Goal: Task Accomplishment & Management: Use online tool/utility

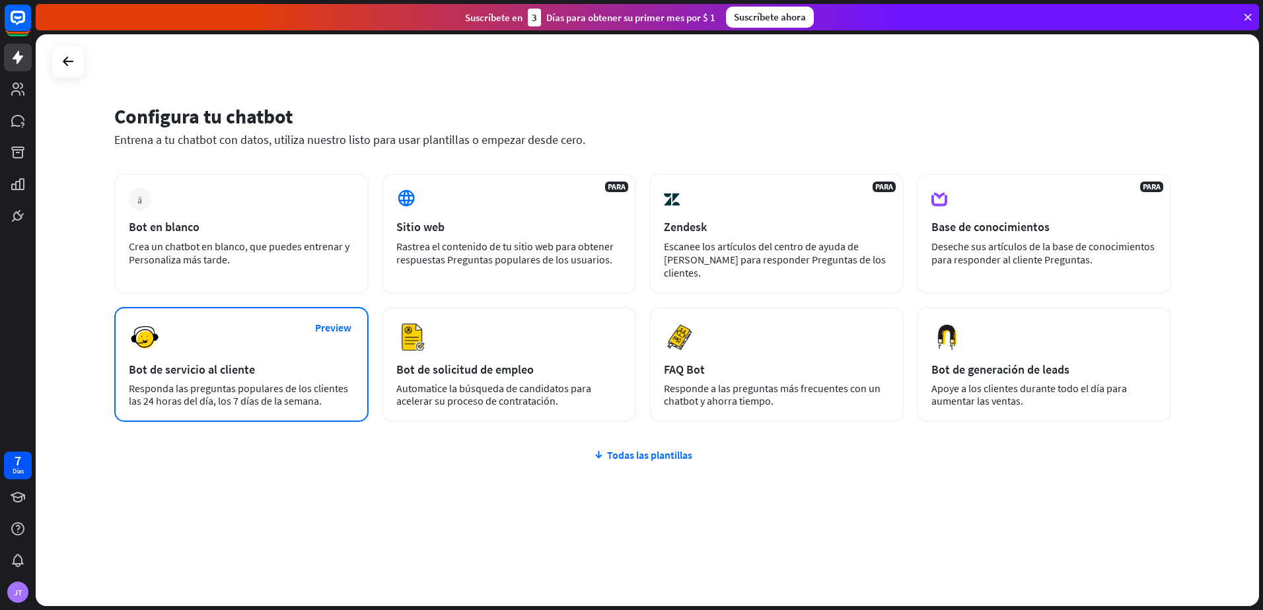
click at [295, 340] on div "Preview Bot de servicio al cliente Responda las preguntas populares de los clie…" at bounding box center [241, 364] width 254 height 115
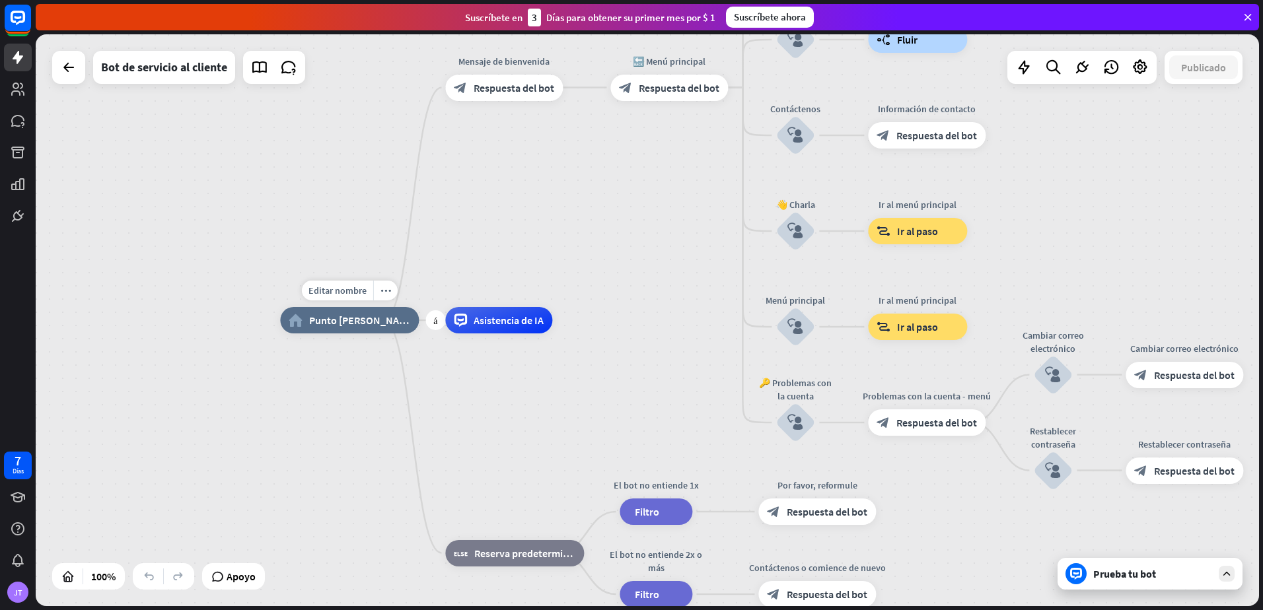
click at [315, 307] on div "Editar nombre more_horiz más home_2 Punto [PERSON_NAME]" at bounding box center [349, 320] width 139 height 26
click at [325, 296] on span "Editar nombre" at bounding box center [338, 291] width 58 height 12
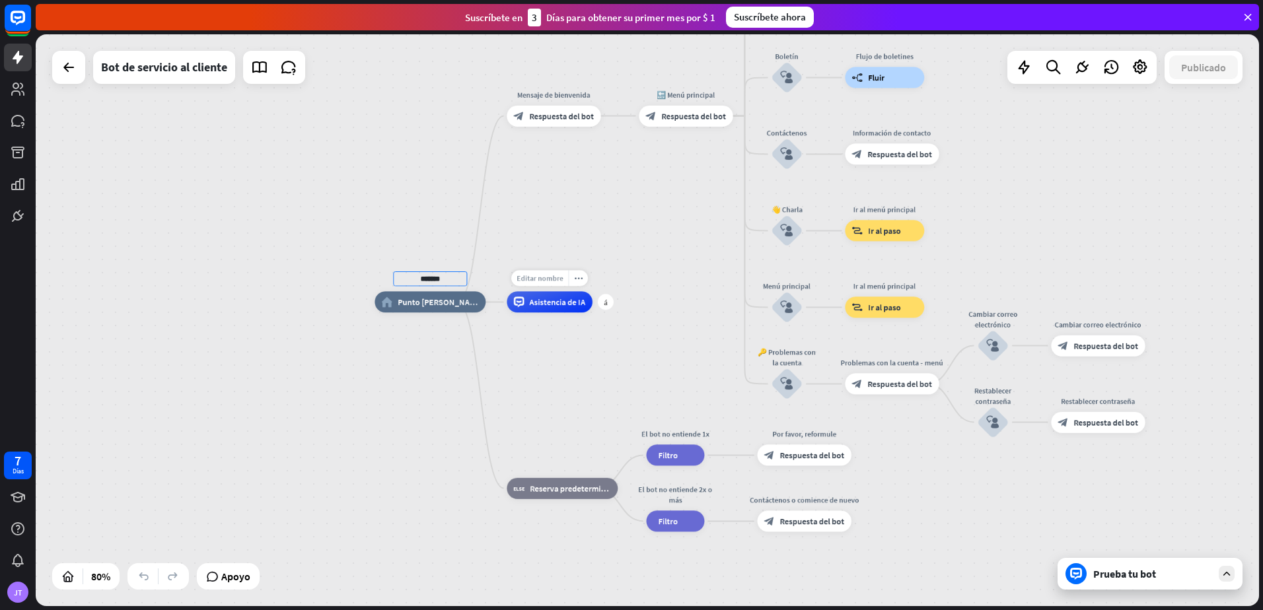
type input "*******"
click at [550, 279] on div "******* home_2 Punto [PERSON_NAME] Mensaje de bienvenida block_bot_response Res…" at bounding box center [648, 320] width 1224 height 572
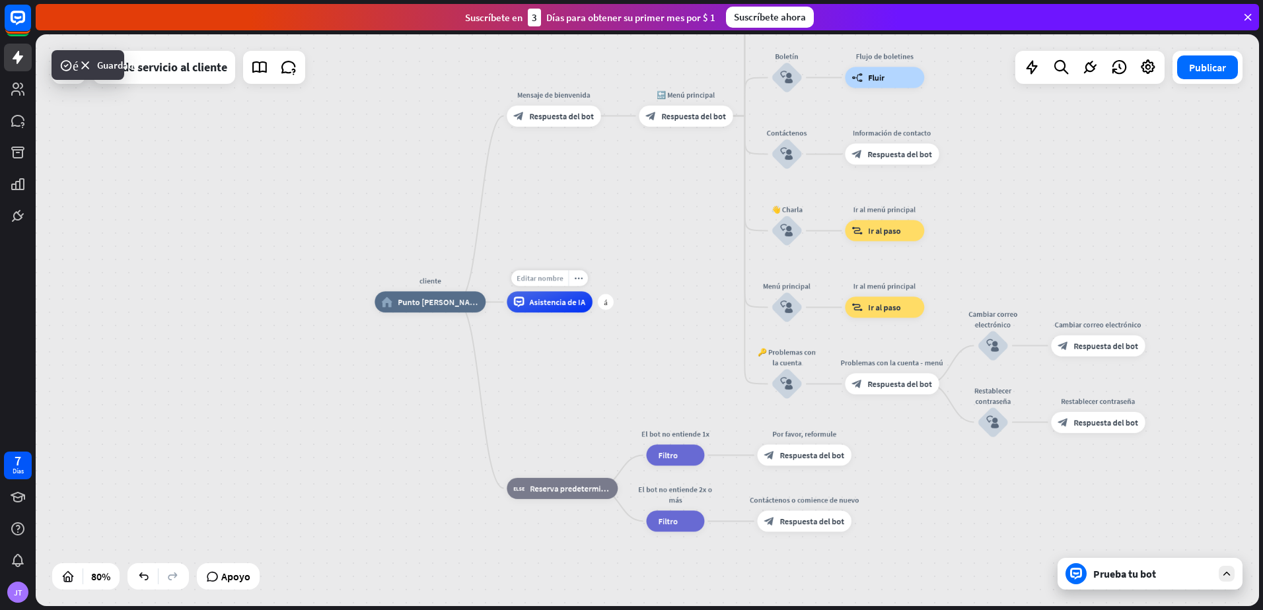
click at [550, 281] on span "Editar nombre" at bounding box center [540, 278] width 46 height 9
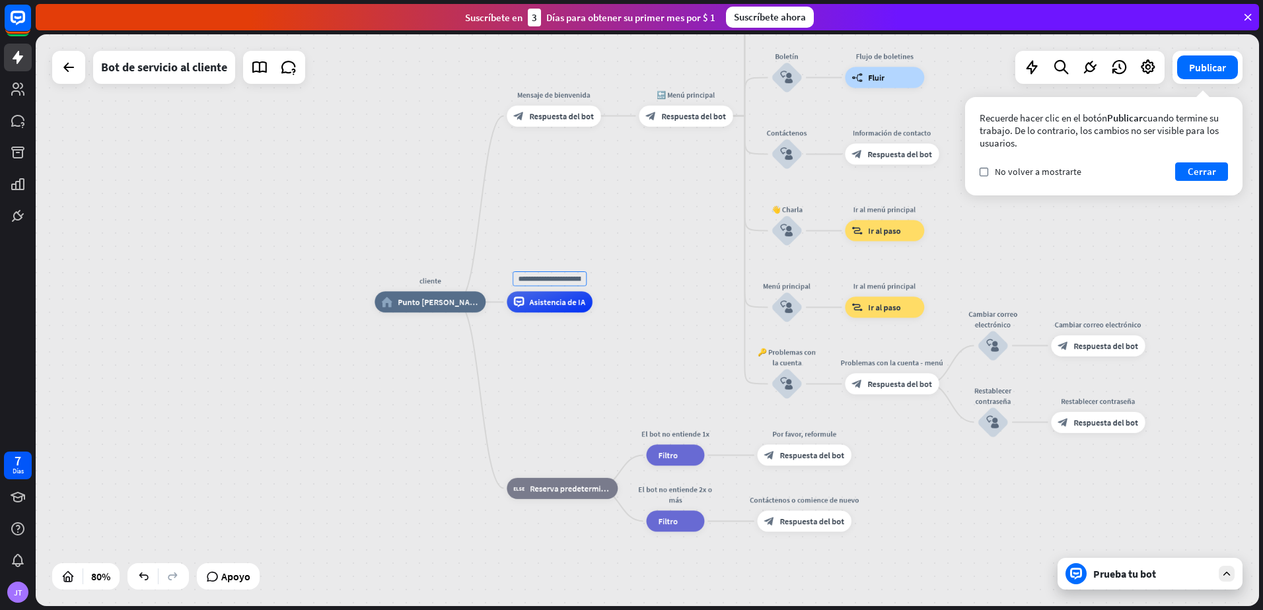
type input "*"
type input "**********"
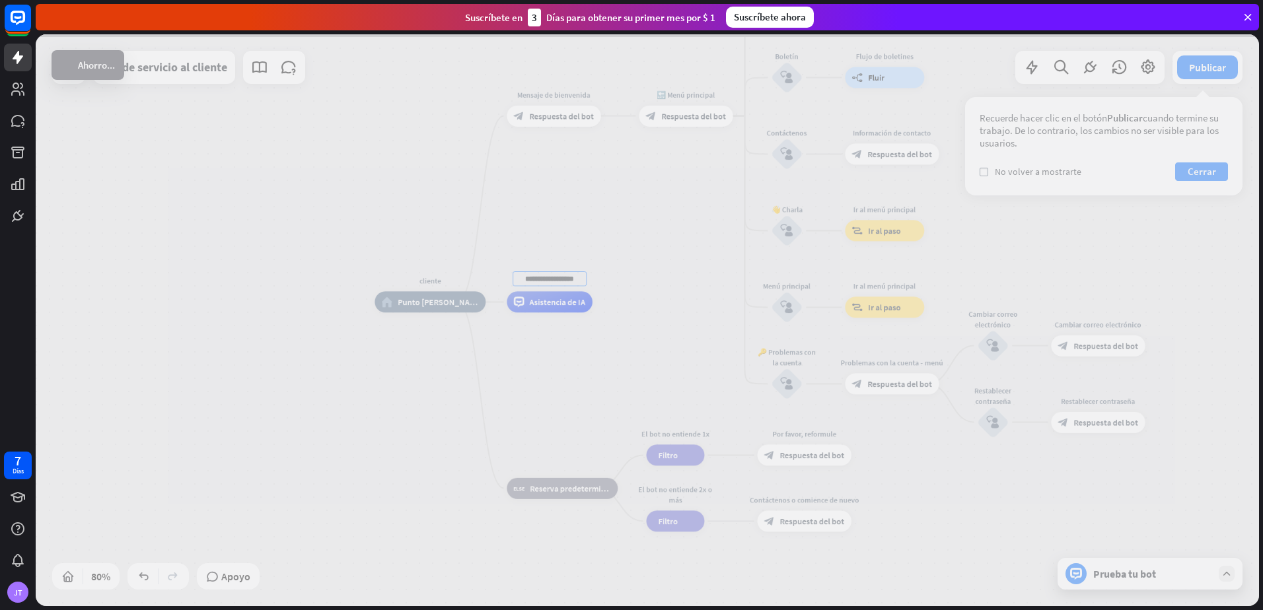
click at [823, 209] on div "cliente home_2 Punto [PERSON_NAME] Mensaje de bienvenida block_bot_response Res…" at bounding box center [648, 320] width 1224 height 572
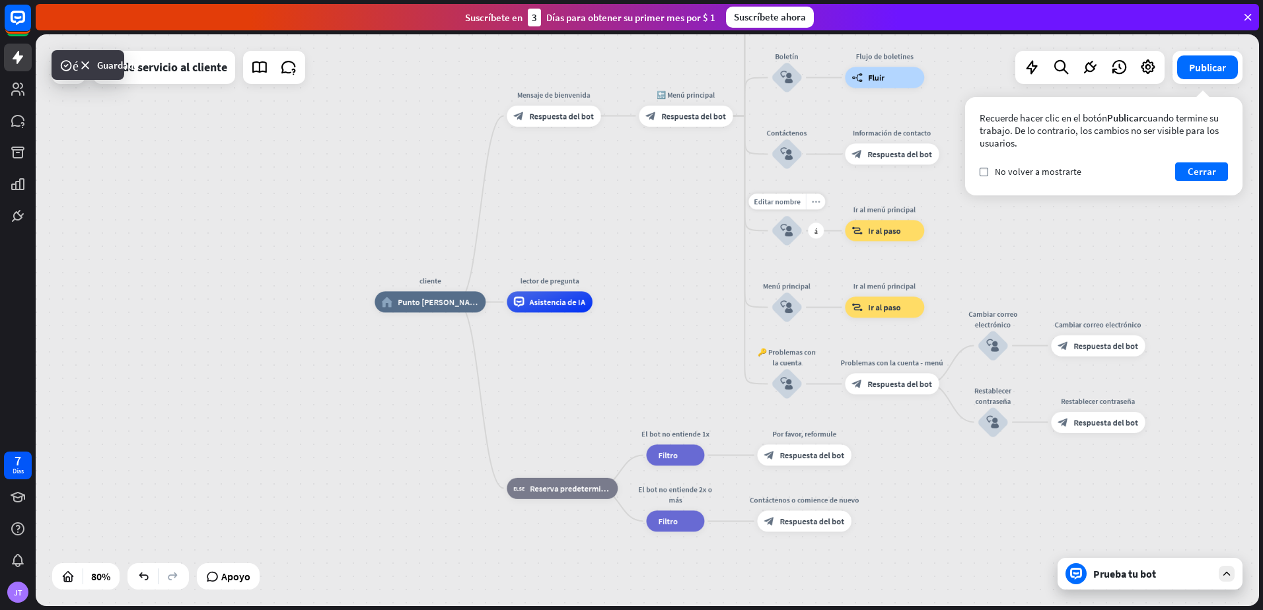
click at [817, 200] on icon "more_horiz" at bounding box center [816, 202] width 9 height 8
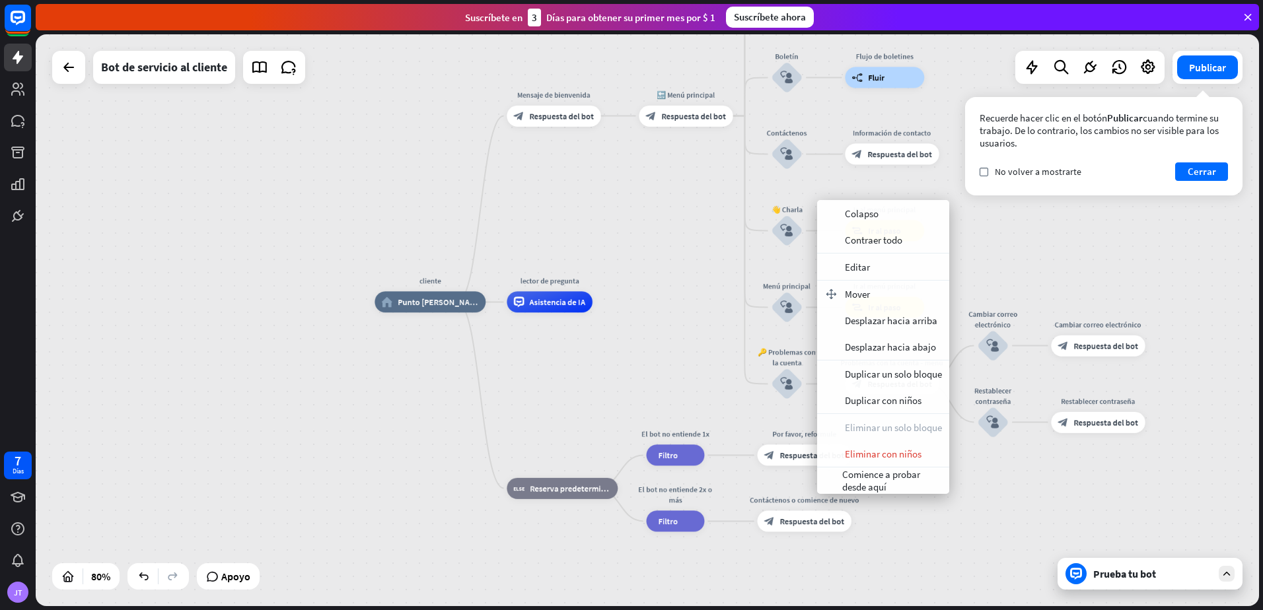
click at [692, 260] on div "cliente home_2 Punto [PERSON_NAME] Mensaje de bienvenida block_bot_response Res…" at bounding box center [648, 320] width 1224 height 572
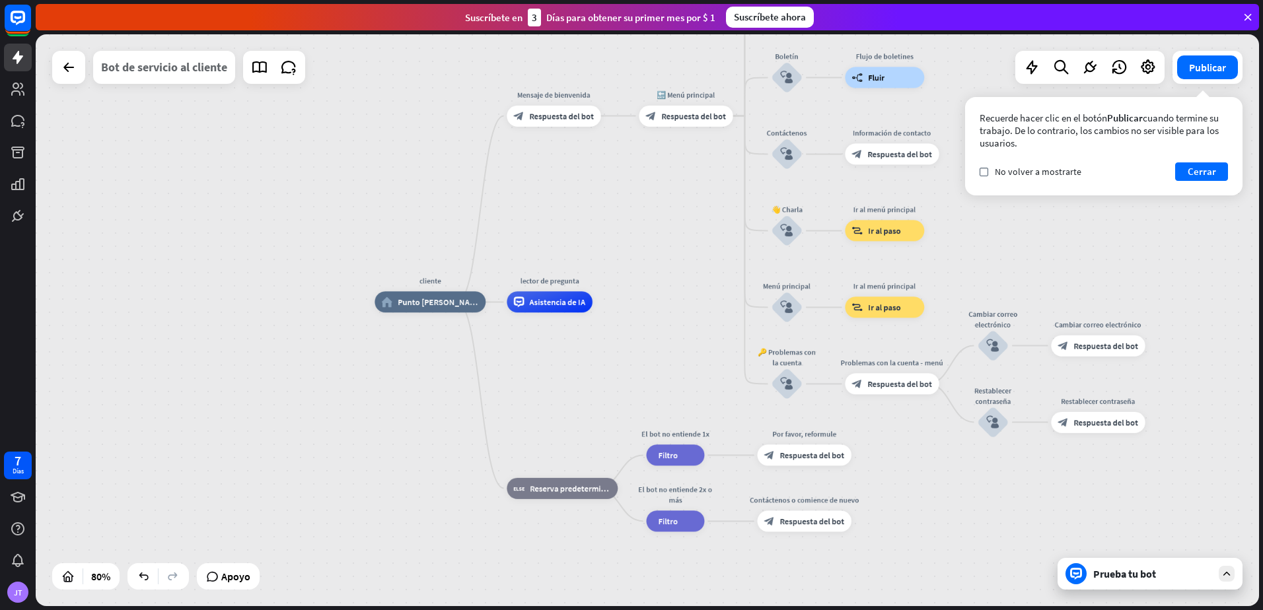
click at [168, 80] on div "Bot de servicio al cliente" at bounding box center [164, 67] width 126 height 33
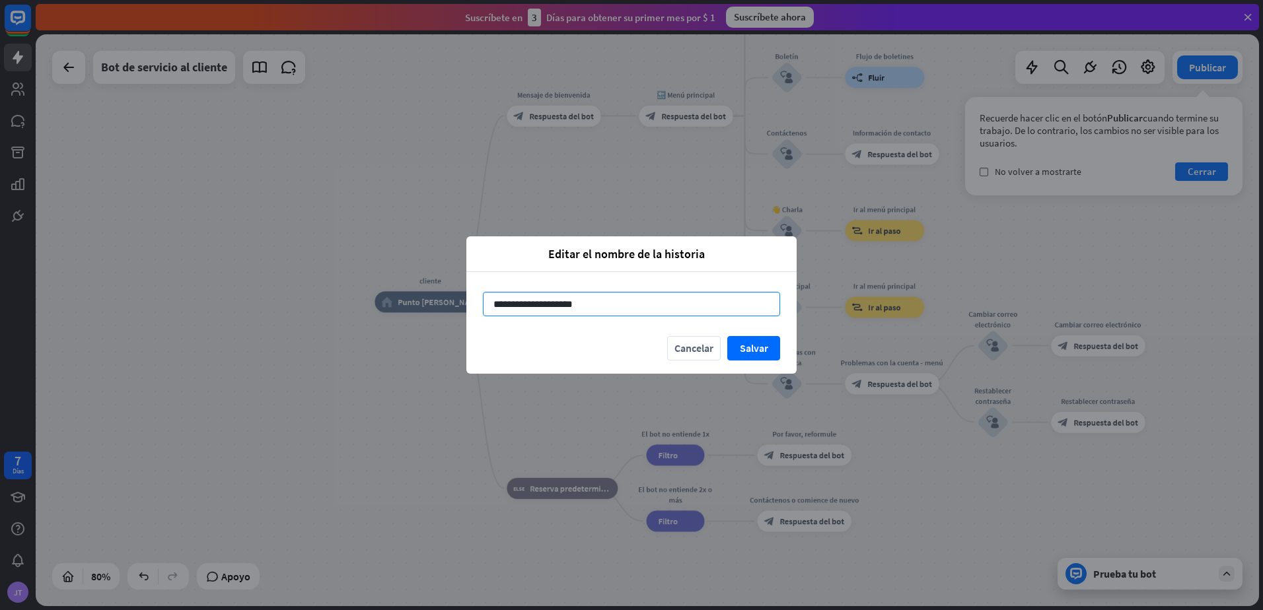
drag, startPoint x: 625, startPoint y: 305, endPoint x: 321, endPoint y: 290, distance: 304.3
click at [321, 290] on div "**********" at bounding box center [631, 305] width 1263 height 610
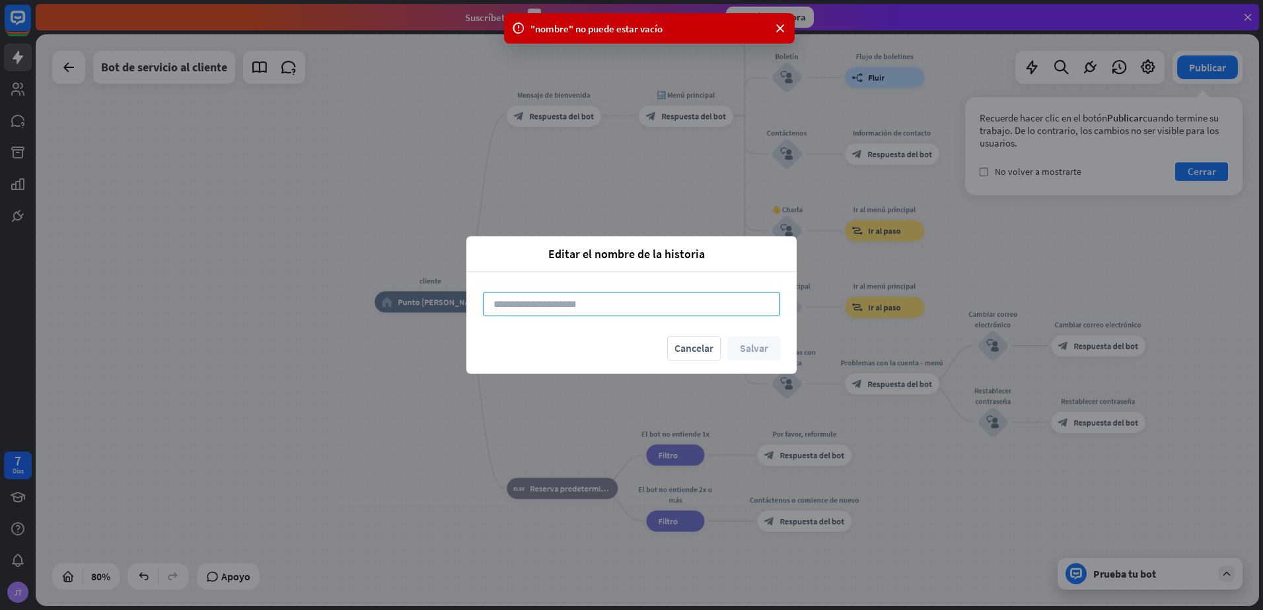
paste input "**********"
type input "**********"
click at [756, 348] on button "Salvar" at bounding box center [753, 348] width 53 height 24
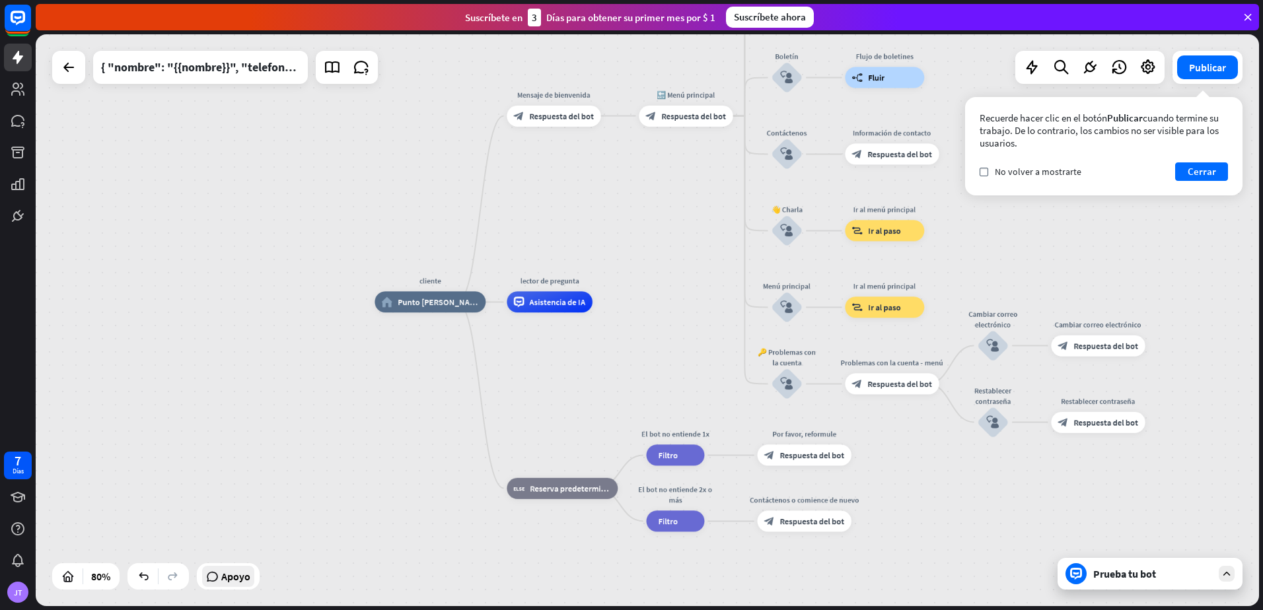
click at [224, 575] on span "Apoyo" at bounding box center [235, 576] width 29 height 21
click at [67, 71] on icon at bounding box center [69, 67] width 16 height 16
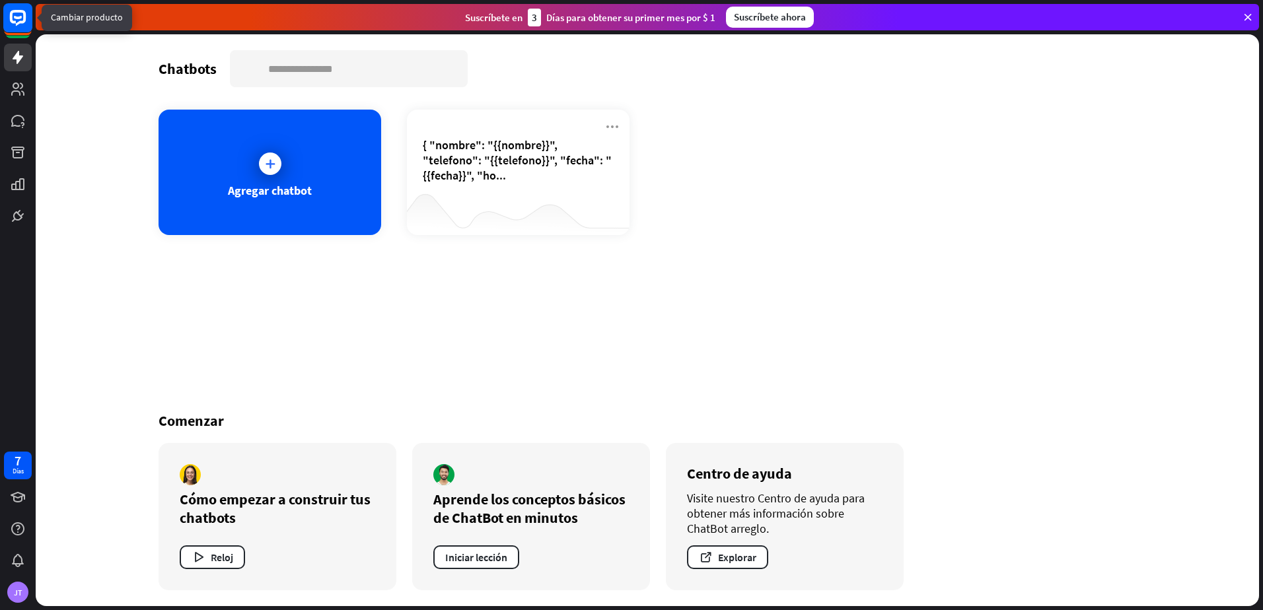
click at [19, 18] on icon at bounding box center [18, 17] width 8 height 3
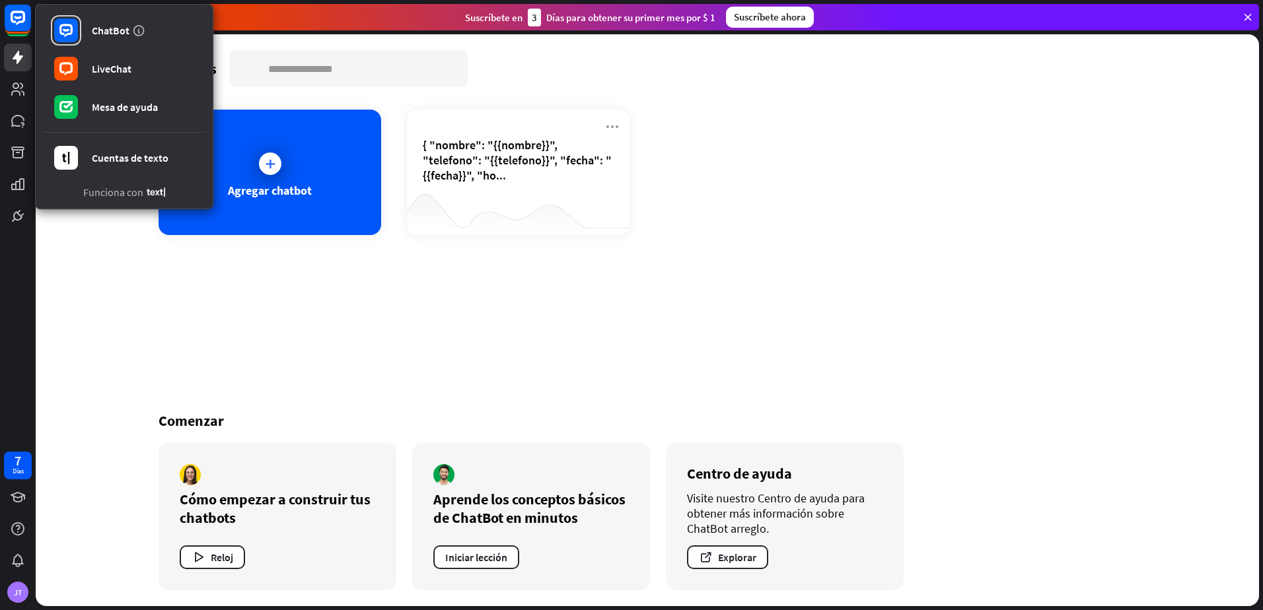
click at [722, 294] on div "Chatbots buscar Agregar chatbot { "nombre": "{{nombre}}", "telefono": "{{telefo…" at bounding box center [647, 320] width 1057 height 572
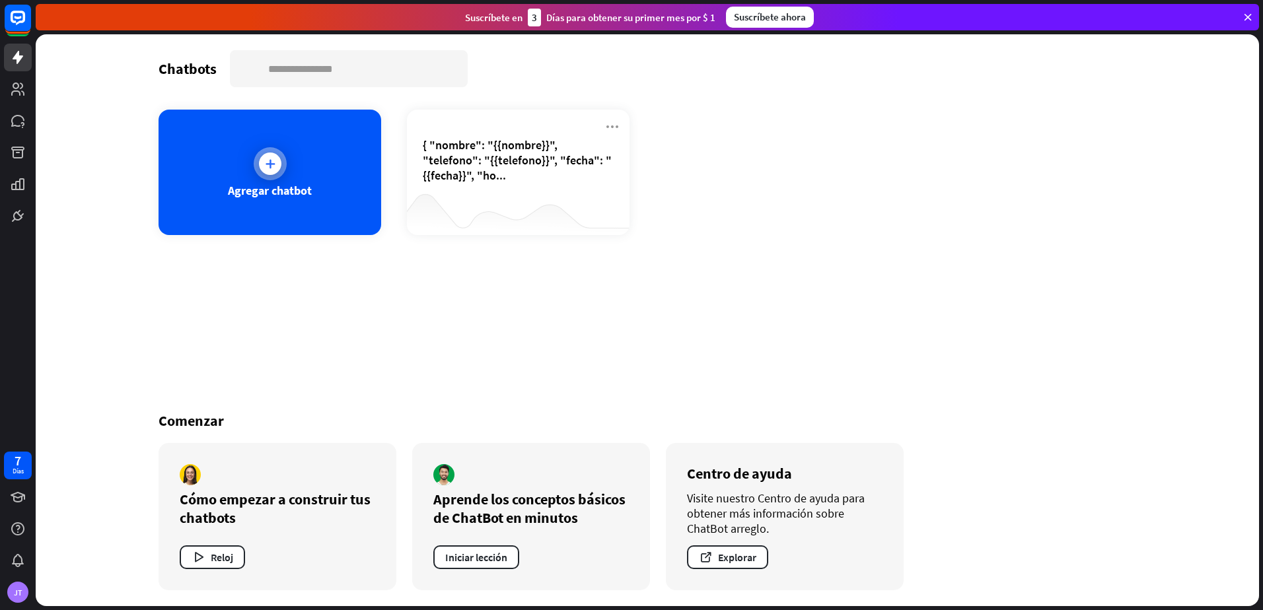
click at [264, 168] on icon at bounding box center [270, 163] width 13 height 13
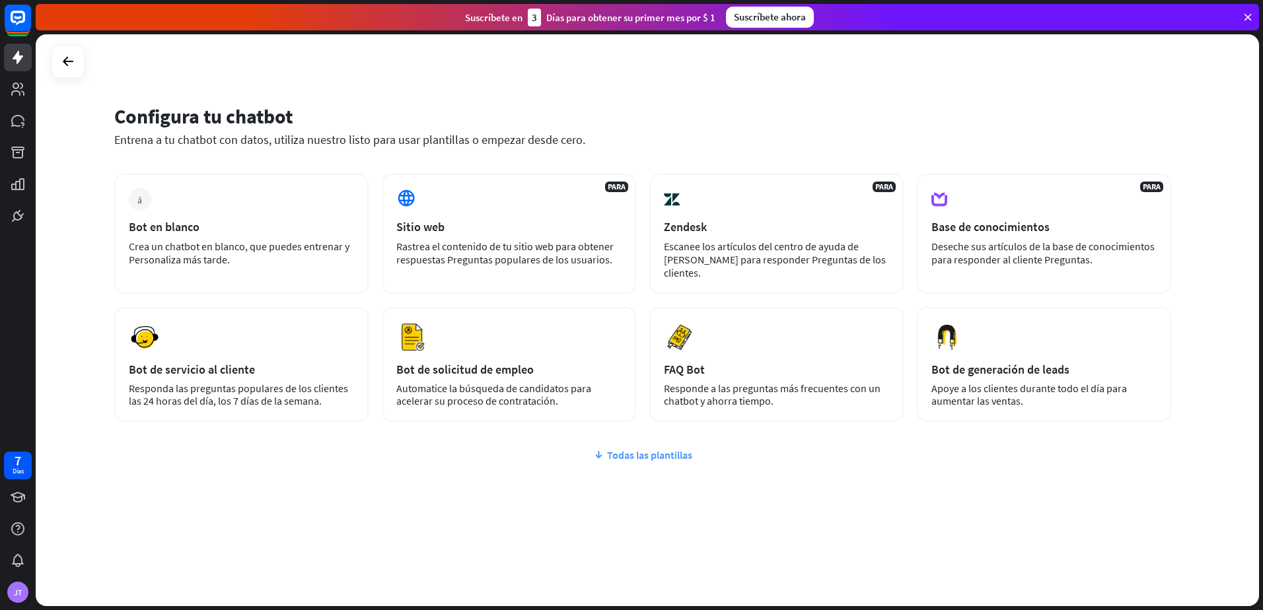
click at [647, 449] on font "Todas las plantillas" at bounding box center [649, 455] width 85 height 13
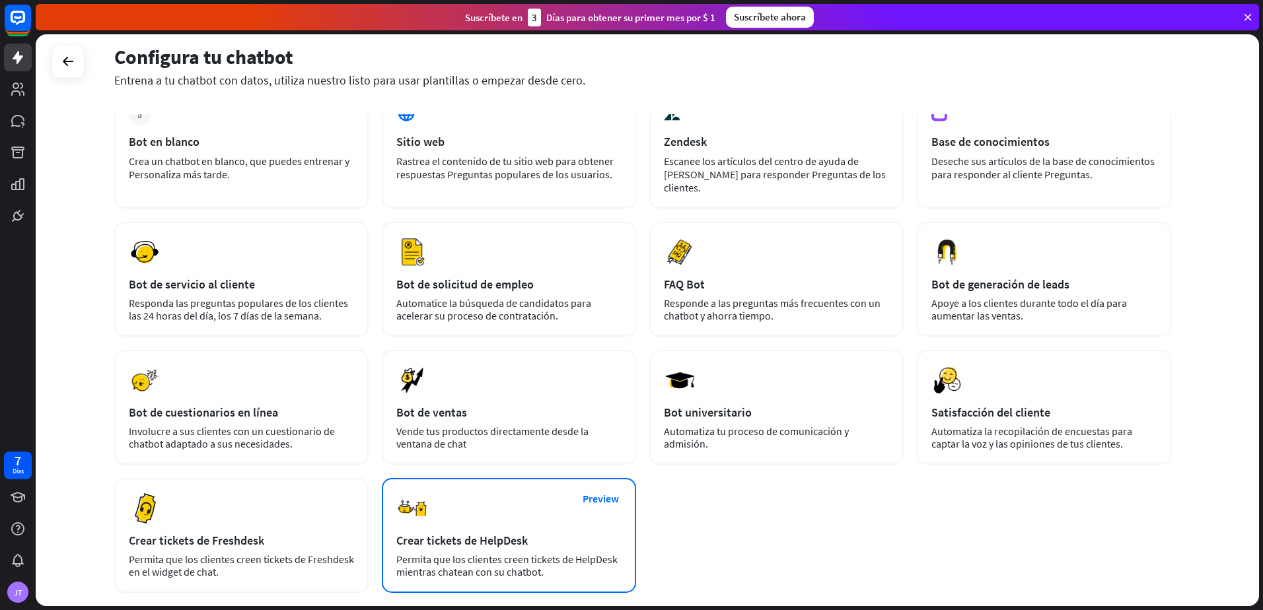
scroll to position [19, 0]
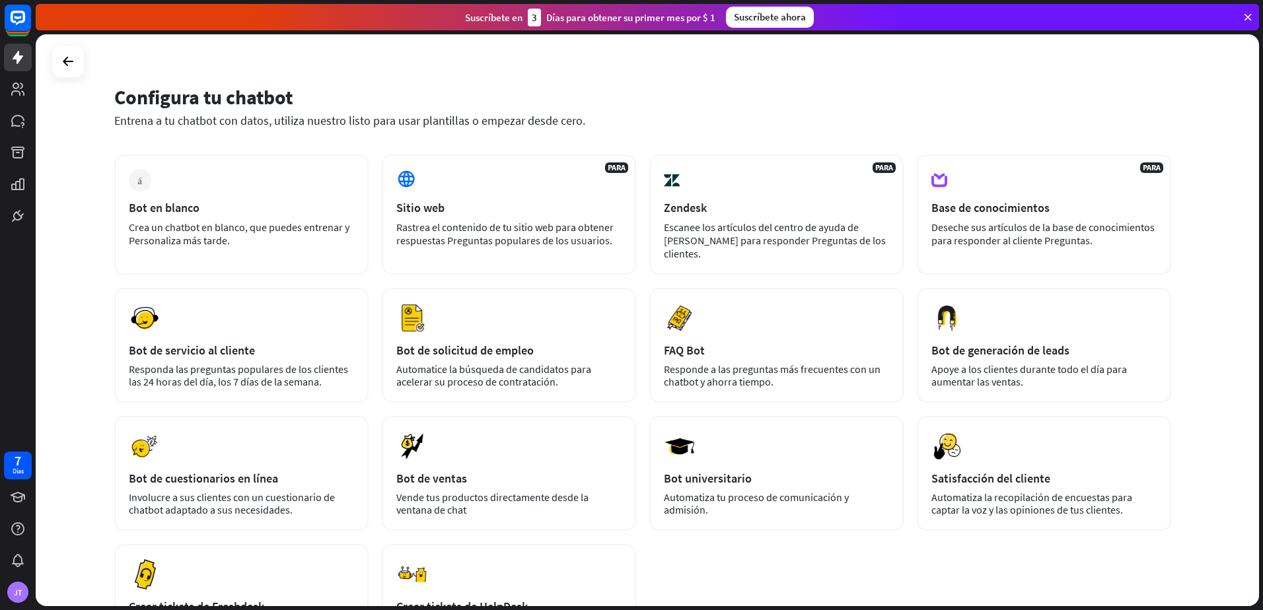
drag, startPoint x: 869, startPoint y: 101, endPoint x: 538, endPoint y: 59, distance: 333.0
click at [538, 59] on div "Configura tu chatbot Entrena a tu chatbot con datos, utiliza nuestro listo para…" at bounding box center [648, 320] width 1224 height 572
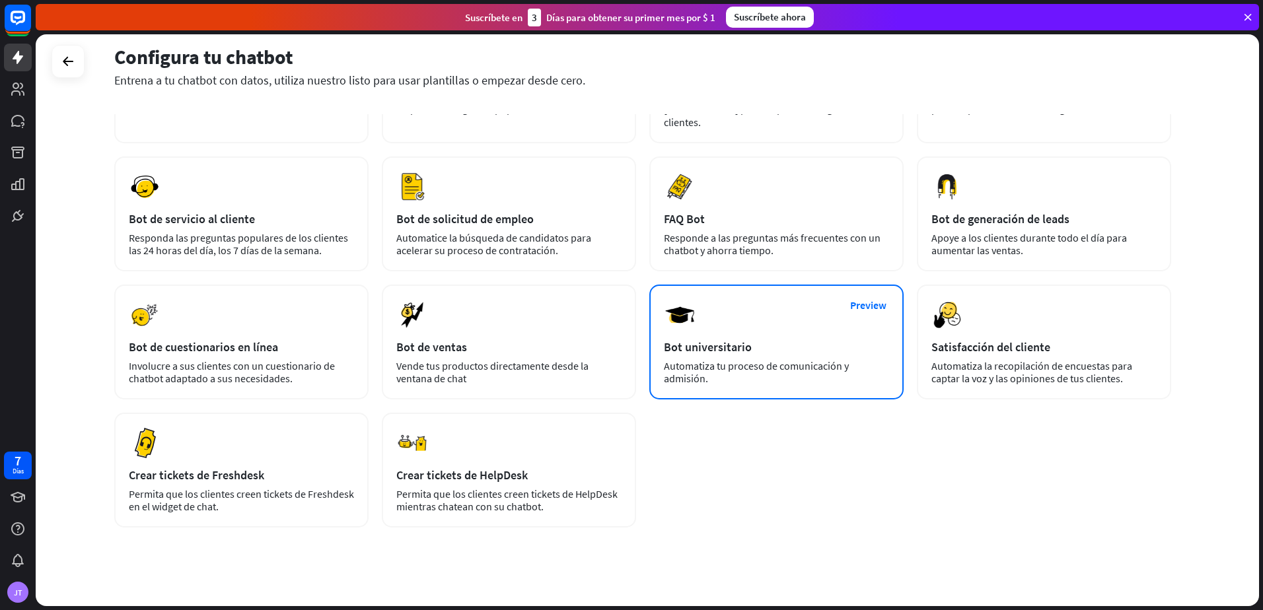
scroll to position [151, 0]
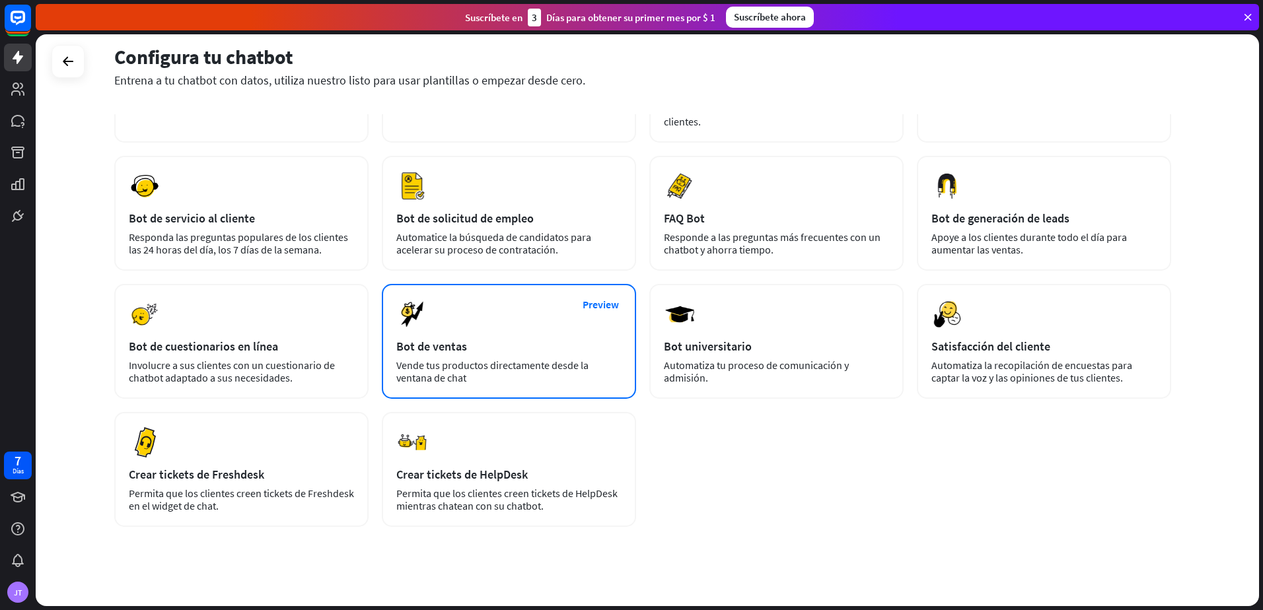
click at [496, 339] on div "Bot de ventas" at bounding box center [508, 346] width 225 height 15
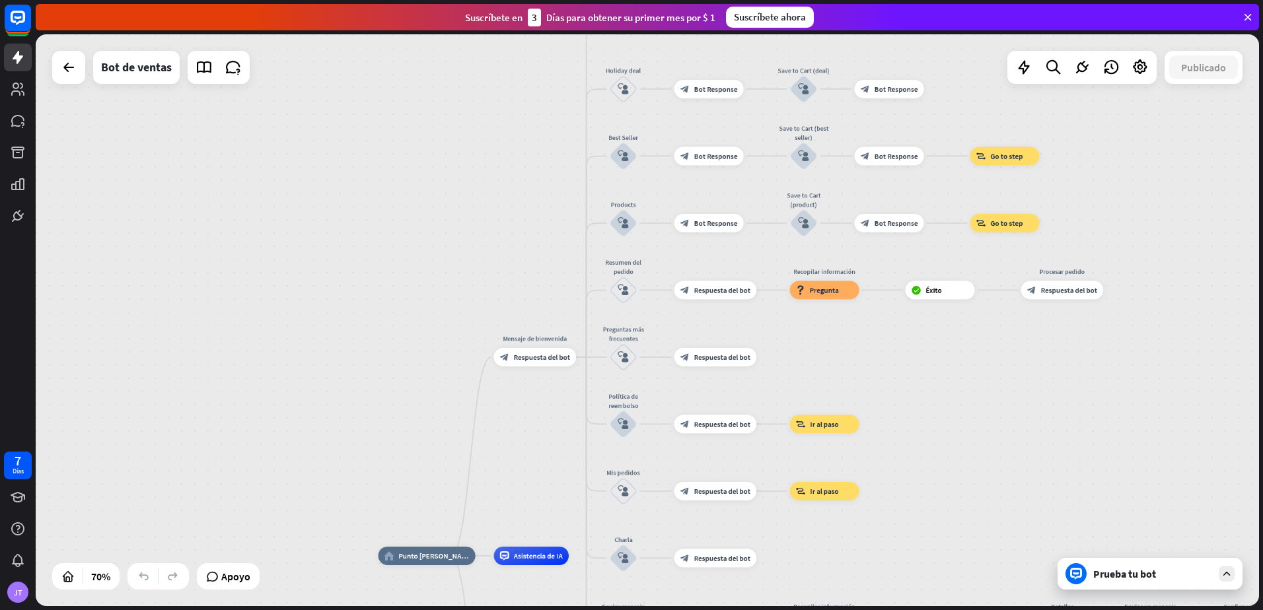
drag, startPoint x: 597, startPoint y: 143, endPoint x: 543, endPoint y: 445, distance: 307.4
click at [543, 445] on div "home_2 Punto [PERSON_NAME] Mensaje de bienvenida block_bot_response Respuesta d…" at bounding box center [648, 320] width 1224 height 572
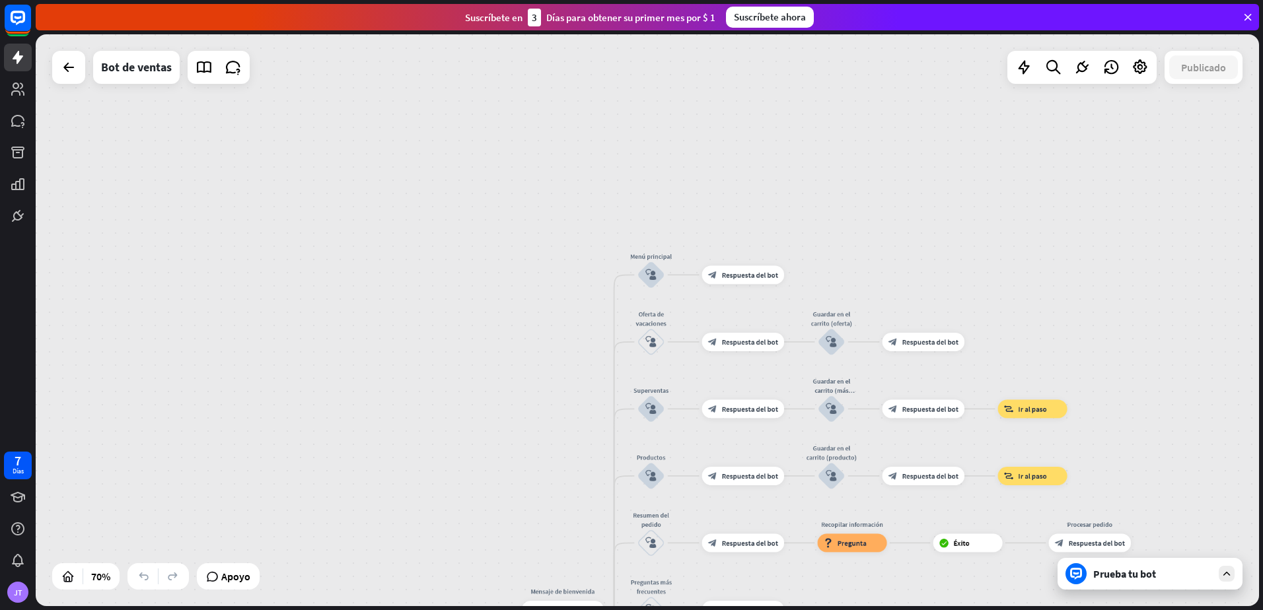
drag, startPoint x: 513, startPoint y: 181, endPoint x: 557, endPoint y: 398, distance: 221.8
click at [548, 449] on div "home_2 Punto [PERSON_NAME] Mensaje de bienvenida block_bot_response Respuesta d…" at bounding box center [648, 320] width 1224 height 572
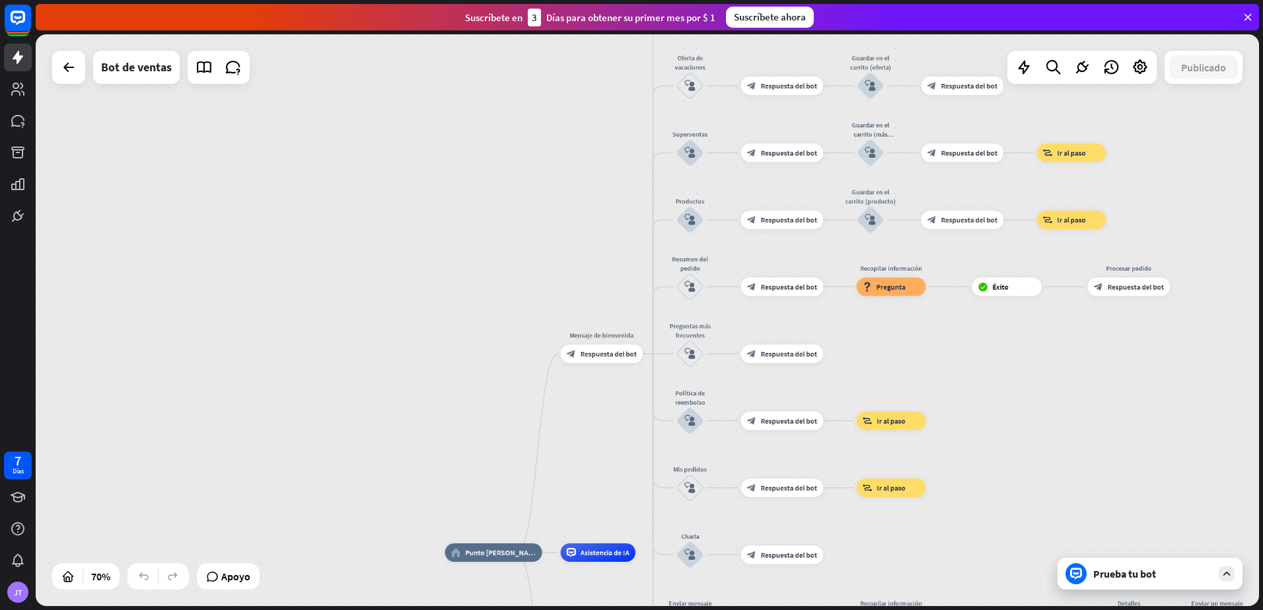
drag, startPoint x: 470, startPoint y: 269, endPoint x: 501, endPoint y: -4, distance: 274.7
click at [501, 0] on html "7 Días JT close Product Help First steps Get started with ChatBot Help Center F…" at bounding box center [631, 305] width 1263 height 610
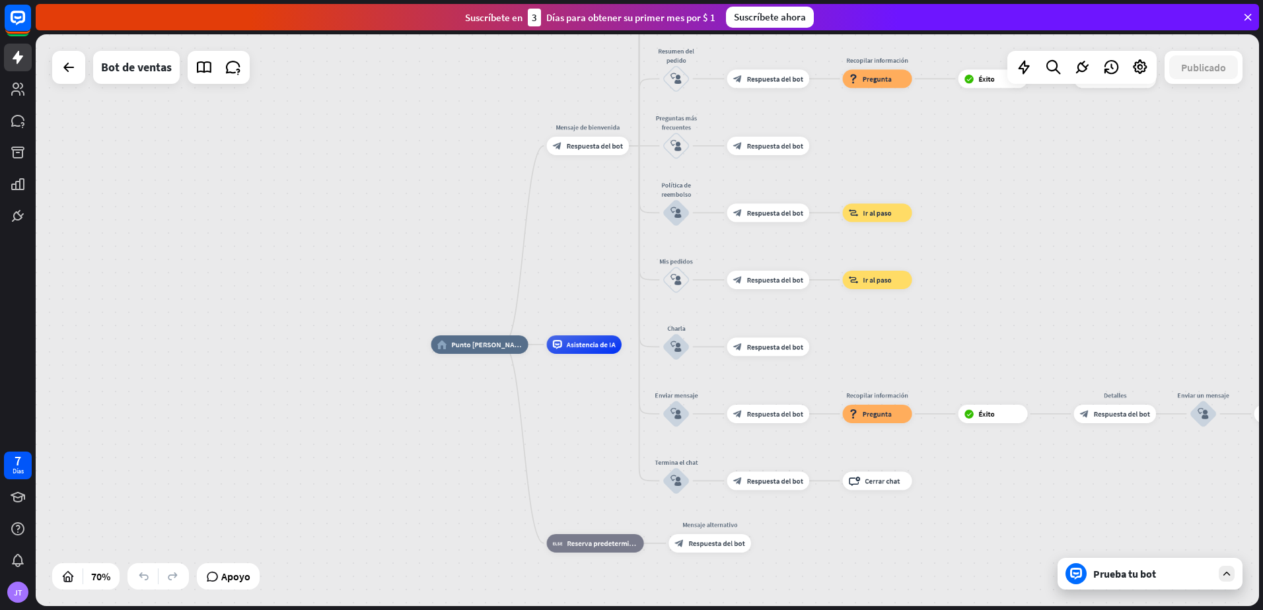
drag, startPoint x: 519, startPoint y: 217, endPoint x: 505, endPoint y: 9, distance: 208.6
click at [505, 9] on div "close Product Help First steps Get started with ChatBot Help Center Follow step…" at bounding box center [650, 305] width 1228 height 610
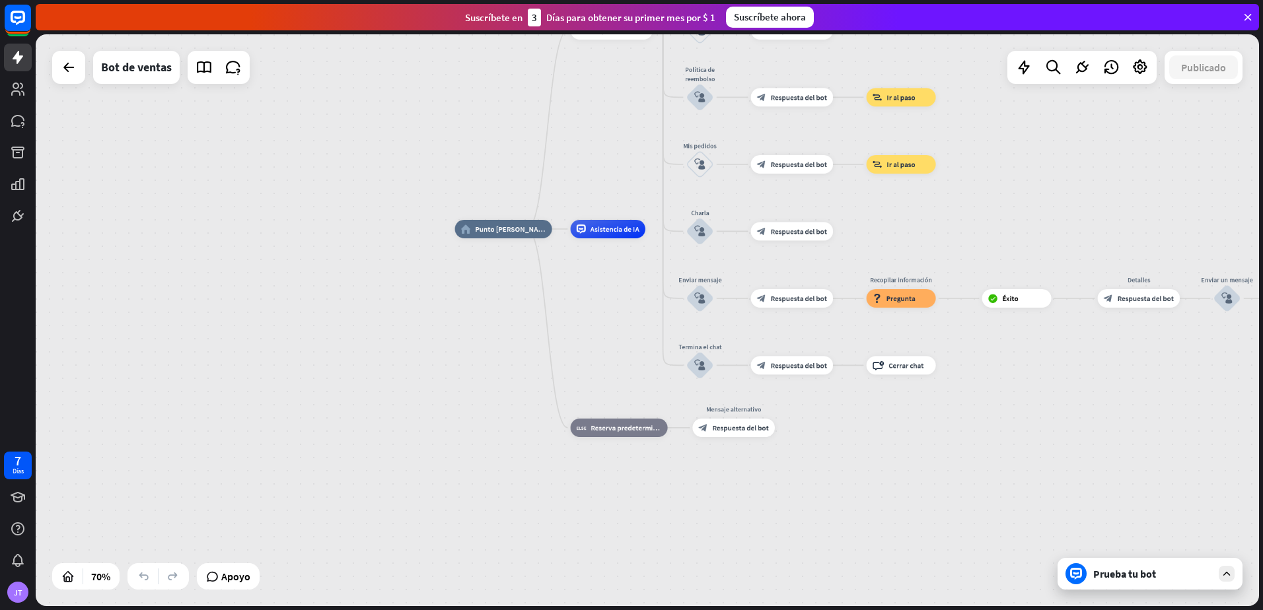
drag, startPoint x: 429, startPoint y: 233, endPoint x: 453, endPoint y: 118, distance: 118.0
click at [453, 118] on div "home_2 Punto [PERSON_NAME] Mensaje de bienvenida block_bot_response Respuesta d…" at bounding box center [648, 320] width 1224 height 572
click at [586, 235] on div "Asistencia de IA" at bounding box center [608, 229] width 75 height 18
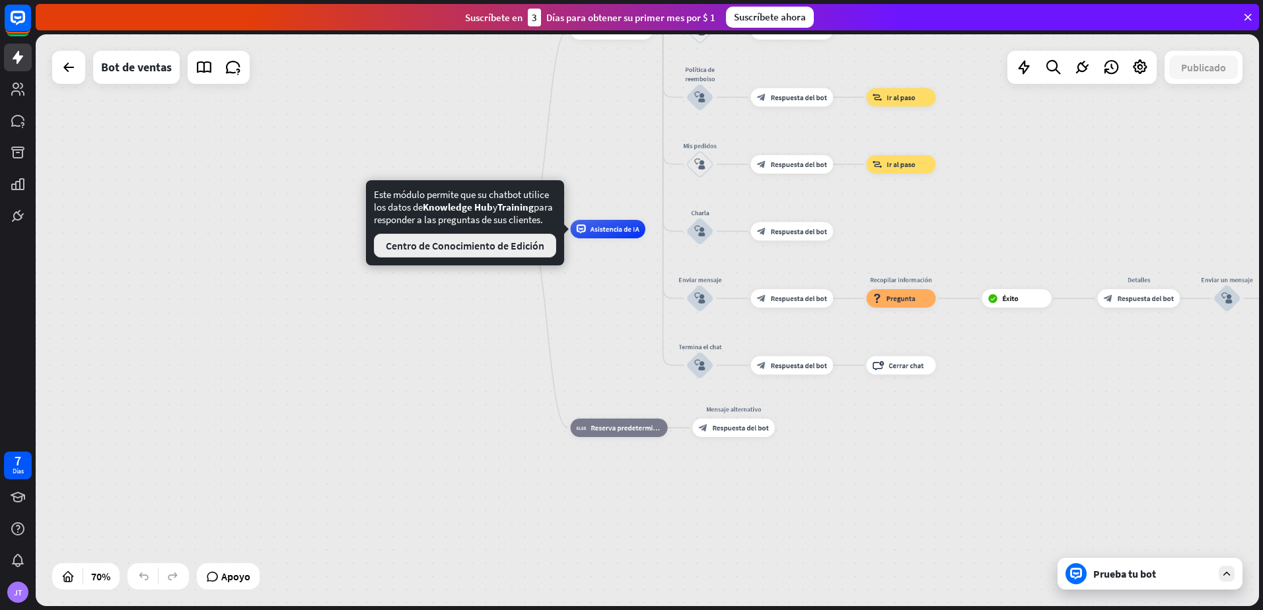
click at [461, 252] on font "Centro de Conocimiento de Edición" at bounding box center [465, 245] width 159 height 13
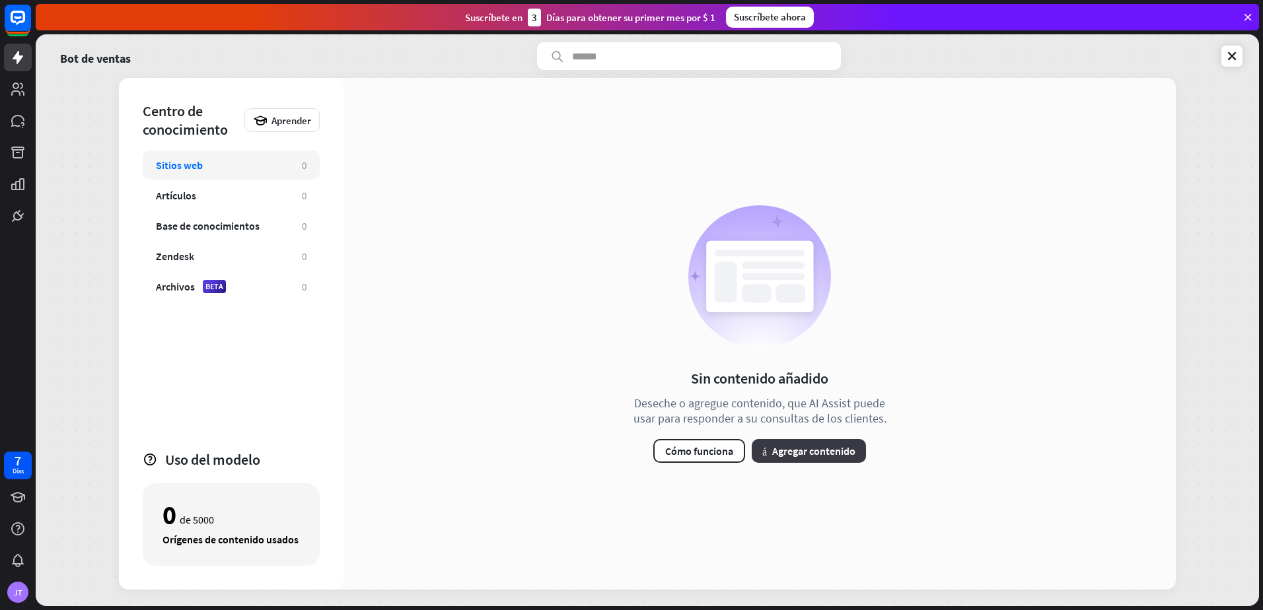
click at [768, 453] on button "más Agregar contenido" at bounding box center [809, 451] width 114 height 24
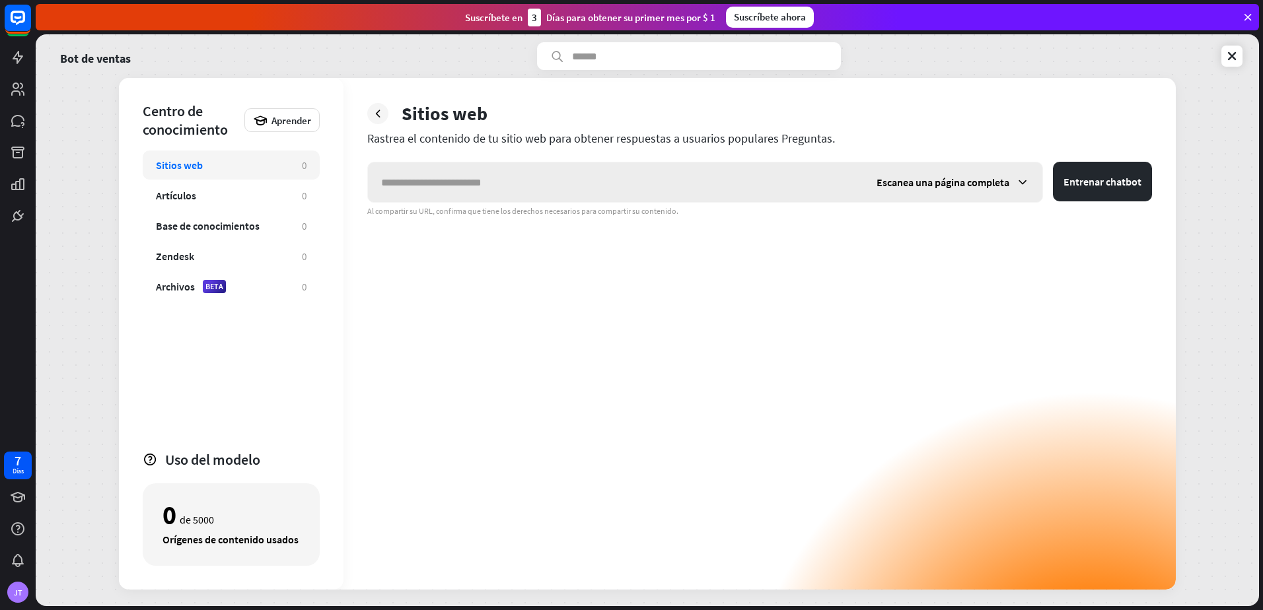
click at [518, 176] on input "text" at bounding box center [616, 183] width 496 height 40
paste input "**********"
type input "**********"
drag, startPoint x: 802, startPoint y: 329, endPoint x: 794, endPoint y: 192, distance: 137.0
click at [794, 192] on div "**********" at bounding box center [759, 376] width 785 height 428
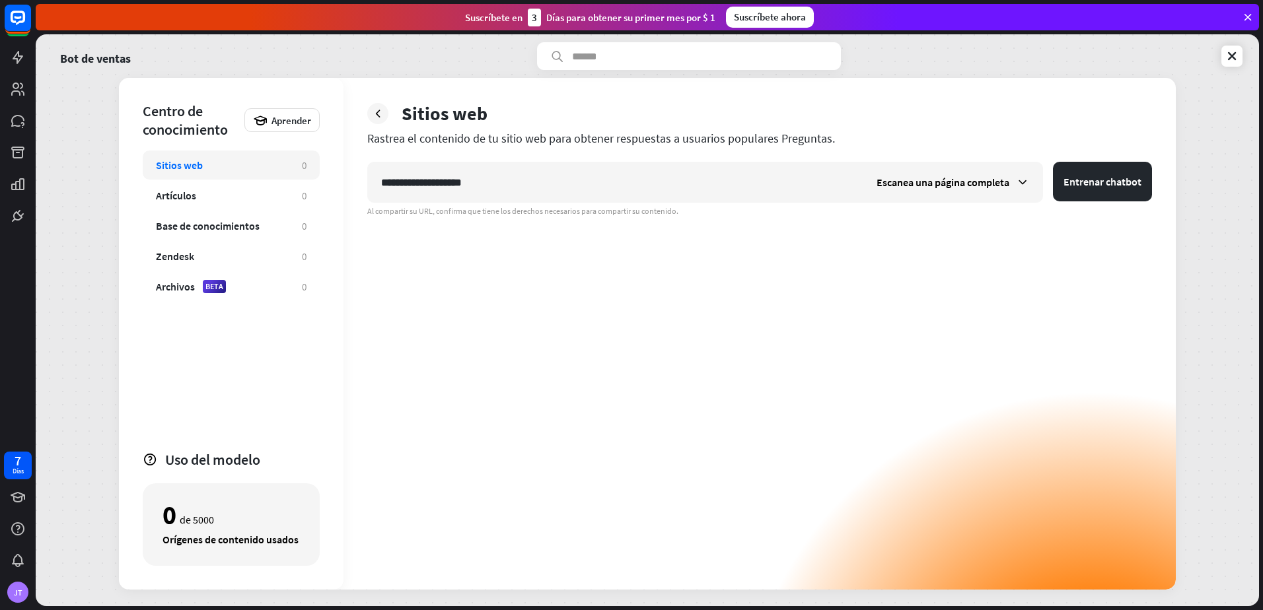
click at [762, 292] on div "**********" at bounding box center [759, 376] width 785 height 428
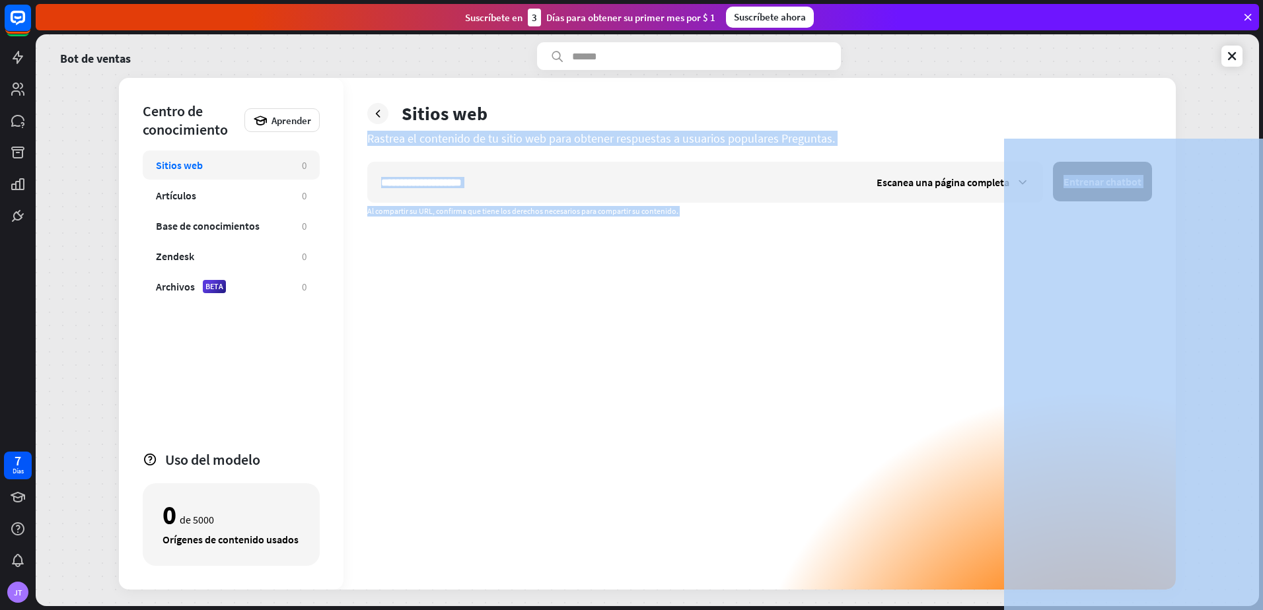
click at [871, 305] on div "**********" at bounding box center [759, 376] width 785 height 428
click at [928, 180] on span "Escanea una página completa" at bounding box center [943, 182] width 133 height 13
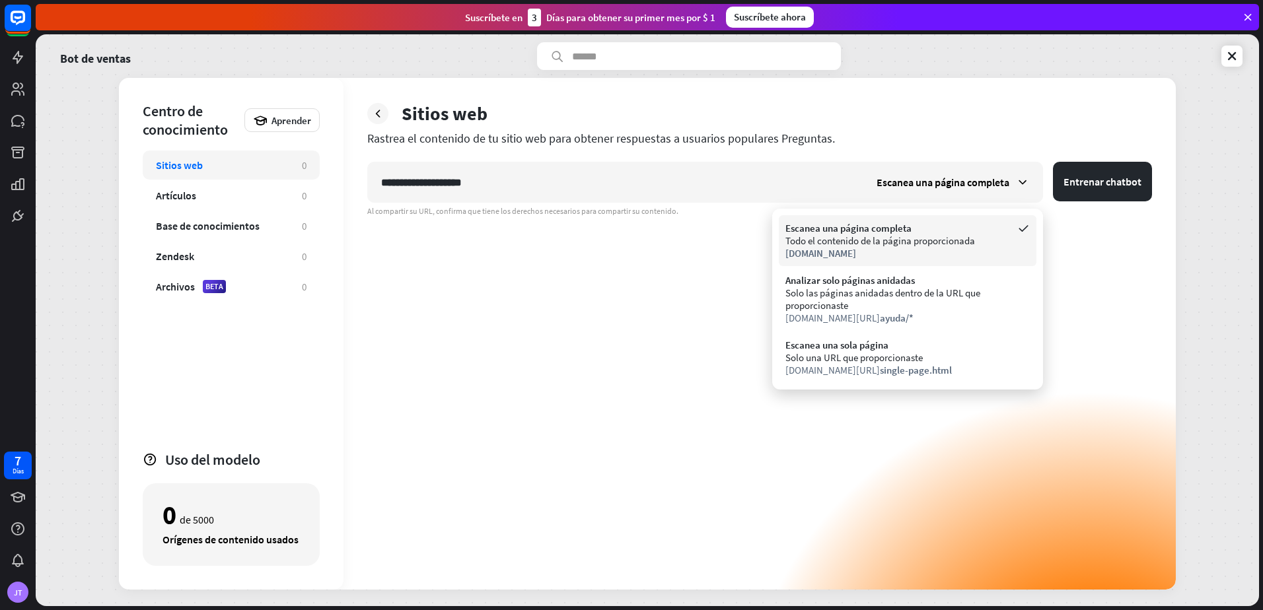
click at [924, 248] on div "[DOMAIN_NAME]" at bounding box center [908, 253] width 244 height 13
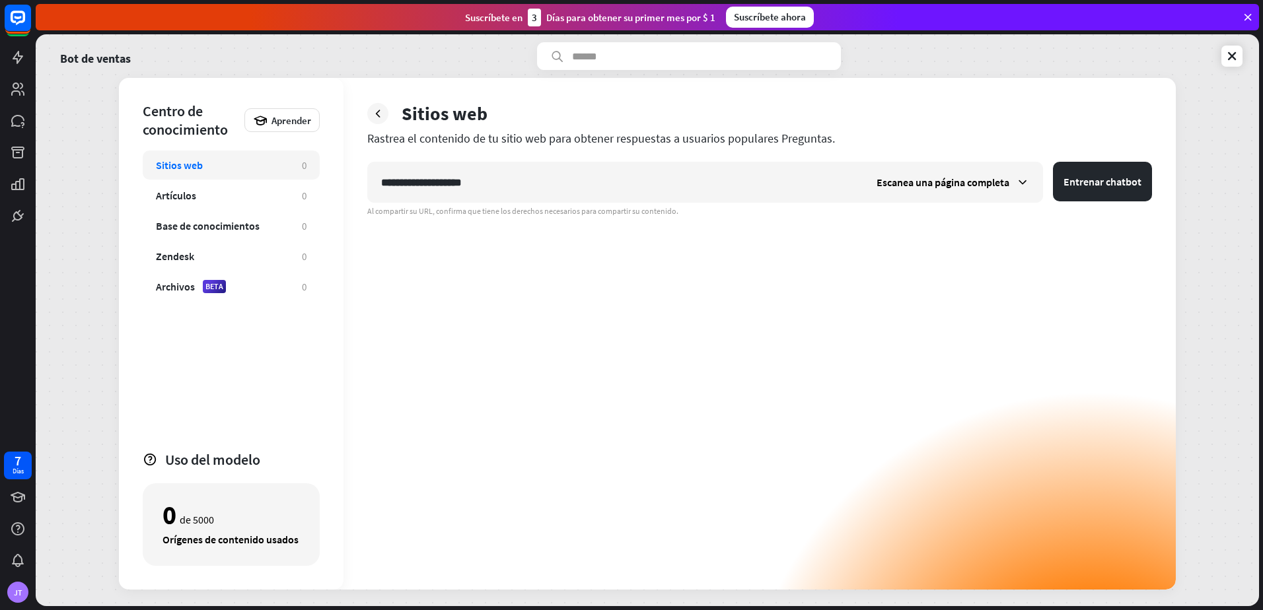
click at [893, 287] on div "**********" at bounding box center [759, 376] width 785 height 428
drag, startPoint x: 839, startPoint y: 369, endPoint x: 849, endPoint y: 217, distance: 152.9
click at [841, 224] on div "**********" at bounding box center [759, 376] width 785 height 428
click at [1117, 190] on button "Entrenar chatbot" at bounding box center [1102, 182] width 99 height 40
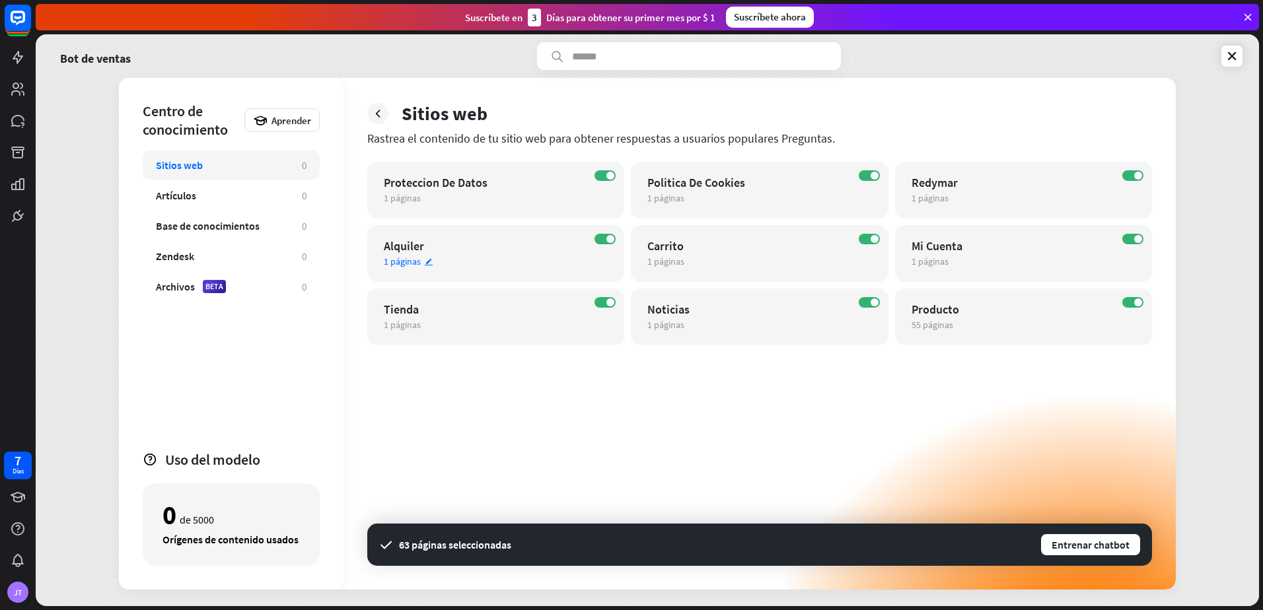
click at [483, 270] on div "EN Alquiler 1 páginas editar" at bounding box center [495, 253] width 257 height 57
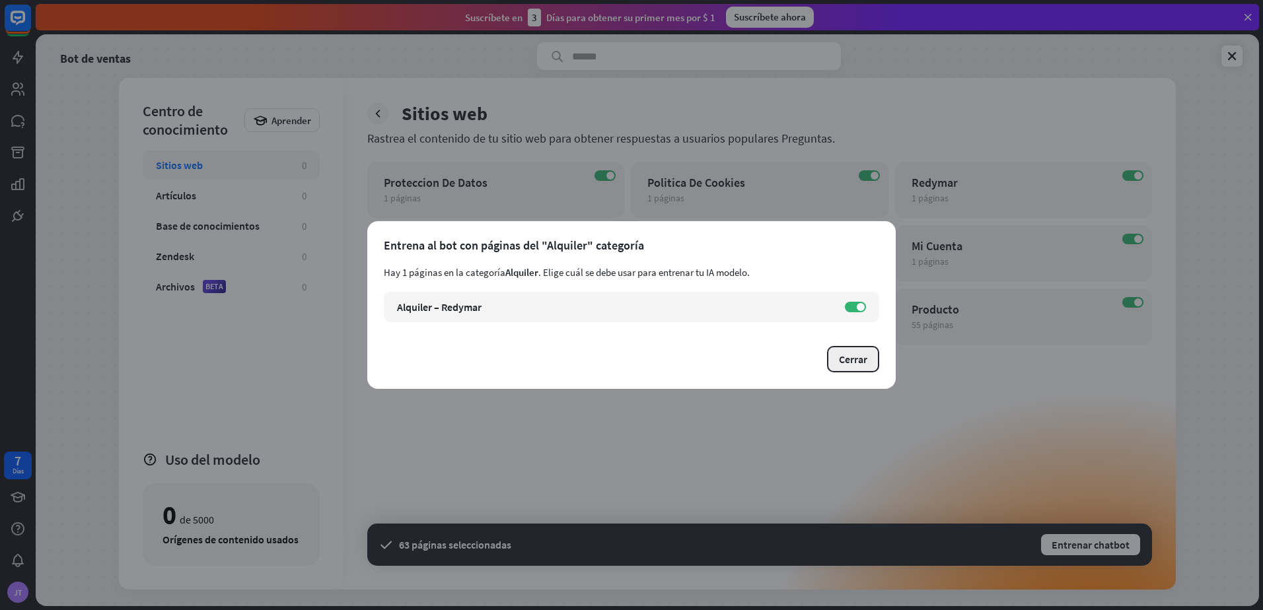
click at [862, 365] on font "Cerrar" at bounding box center [853, 359] width 28 height 13
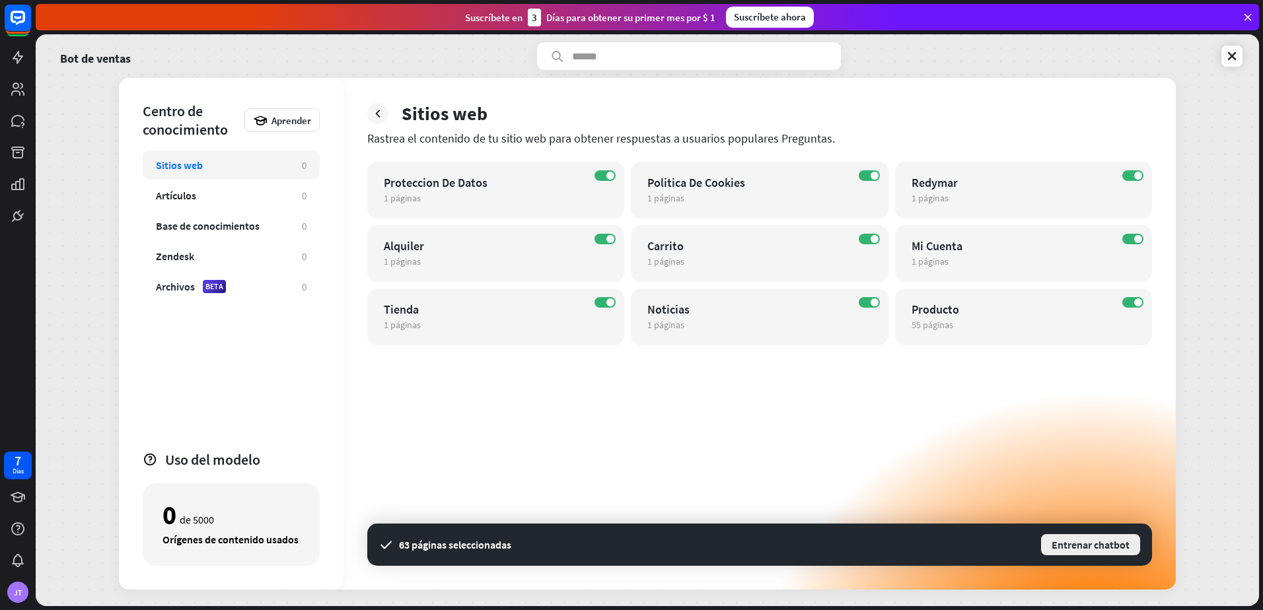
click at [1092, 551] on font "Entrenar chatbot" at bounding box center [1091, 544] width 78 height 13
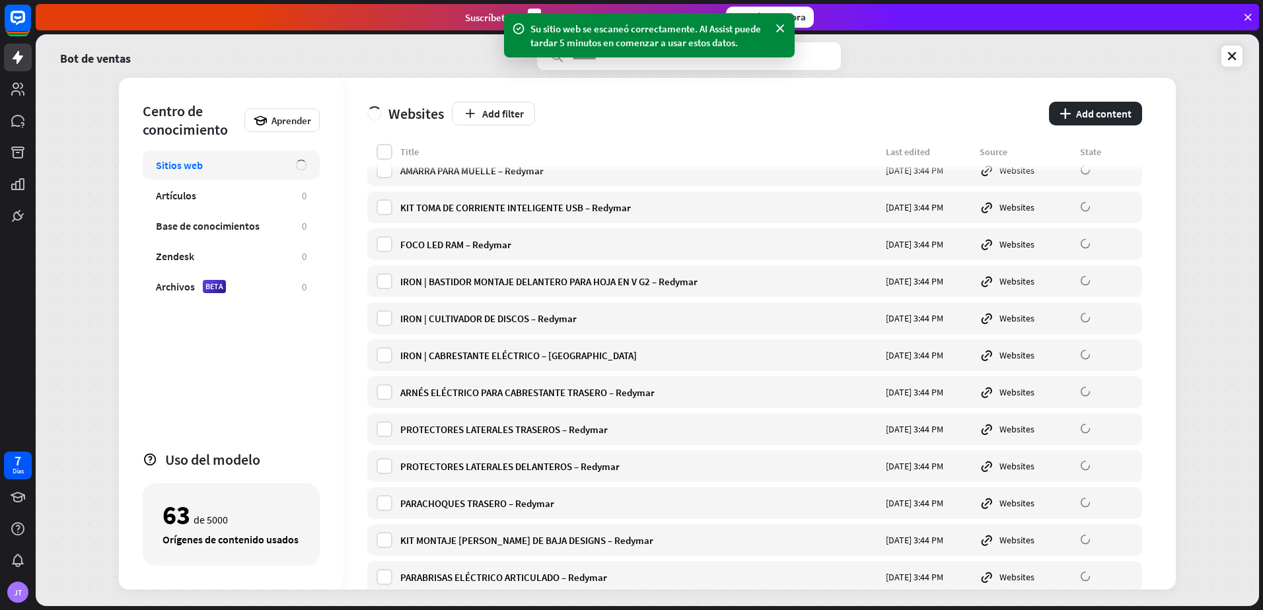
scroll to position [529, 0]
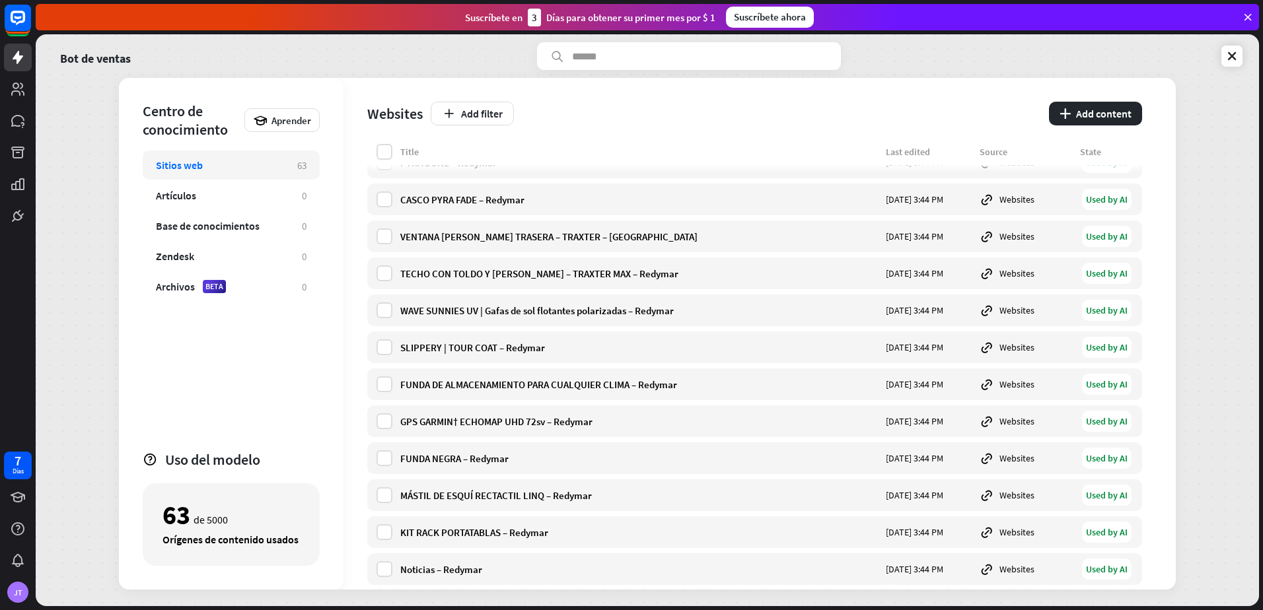
scroll to position [1935, 0]
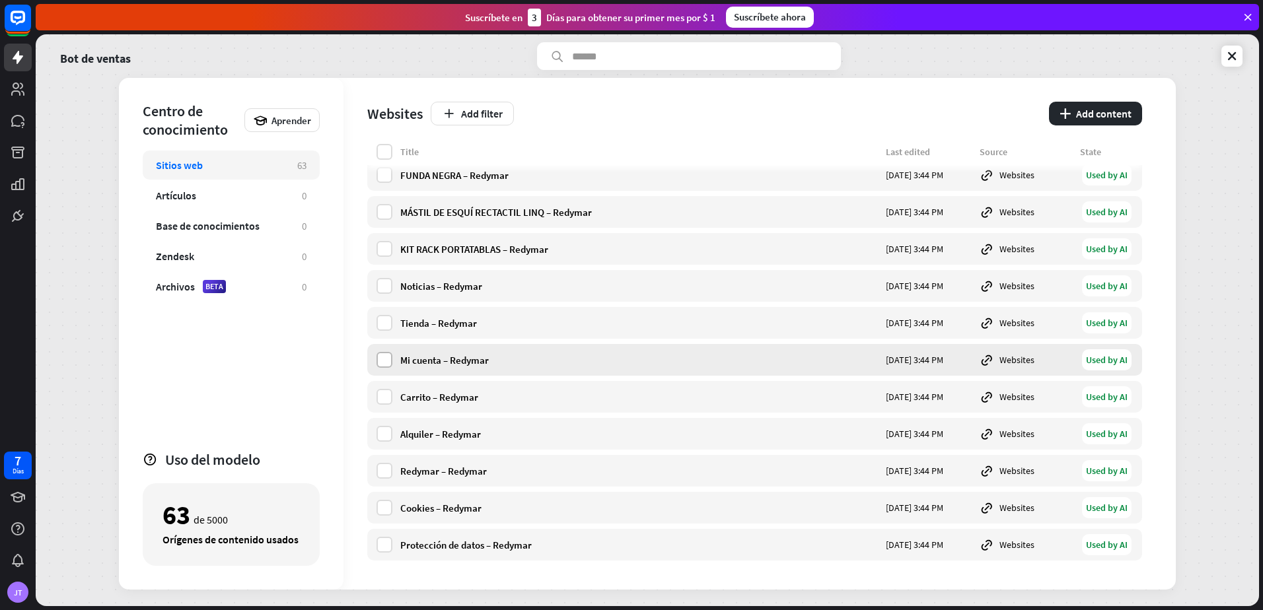
click at [385, 358] on label at bounding box center [385, 360] width 16 height 16
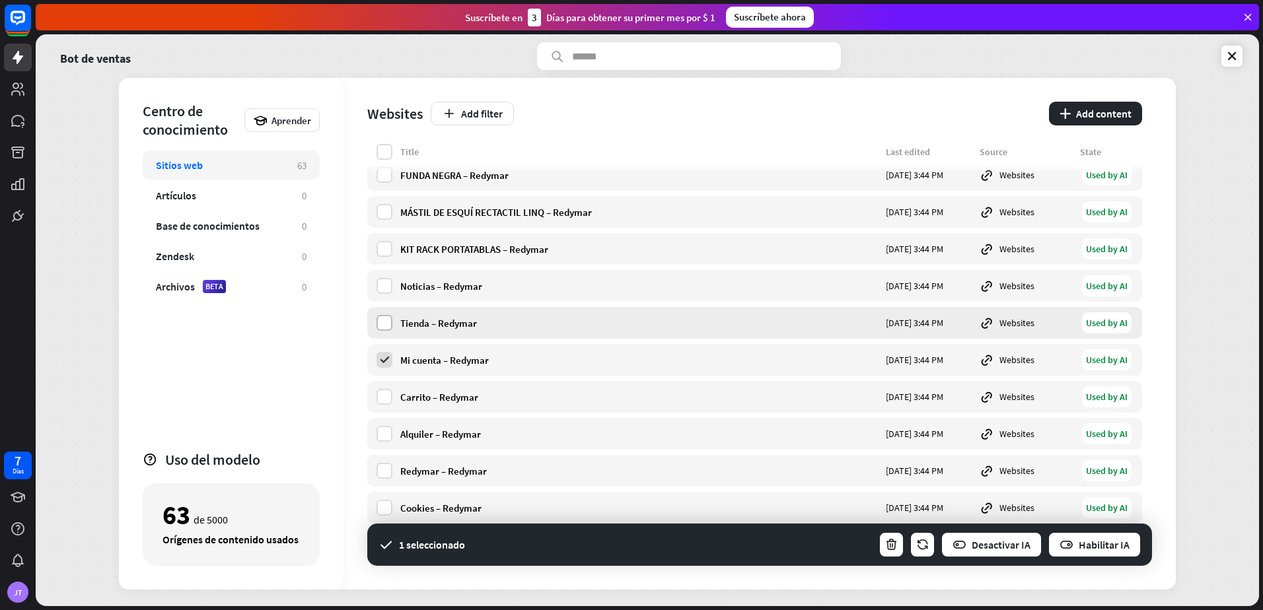
click at [387, 326] on label at bounding box center [385, 323] width 16 height 16
click at [379, 247] on label at bounding box center [385, 249] width 16 height 16
click at [385, 220] on div "MÁSTIL DE ESQUÍ RECTACTIL LINQ – Redymar [DATE] 3:44 PM Websites Used by AI" at bounding box center [754, 212] width 775 height 32
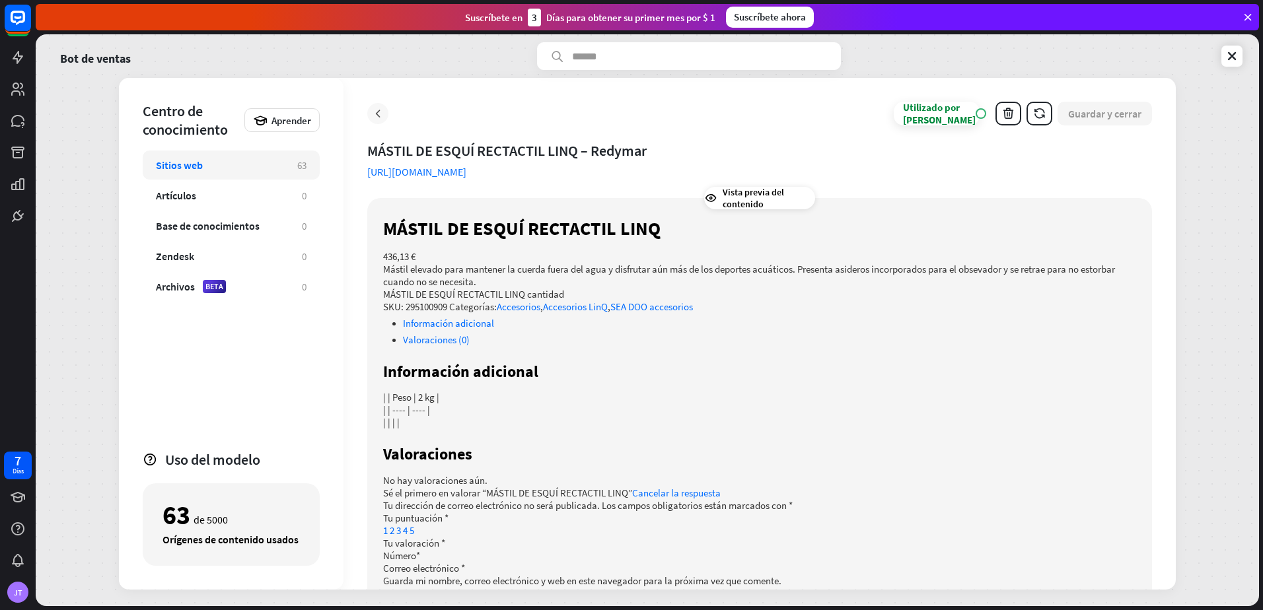
click at [383, 109] on icon at bounding box center [377, 113] width 13 height 13
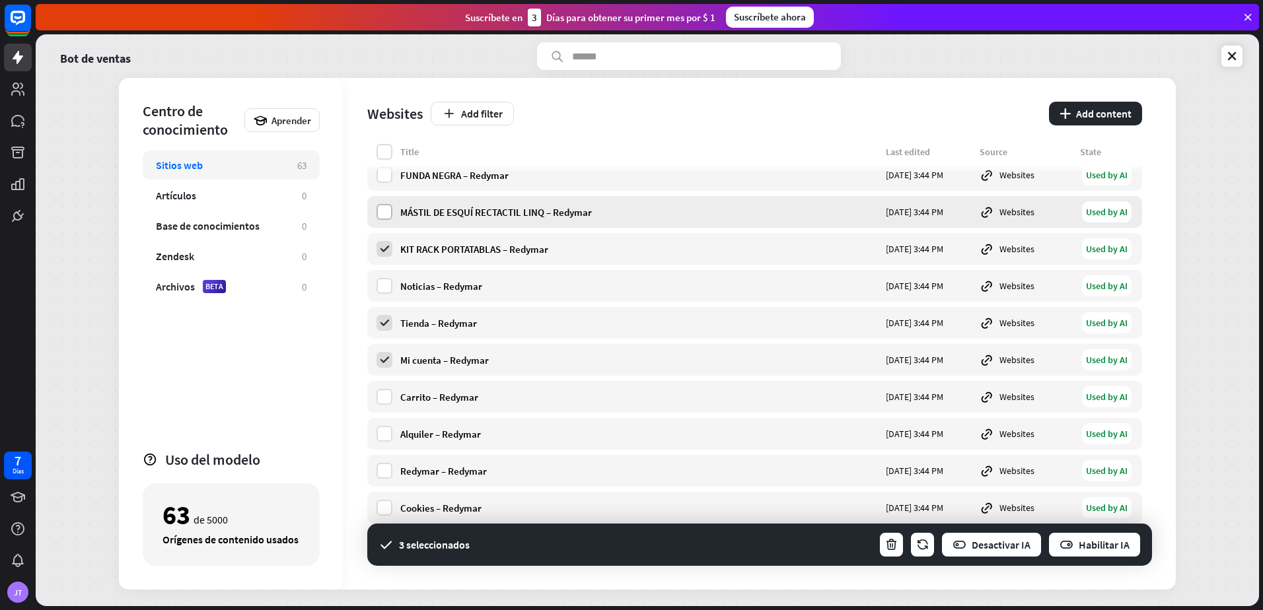
click at [387, 208] on label at bounding box center [385, 212] width 16 height 16
click at [385, 174] on label at bounding box center [385, 175] width 16 height 16
click at [1089, 114] on font "Add content" at bounding box center [1103, 113] width 55 height 13
click at [399, 284] on div "Noticias – Redymar [DATE] 3:44 PM Websites Used by AI" at bounding box center [754, 286] width 775 height 32
click at [381, 280] on label at bounding box center [385, 286] width 16 height 16
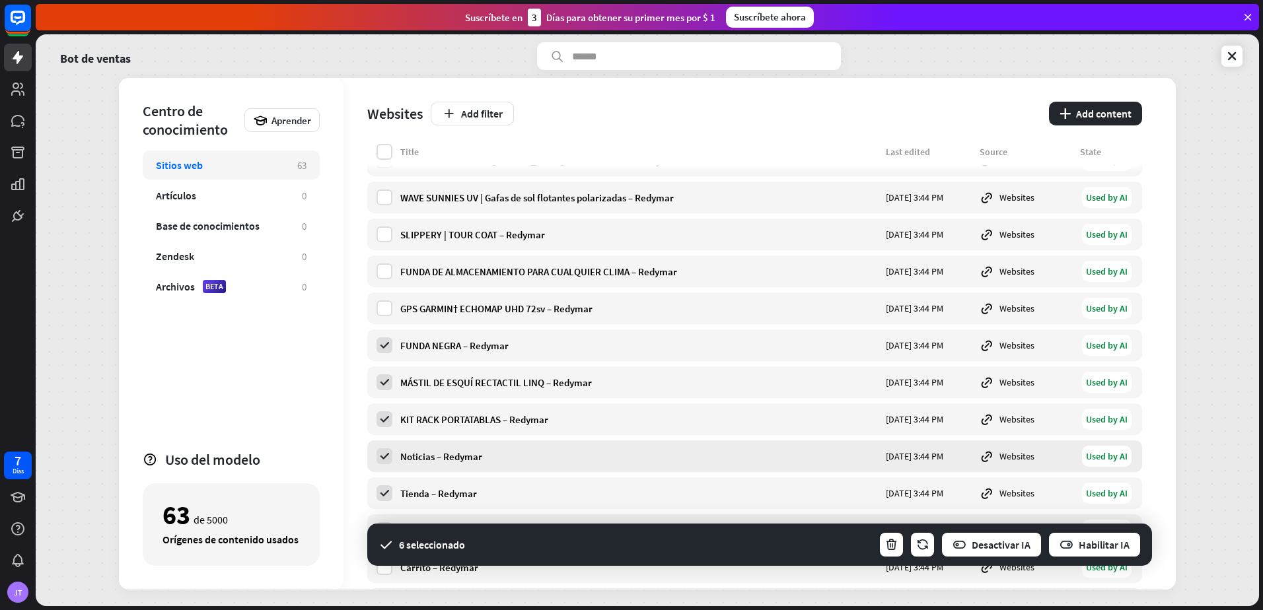
scroll to position [1671, 0]
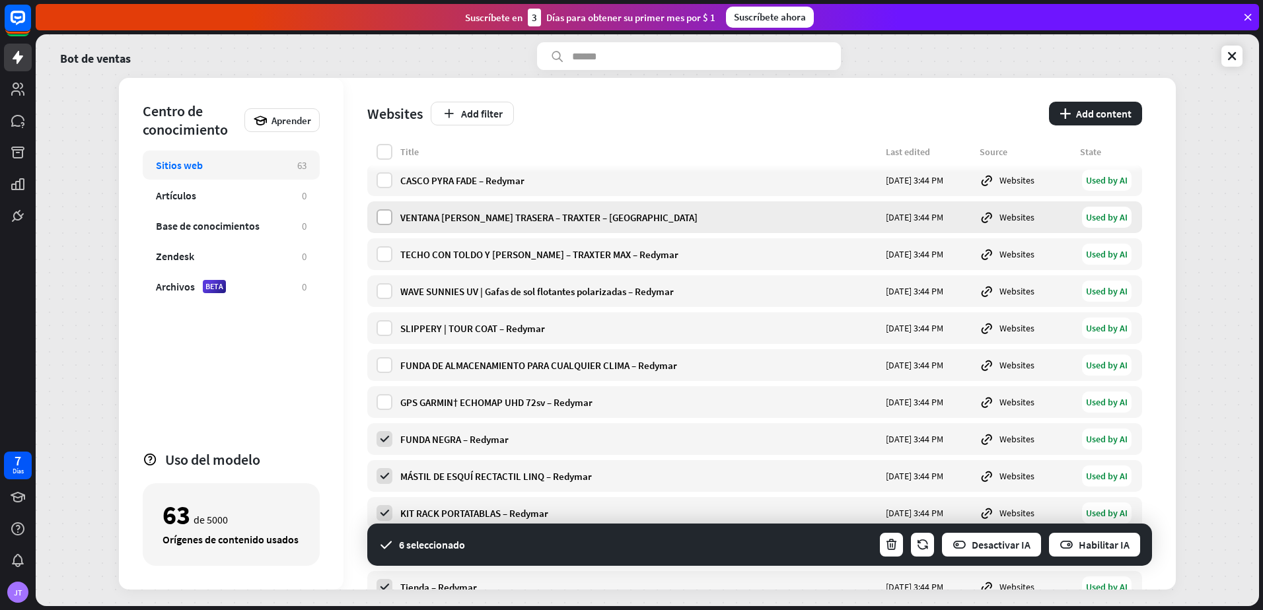
click at [385, 215] on label at bounding box center [385, 217] width 16 height 16
click at [387, 263] on div "TECHO CON TOLDO Y [PERSON_NAME] – TRAXTER MAX – Redymar [DATE] 3:44 PM Websites…" at bounding box center [754, 255] width 775 height 32
click at [394, 249] on div "TECHO CON TOLDO Y [PERSON_NAME] – TRAXTER MAX – Redymar [DATE] 3:44 PM Websites…" at bounding box center [754, 255] width 775 height 32
click at [900, 548] on button "button" at bounding box center [892, 545] width 26 height 26
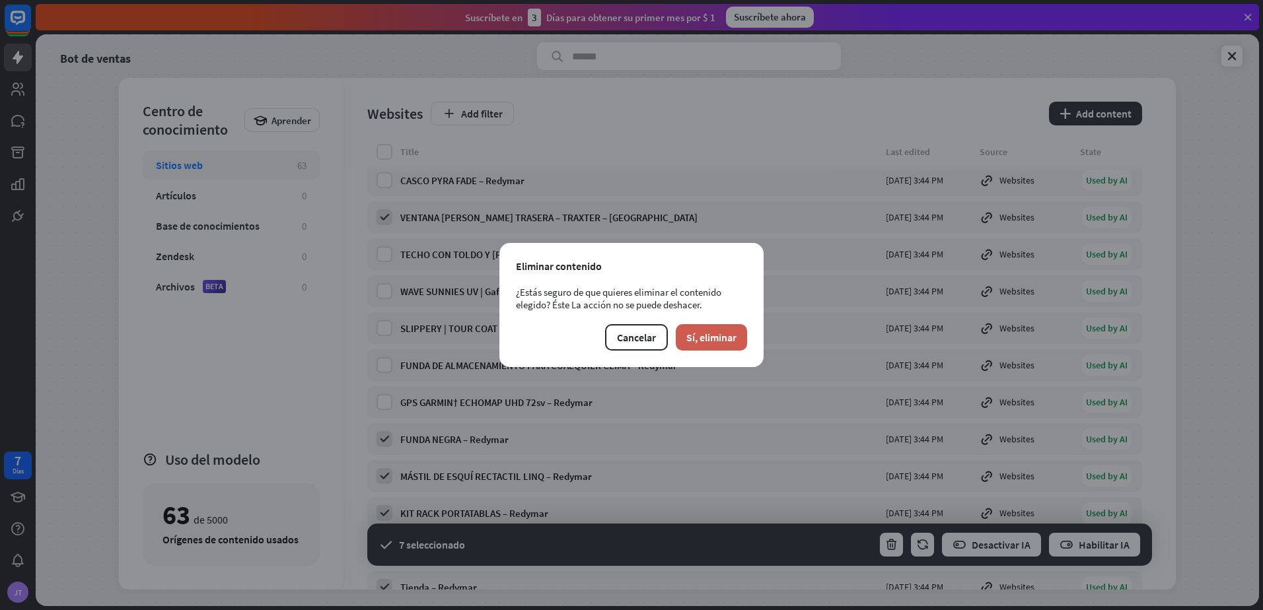
click at [726, 335] on font "Sí, eliminar" at bounding box center [711, 337] width 50 height 13
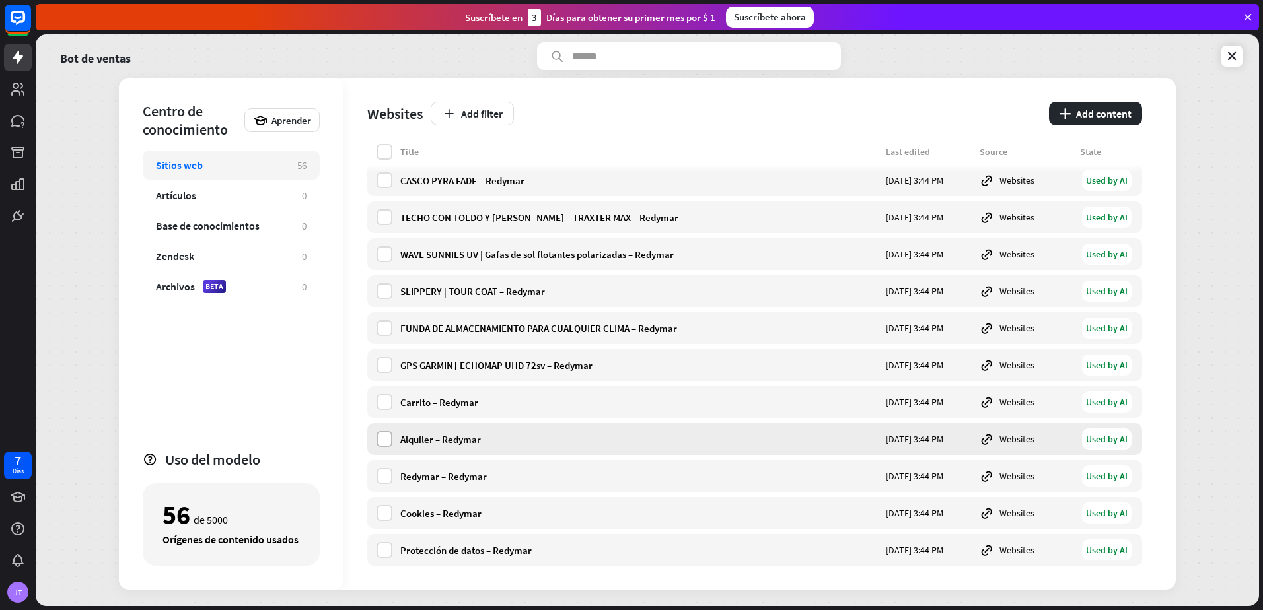
click at [384, 438] on label at bounding box center [385, 439] width 16 height 16
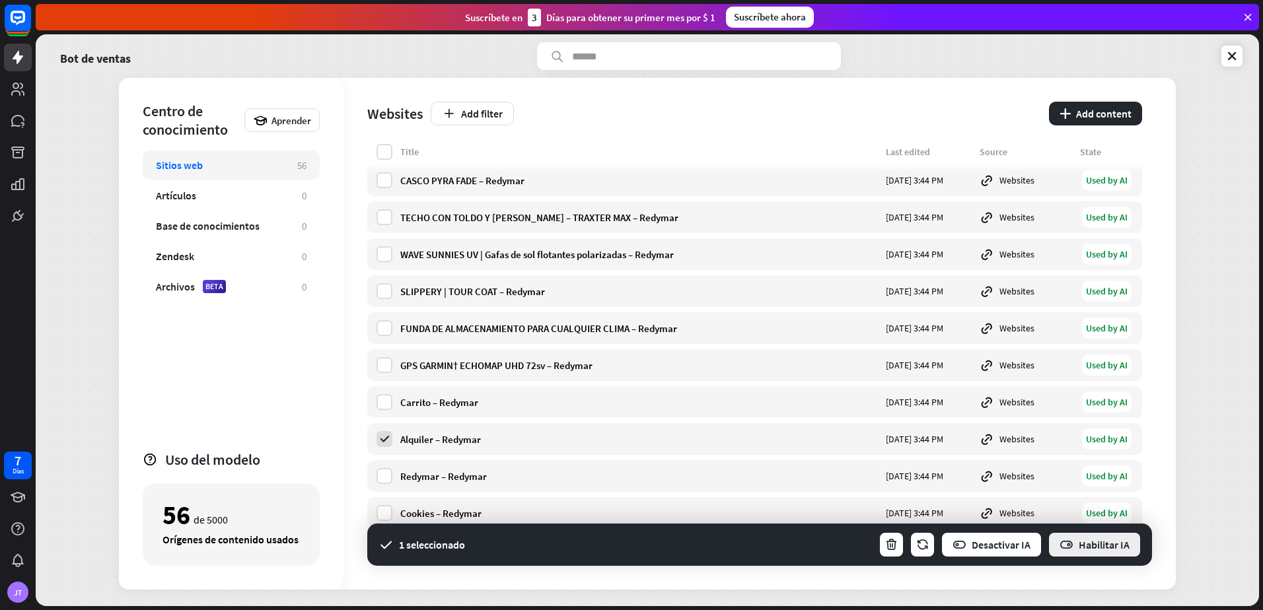
click at [1091, 544] on font "Habilitar IA" at bounding box center [1104, 544] width 51 height 13
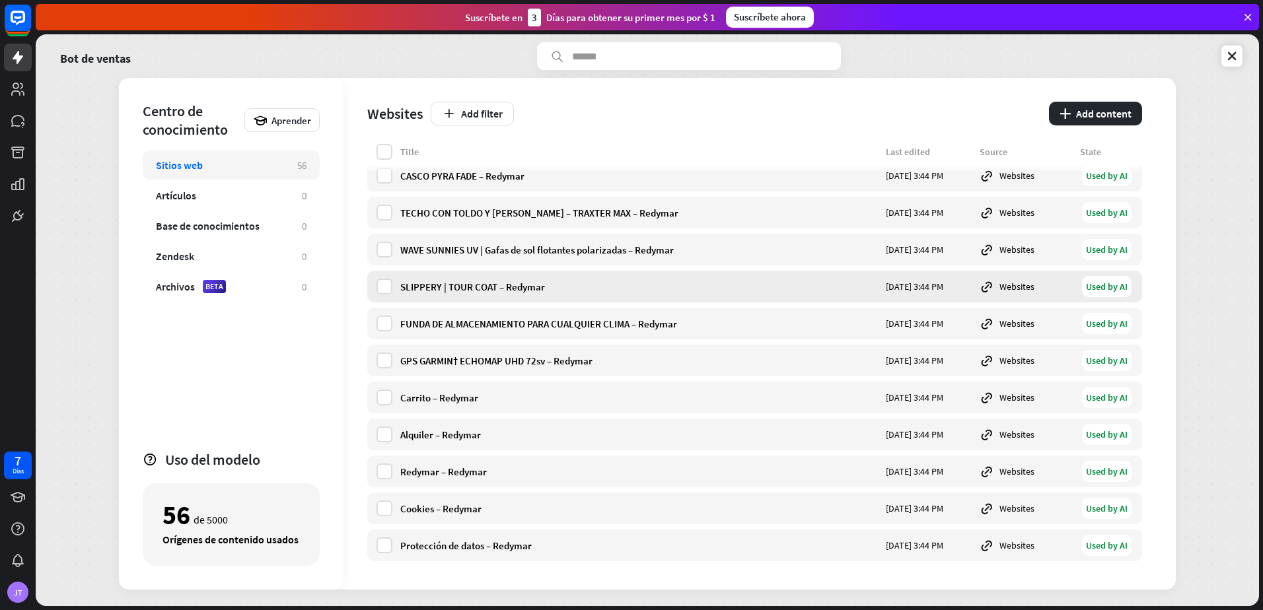
scroll to position [1676, 0]
click at [246, 188] on div "Artículos 0" at bounding box center [231, 195] width 177 height 29
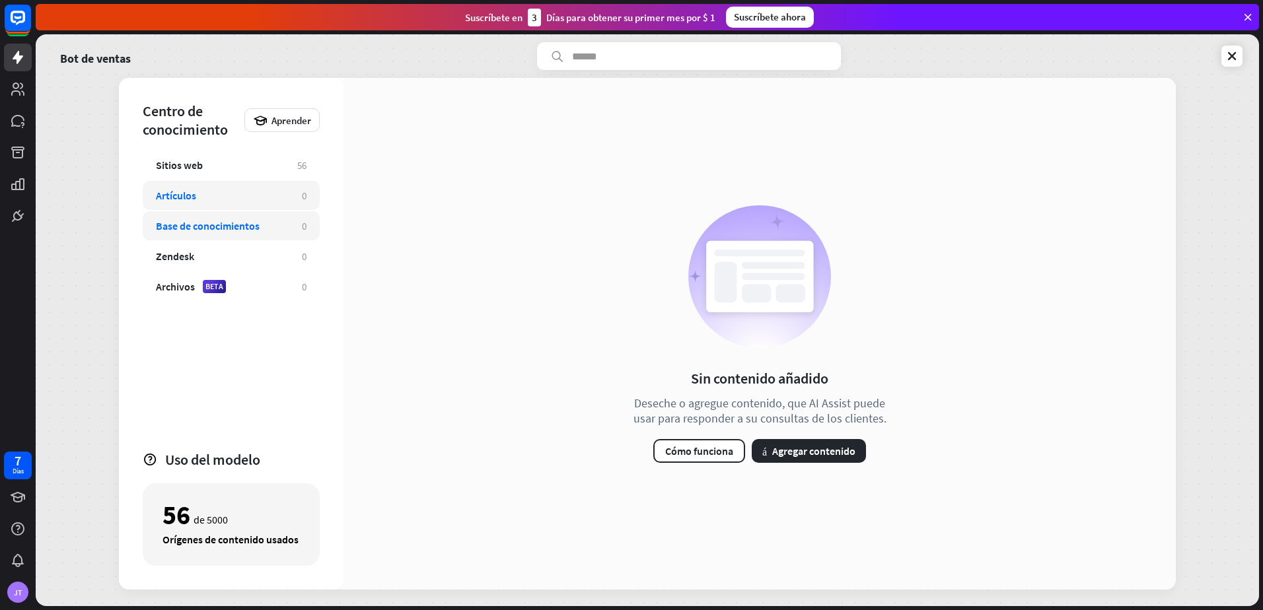
click at [276, 231] on div "Base de conocimientos" at bounding box center [222, 225] width 133 height 13
click at [279, 193] on div "Artículos" at bounding box center [222, 195] width 133 height 13
click at [92, 62] on link "Bot de ventas" at bounding box center [95, 56] width 71 height 28
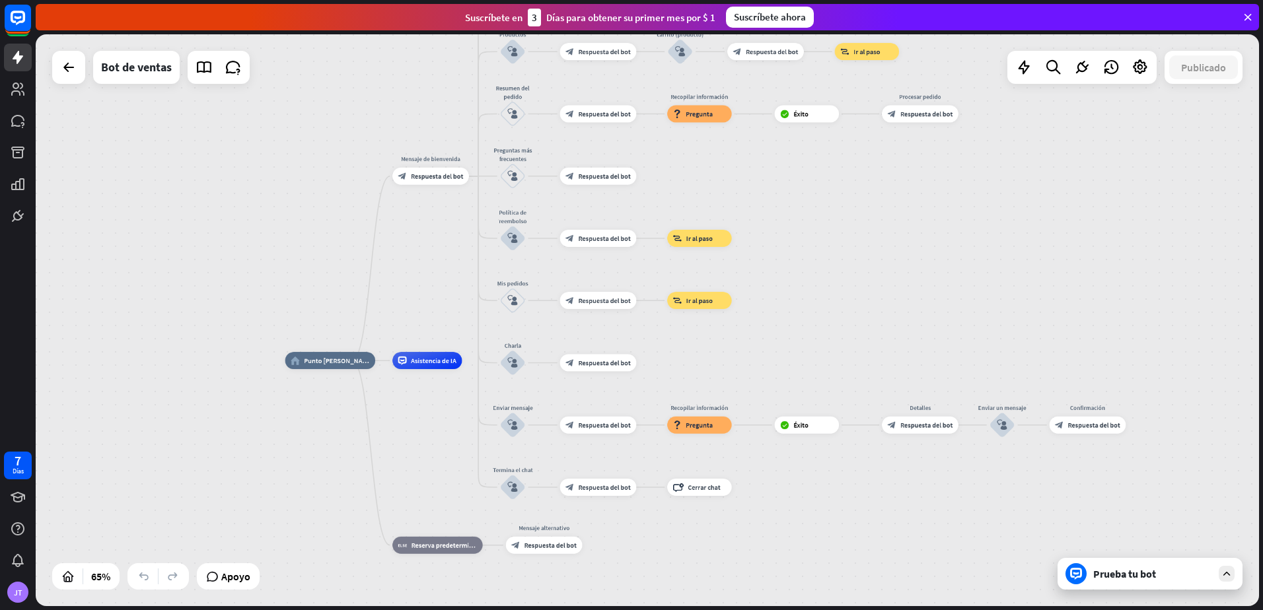
drag, startPoint x: 905, startPoint y: 168, endPoint x: 886, endPoint y: 236, distance: 69.9
click at [886, 236] on div "home_2 Punto [PERSON_NAME] Mensaje de bienvenida block_bot_response Respuesta d…" at bounding box center [648, 320] width 1224 height 572
click at [425, 369] on div "Editar nombre more_horiz más Asistencia de IA" at bounding box center [426, 360] width 69 height 17
click at [407, 366] on div "Asistencia de IA" at bounding box center [426, 360] width 69 height 17
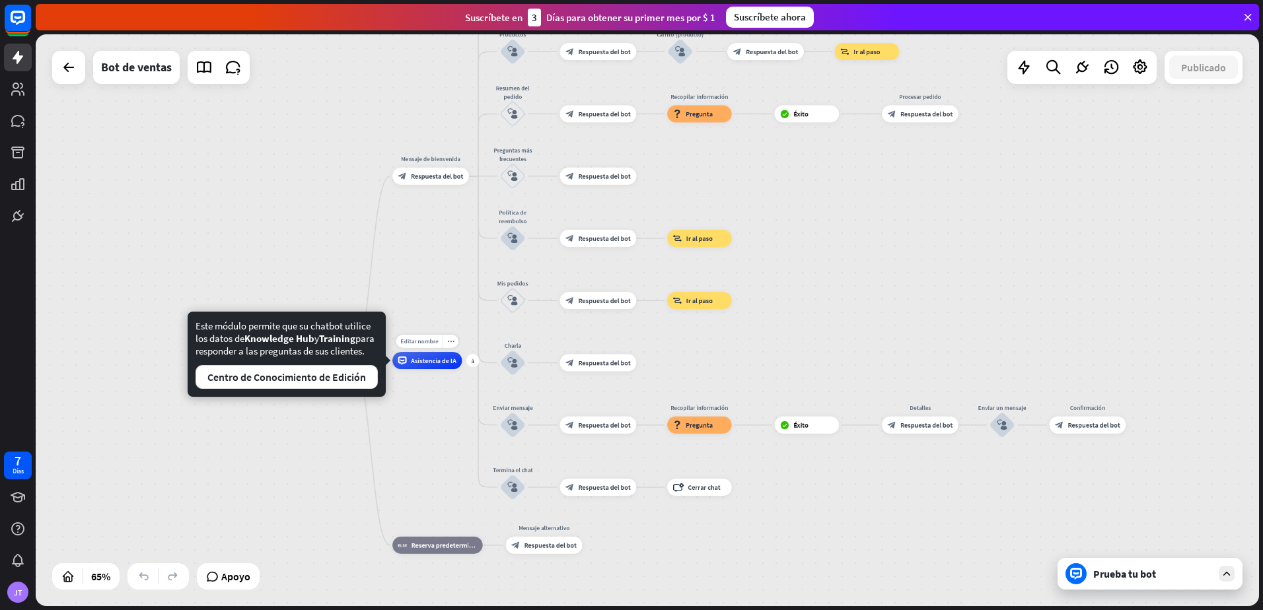
click at [407, 366] on div "Asistencia de IA" at bounding box center [426, 360] width 69 height 17
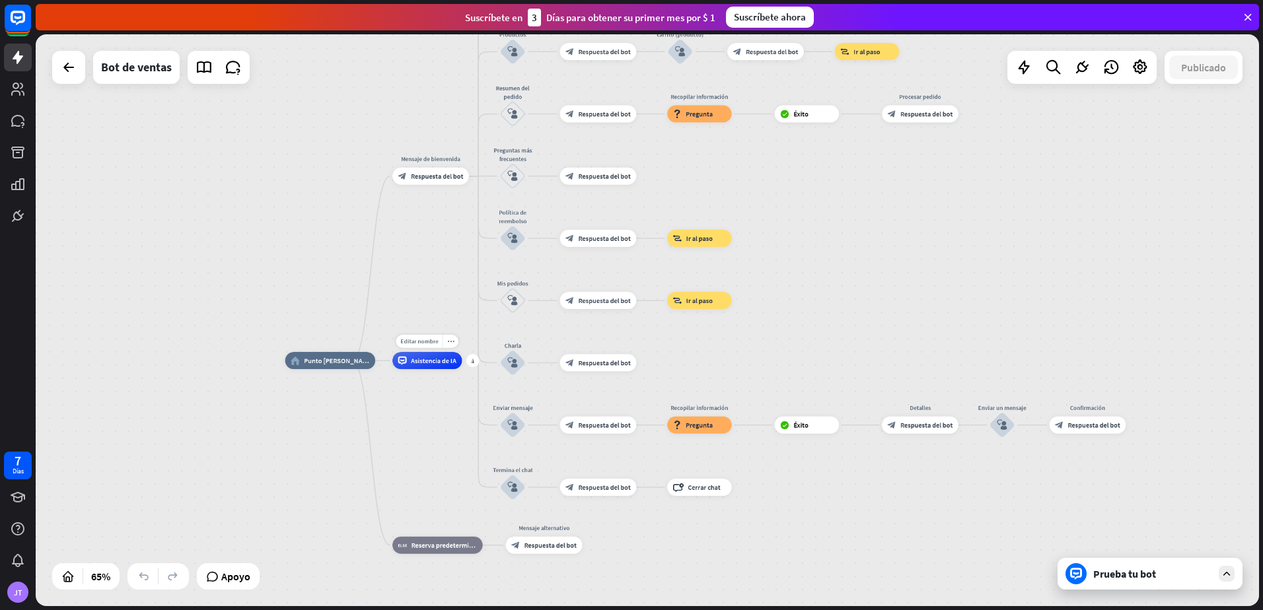
click at [407, 366] on div "Asistencia de IA" at bounding box center [426, 360] width 69 height 17
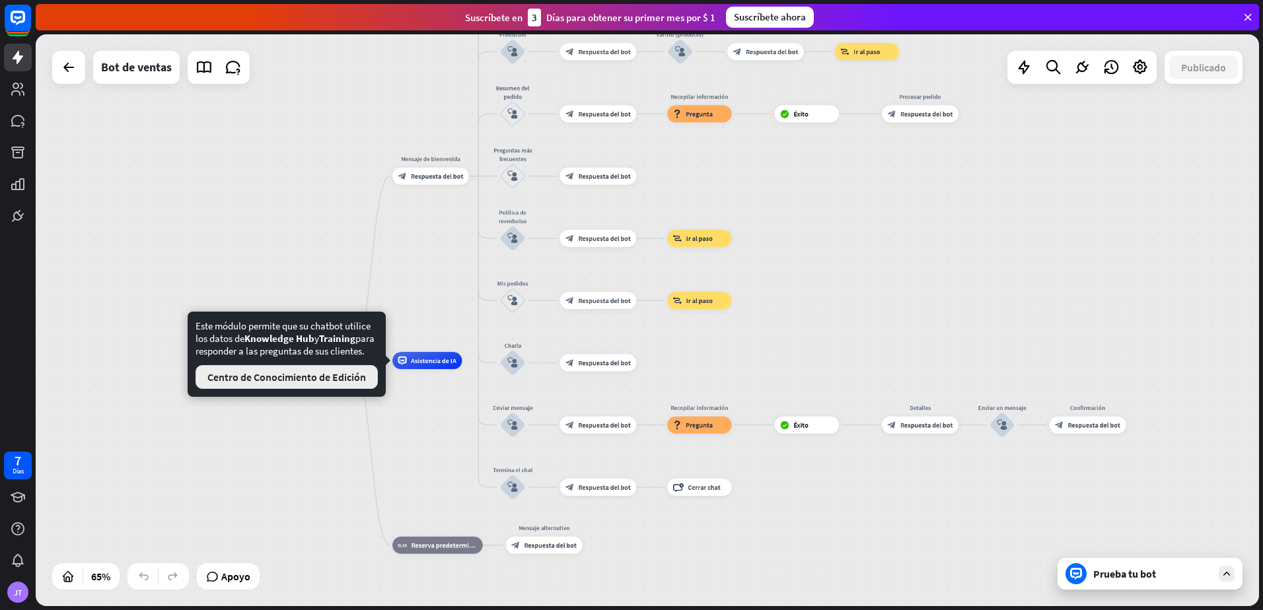
click at [332, 384] on font "Centro de Conocimiento de Edición" at bounding box center [286, 377] width 159 height 13
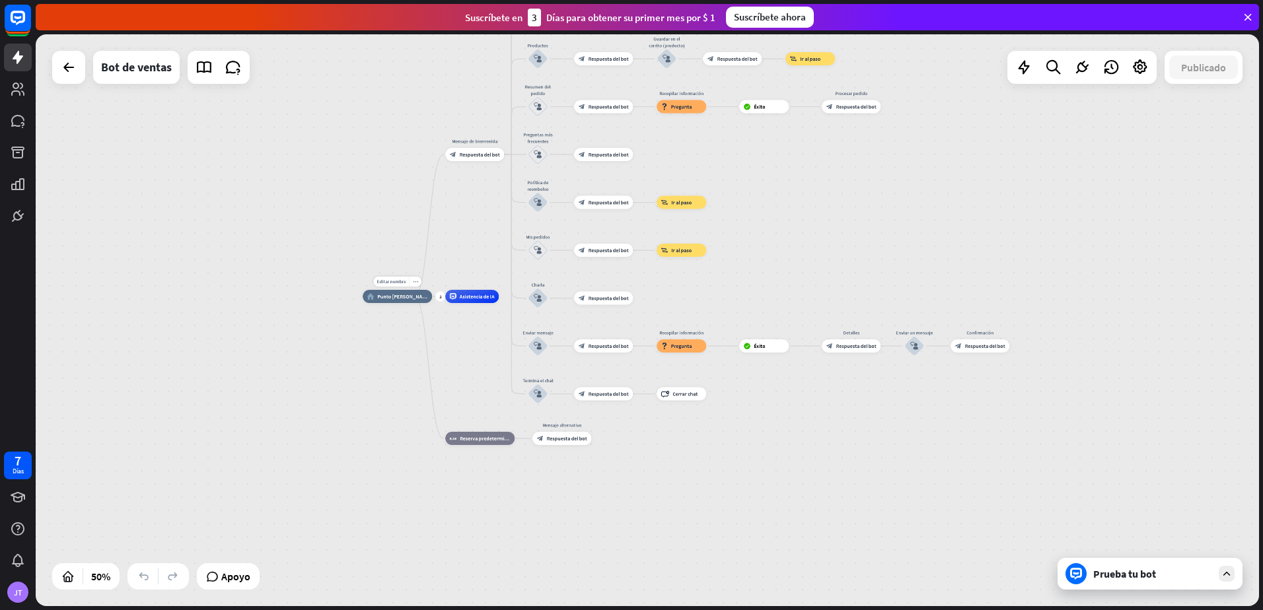
click at [398, 303] on div "Editar nombre more_horiz más home_2 Punto [PERSON_NAME]" at bounding box center [397, 296] width 69 height 13
click at [398, 300] on div "home_2 Punto [PERSON_NAME]" at bounding box center [397, 296] width 69 height 13
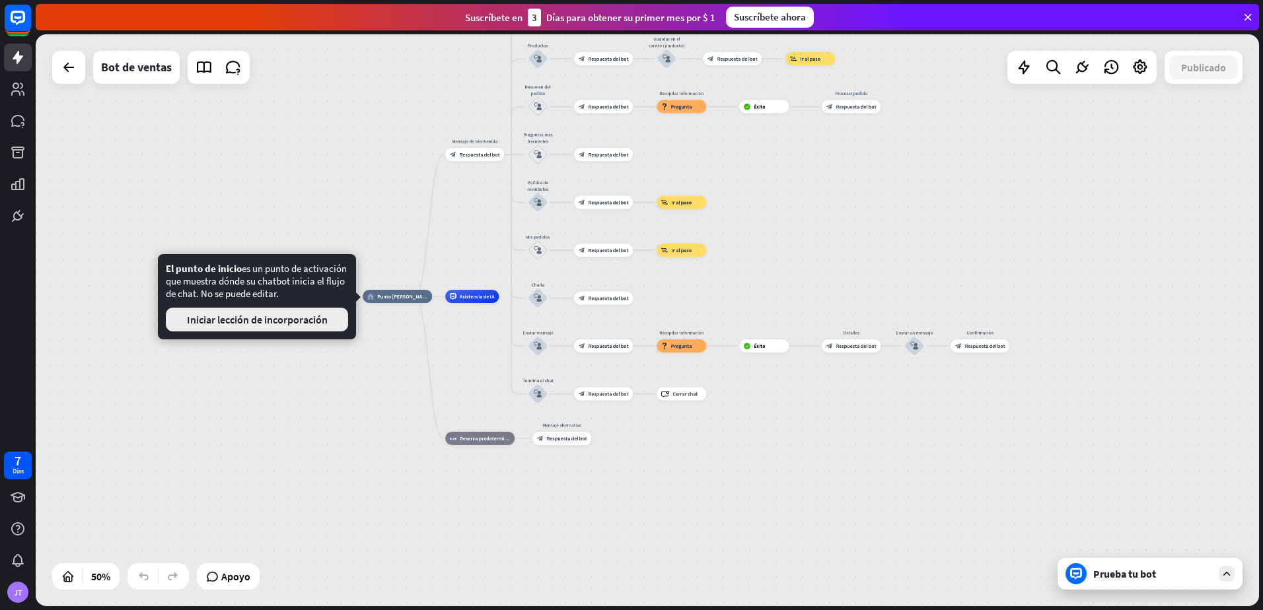
click at [268, 324] on font "Iniciar lección de incorporación" at bounding box center [257, 319] width 141 height 13
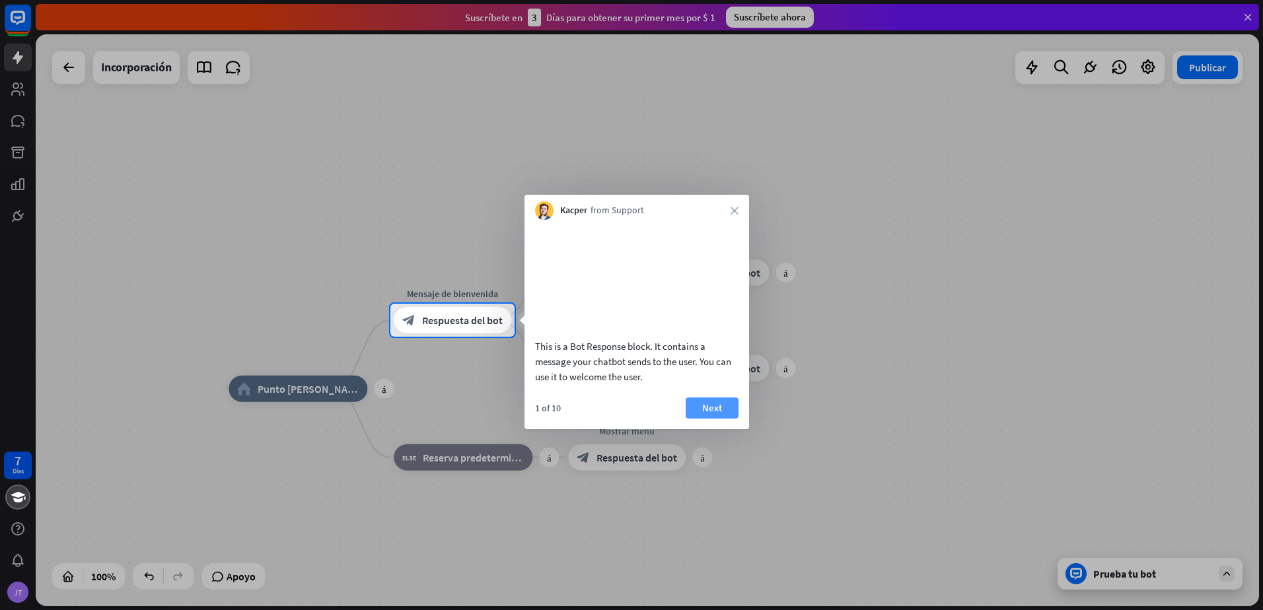
click at [706, 418] on font "Next" at bounding box center [712, 408] width 20 height 18
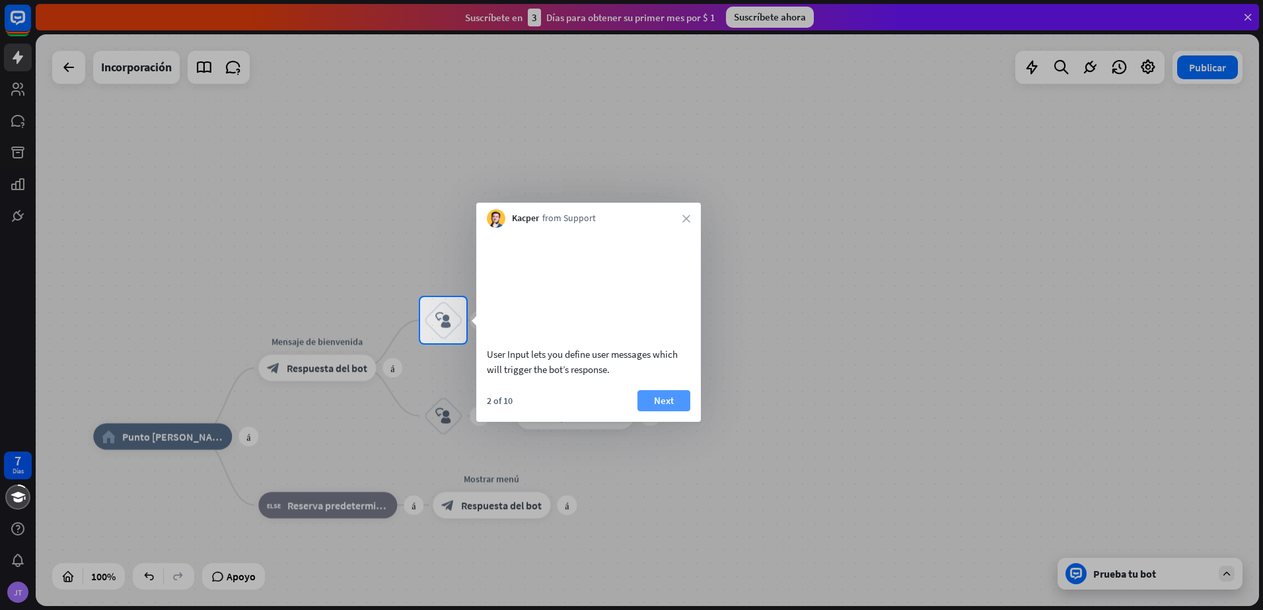
click at [669, 410] on font "Next" at bounding box center [664, 401] width 20 height 18
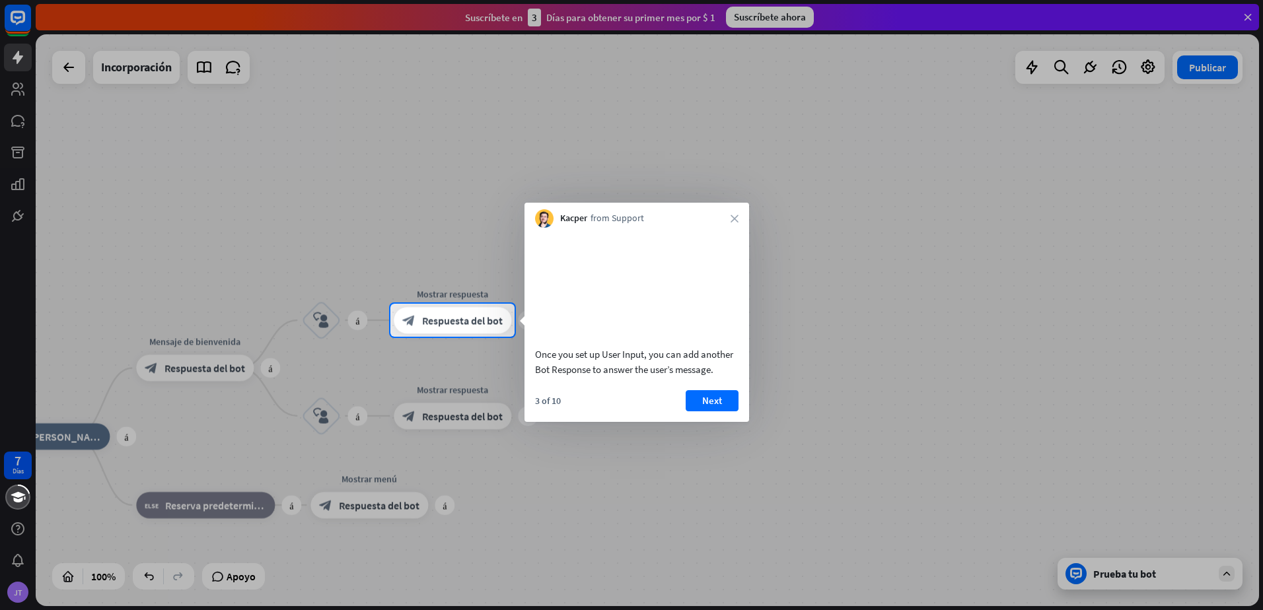
click at [681, 412] on div "3 of 10 Next" at bounding box center [637, 406] width 225 height 32
click at [704, 410] on font "Next" at bounding box center [712, 401] width 20 height 18
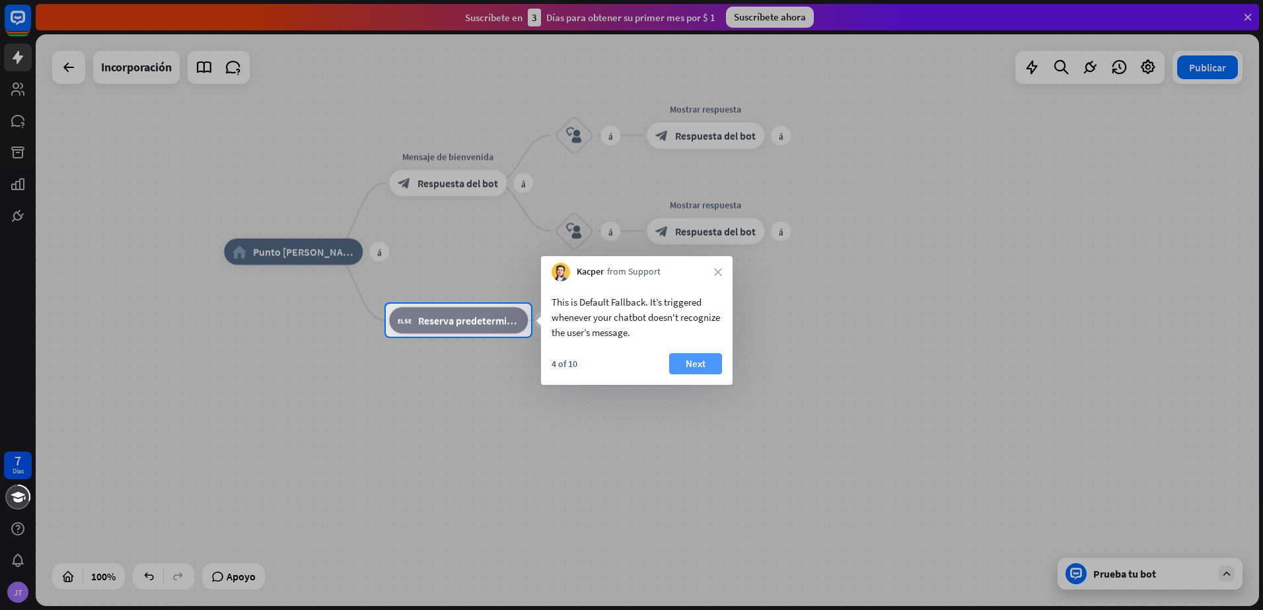
click at [700, 370] on font "Next" at bounding box center [696, 364] width 20 height 18
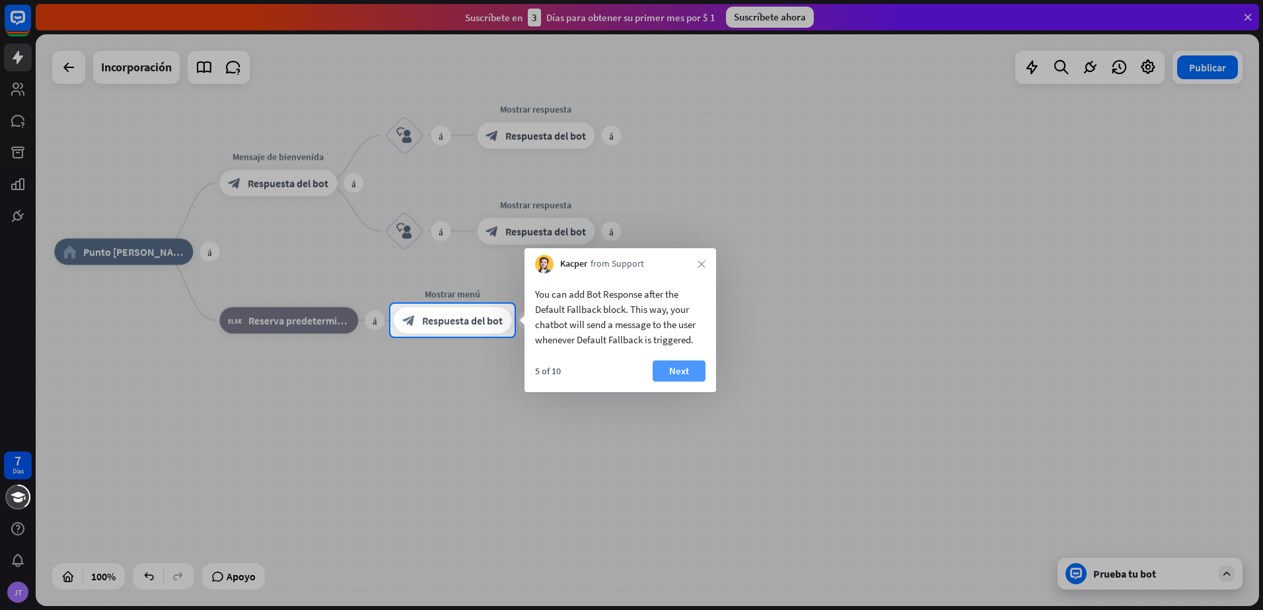
click at [695, 374] on button "Next" at bounding box center [679, 371] width 53 height 21
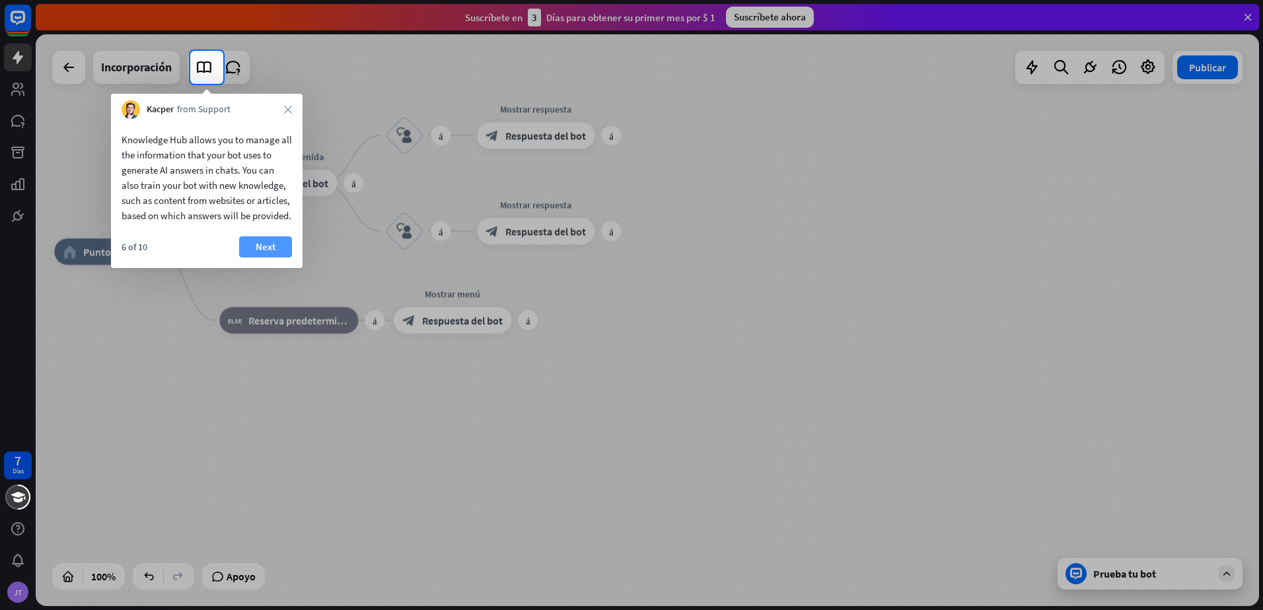
click at [279, 258] on button "Next" at bounding box center [265, 247] width 53 height 21
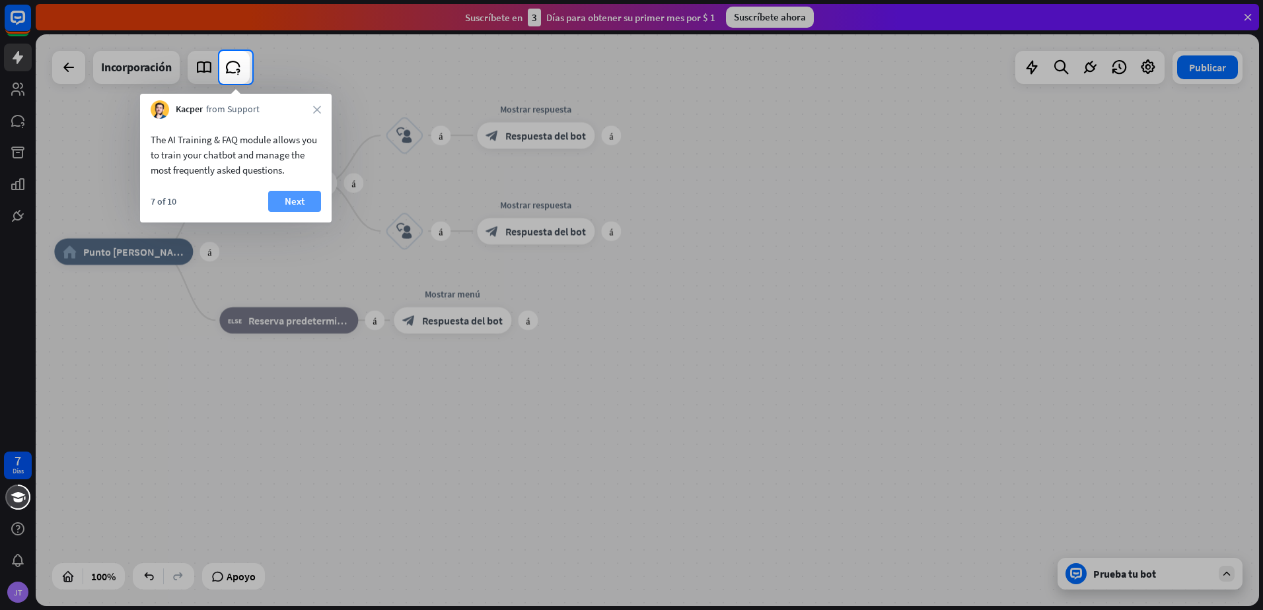
click at [293, 198] on font "Next" at bounding box center [295, 201] width 20 height 18
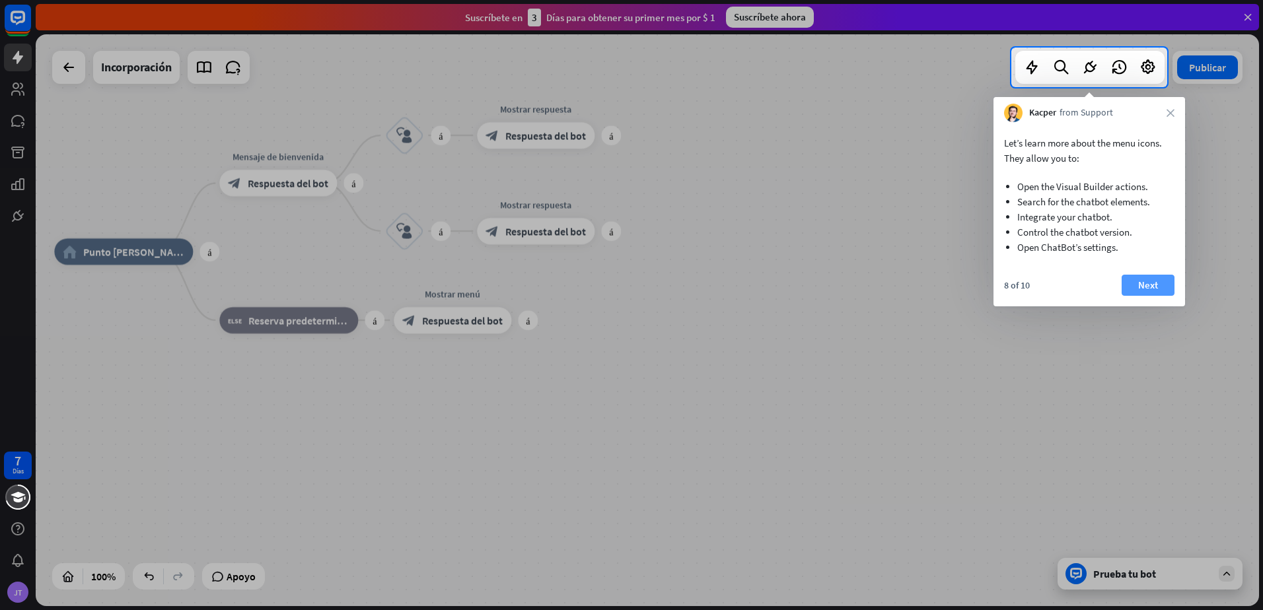
click at [1134, 278] on button "Next" at bounding box center [1148, 285] width 53 height 21
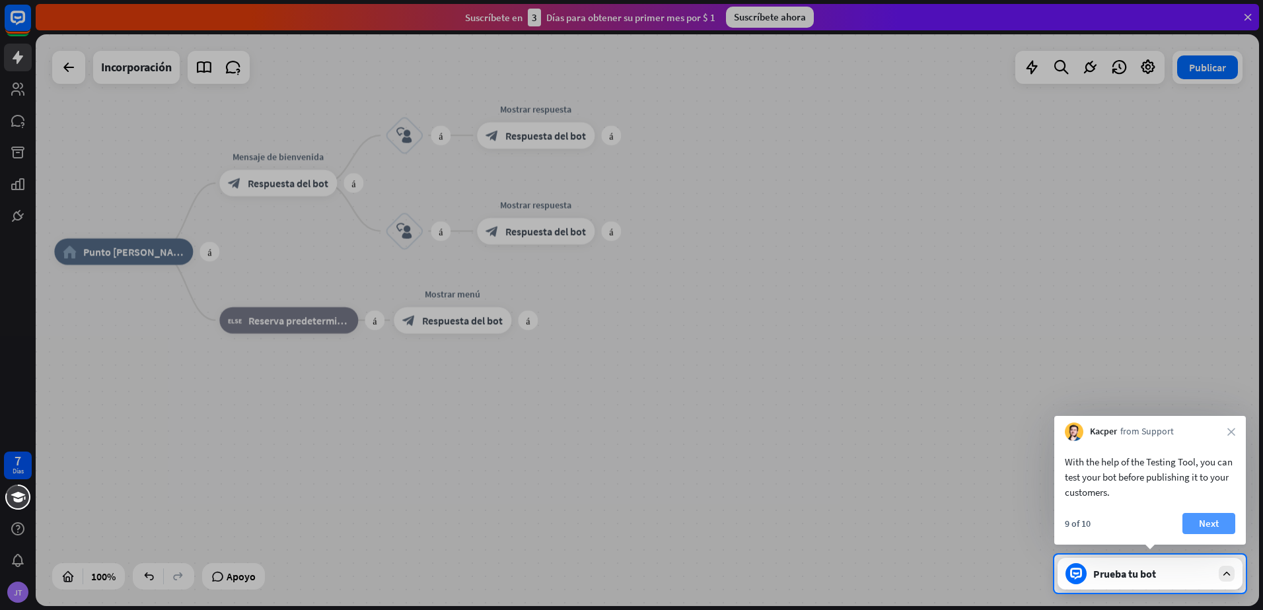
click at [1202, 517] on font "Next" at bounding box center [1209, 524] width 20 height 18
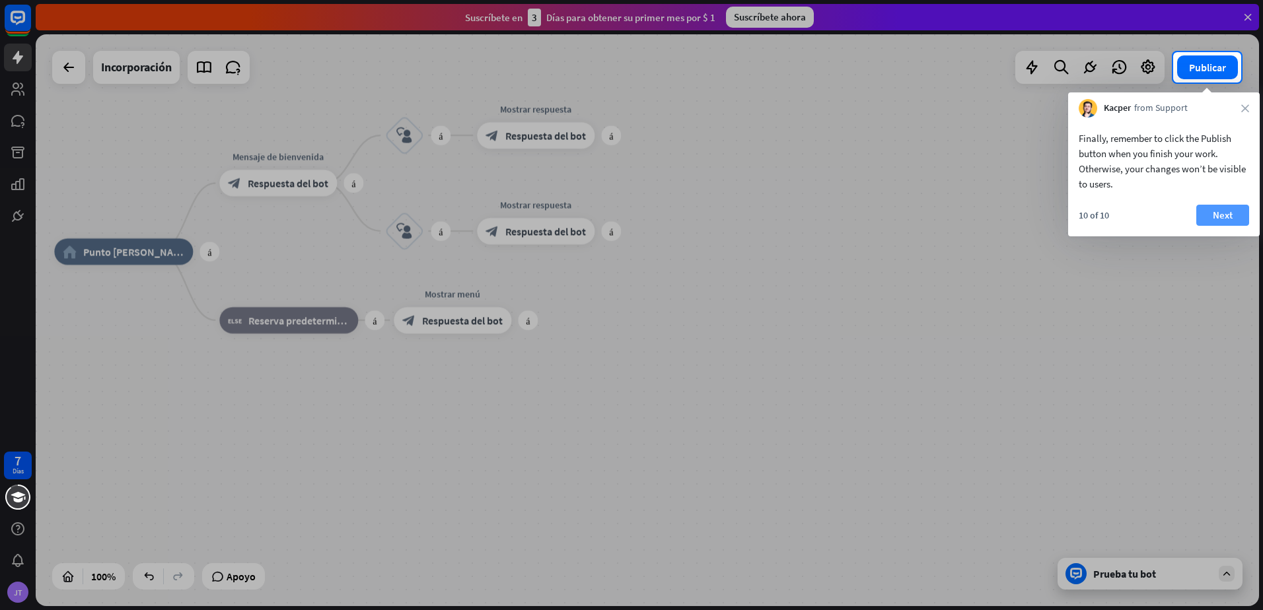
click at [1230, 215] on font "Next" at bounding box center [1223, 215] width 20 height 18
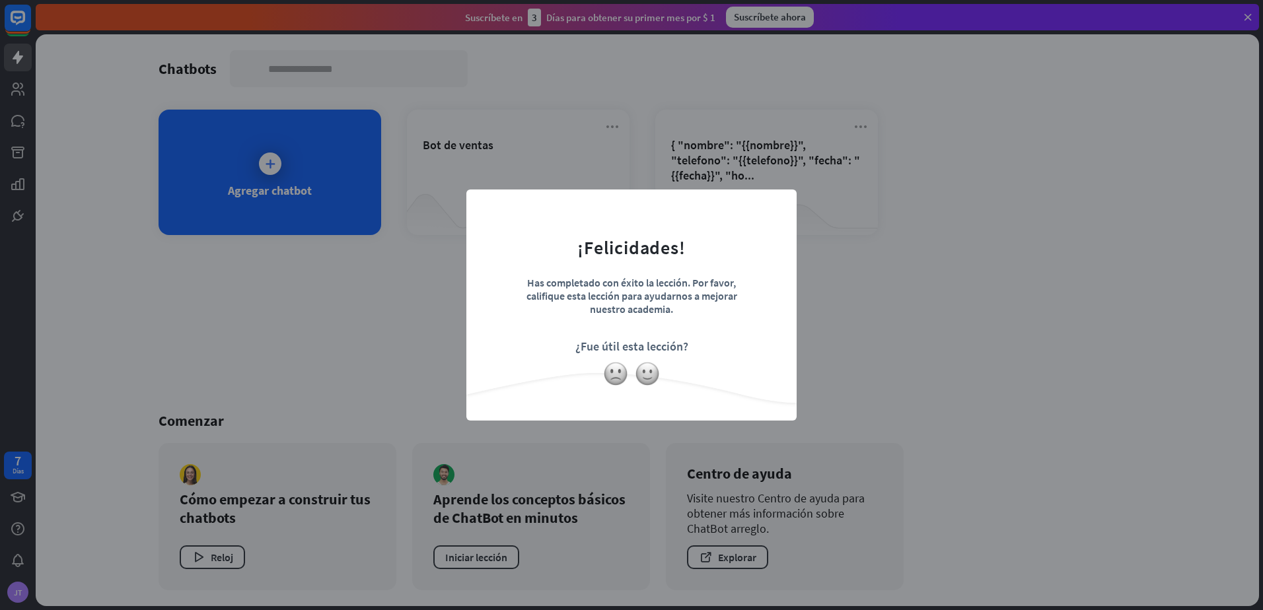
click at [409, 316] on div "cerrar ¡Felicidades! Has completado con éxito la lección. Por favor, califique …" at bounding box center [631, 305] width 1263 height 610
click at [655, 381] on img at bounding box center [647, 373] width 25 height 25
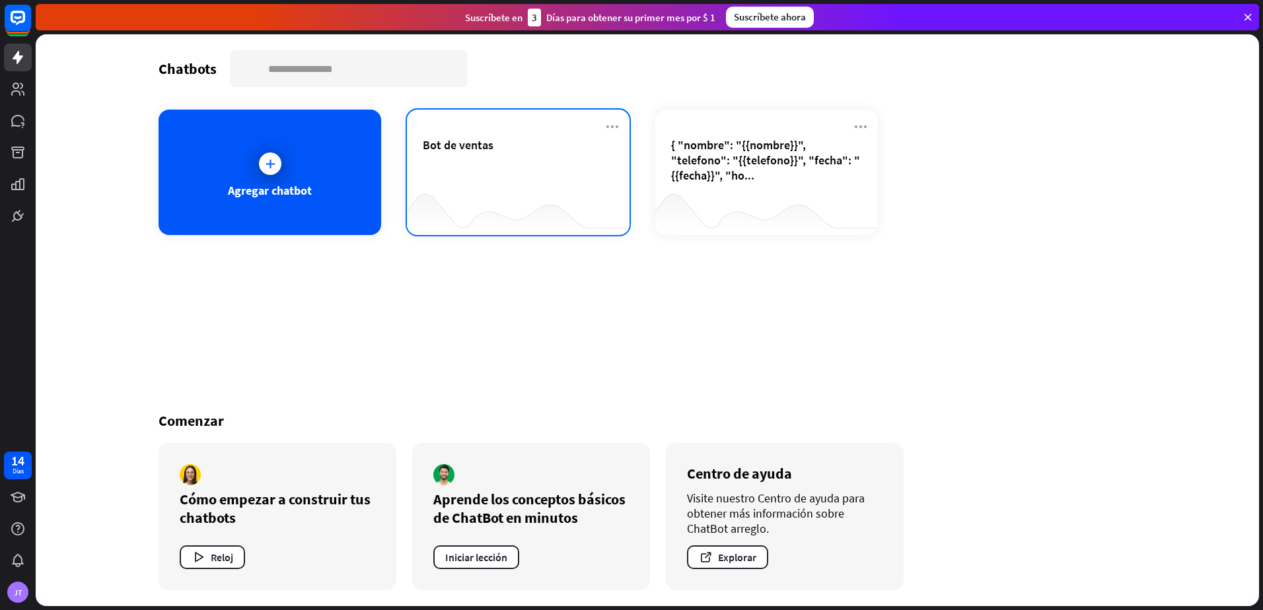
click at [501, 156] on div "Bot de ventas" at bounding box center [518, 160] width 191 height 46
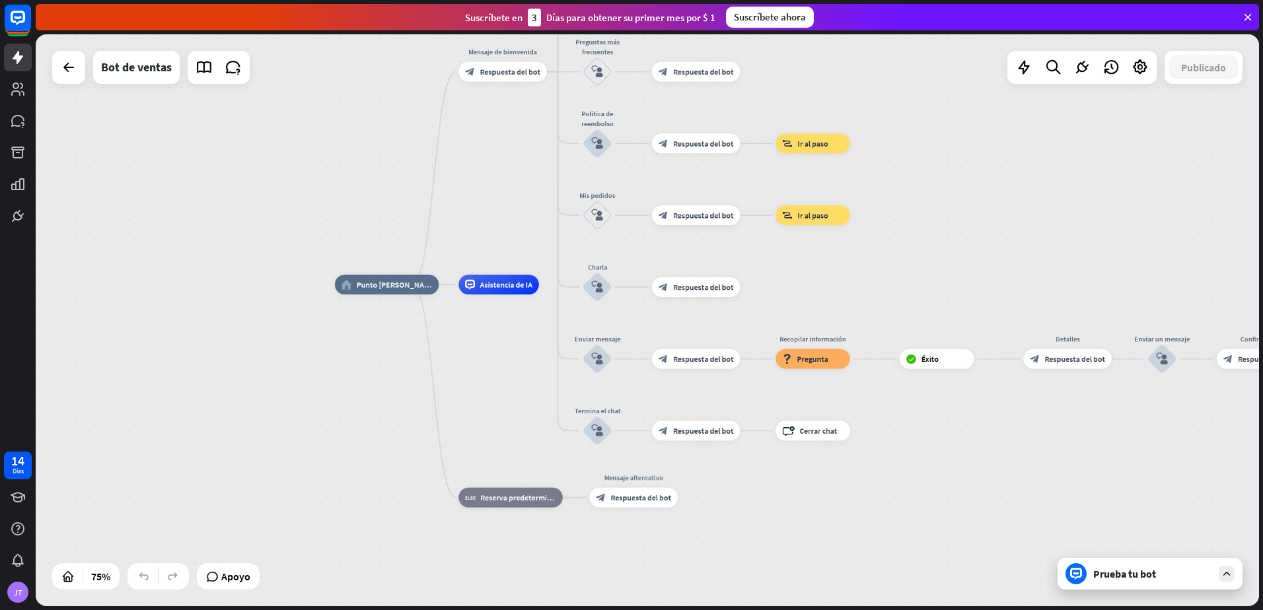
click at [1126, 583] on div "Prueba tu bot" at bounding box center [1150, 574] width 185 height 32
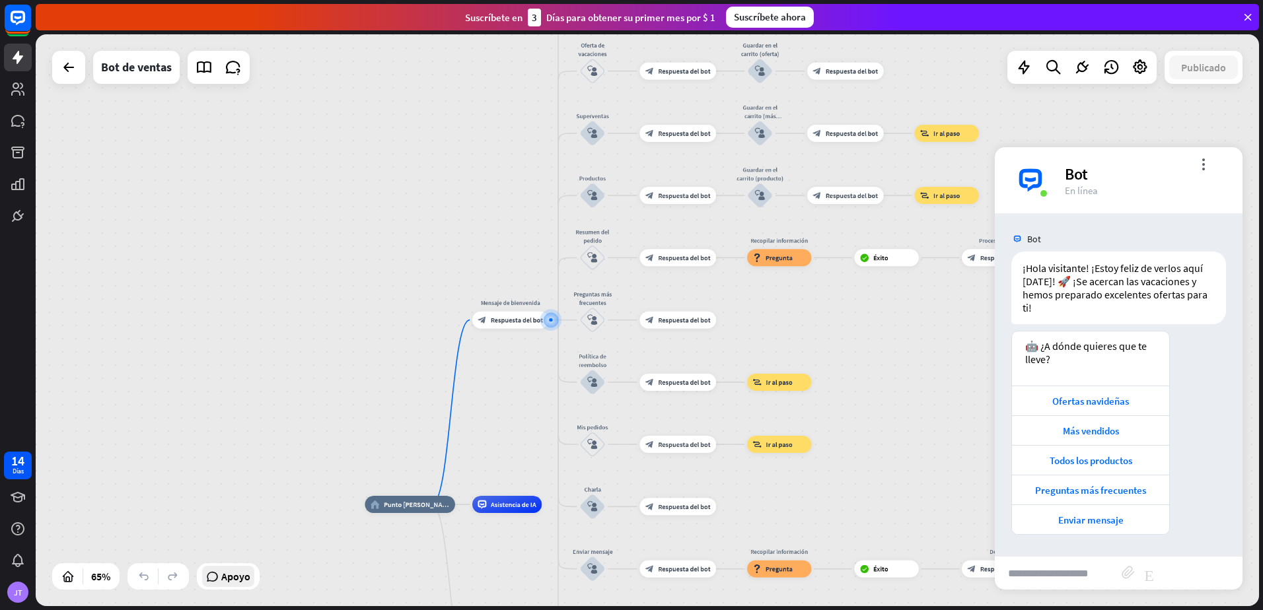
click at [243, 571] on span "Apoyo" at bounding box center [235, 576] width 29 height 21
click at [1073, 577] on input "text" at bounding box center [1058, 573] width 127 height 33
type input "**********"
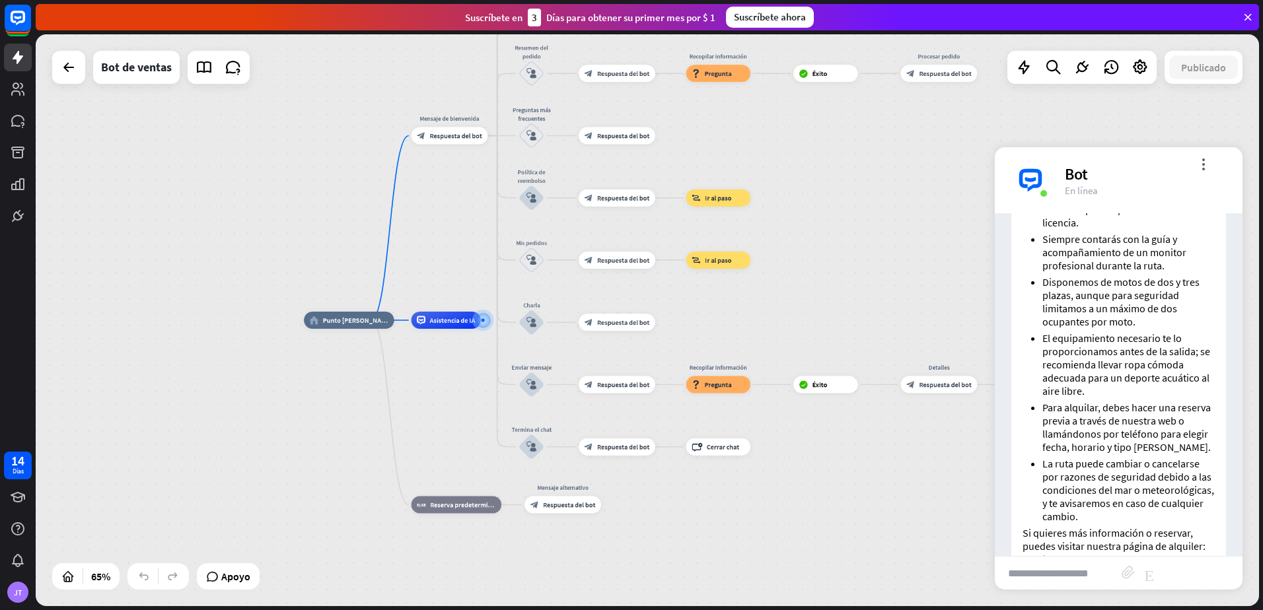
scroll to position [640, 0]
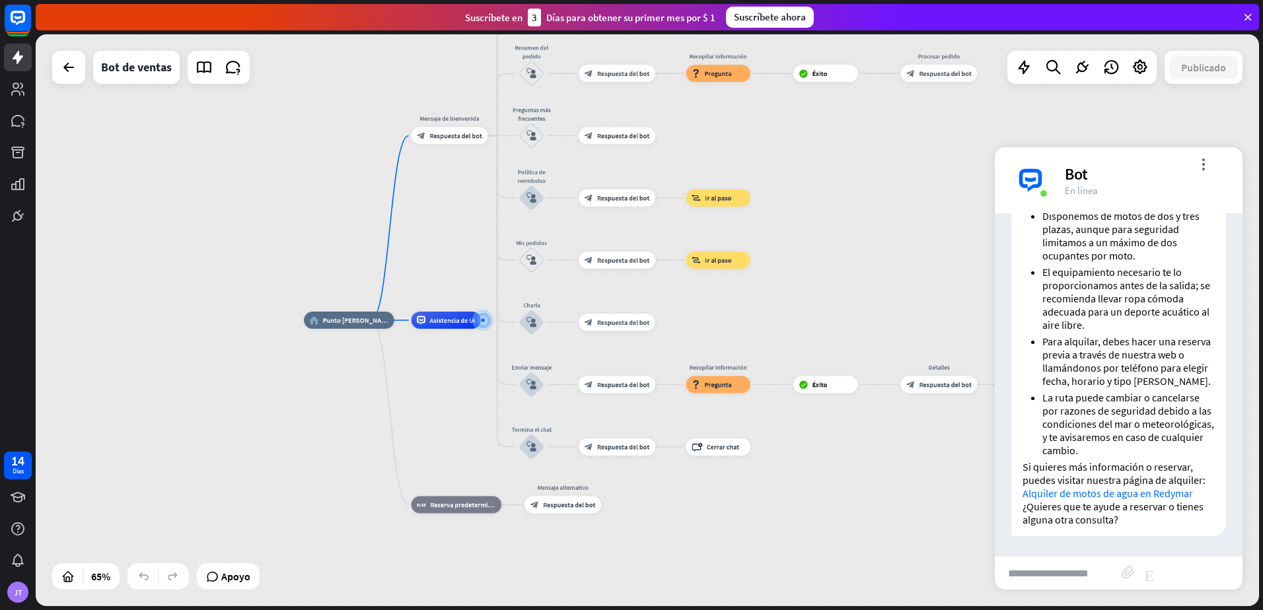
click at [1082, 562] on input "text" at bounding box center [1058, 573] width 127 height 33
type input "**********"
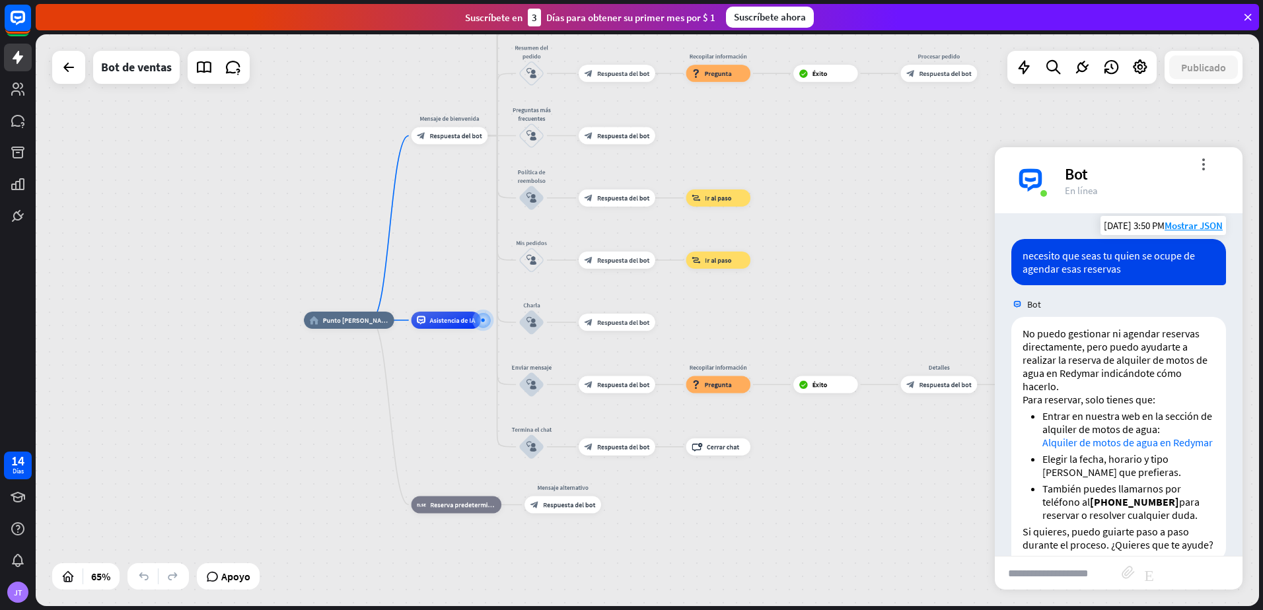
scroll to position [1021, 0]
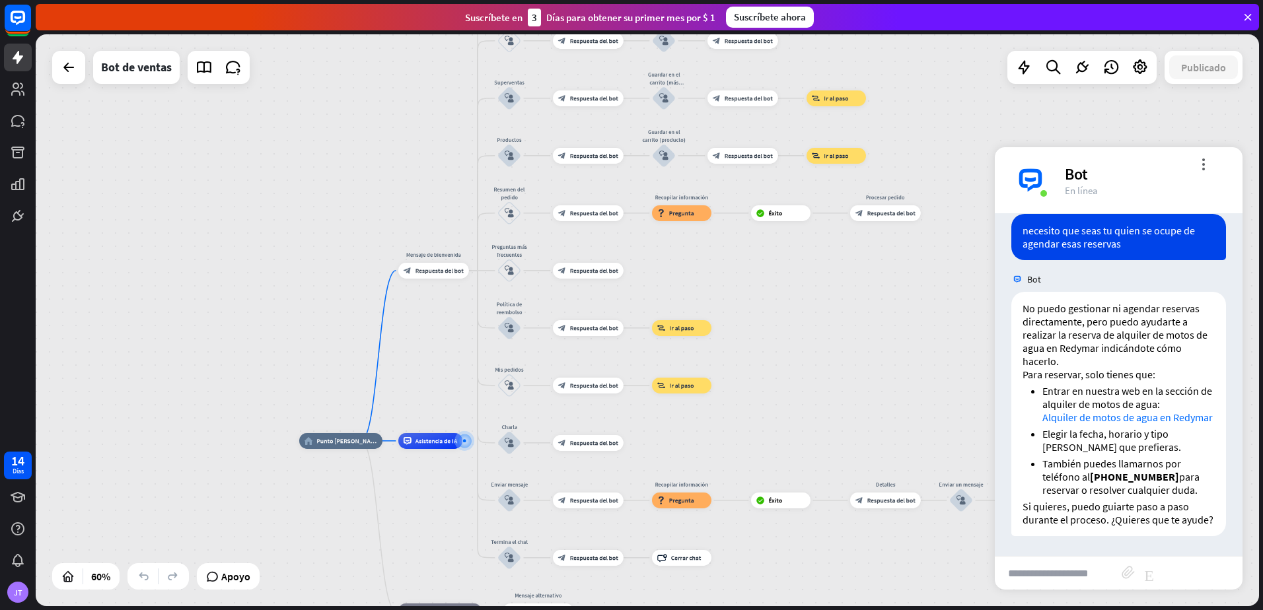
drag, startPoint x: 507, startPoint y: 419, endPoint x: 466, endPoint y: 565, distance: 151.7
click at [466, 565] on div "home_2 Punto [PERSON_NAME] Mensaje de bienvenida block_bot_response Respuesta d…" at bounding box center [666, 613] width 734 height 344
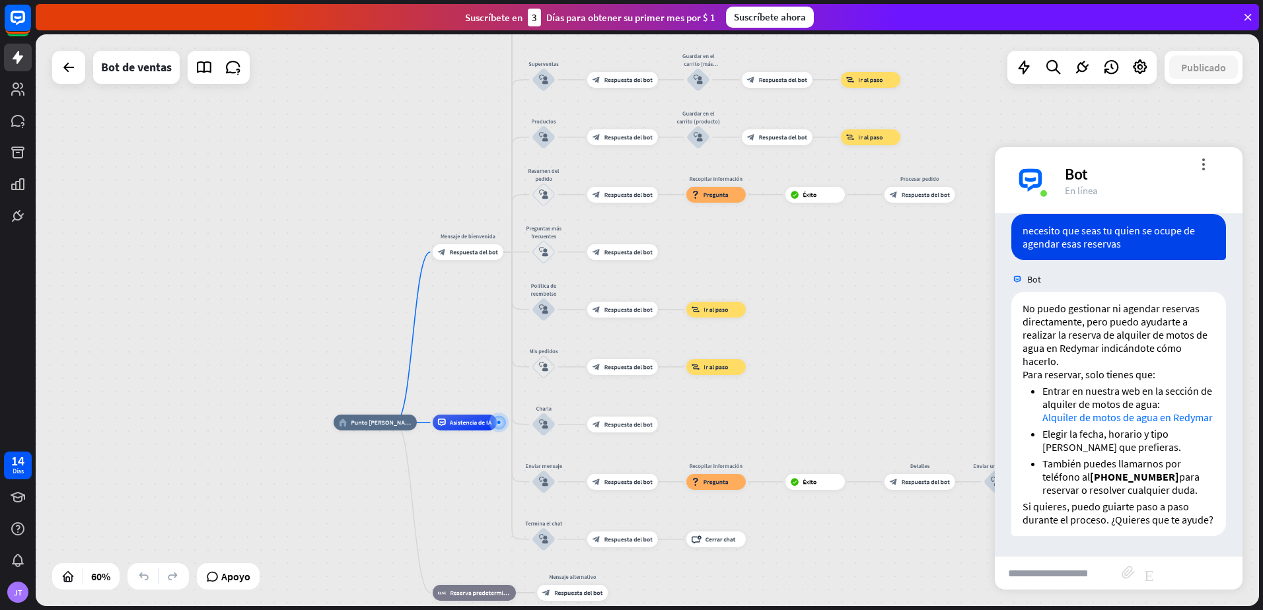
drag, startPoint x: 472, startPoint y: 343, endPoint x: 507, endPoint y: 310, distance: 47.7
click at [507, 310] on div "home_2 Punto [PERSON_NAME] Mensaje de bienvenida block_bot_response Respuesta d…" at bounding box center [648, 320] width 1224 height 572
click at [593, 429] on div "block_bot_response Respuesta del bot" at bounding box center [622, 425] width 71 height 16
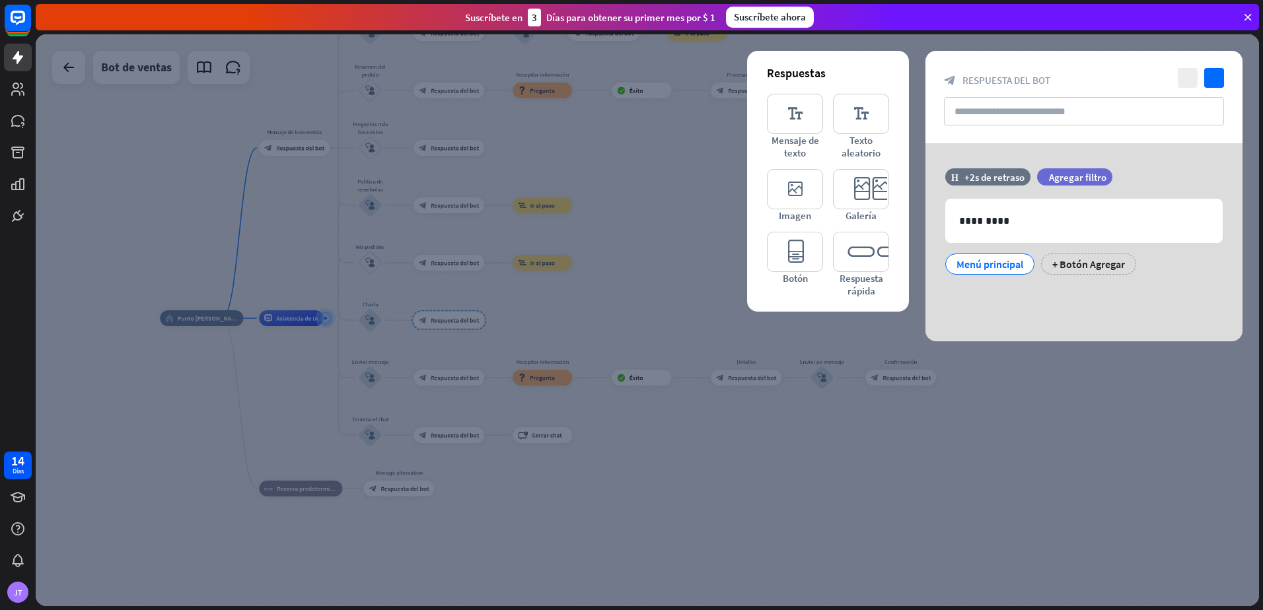
click at [698, 281] on div at bounding box center [648, 320] width 1224 height 572
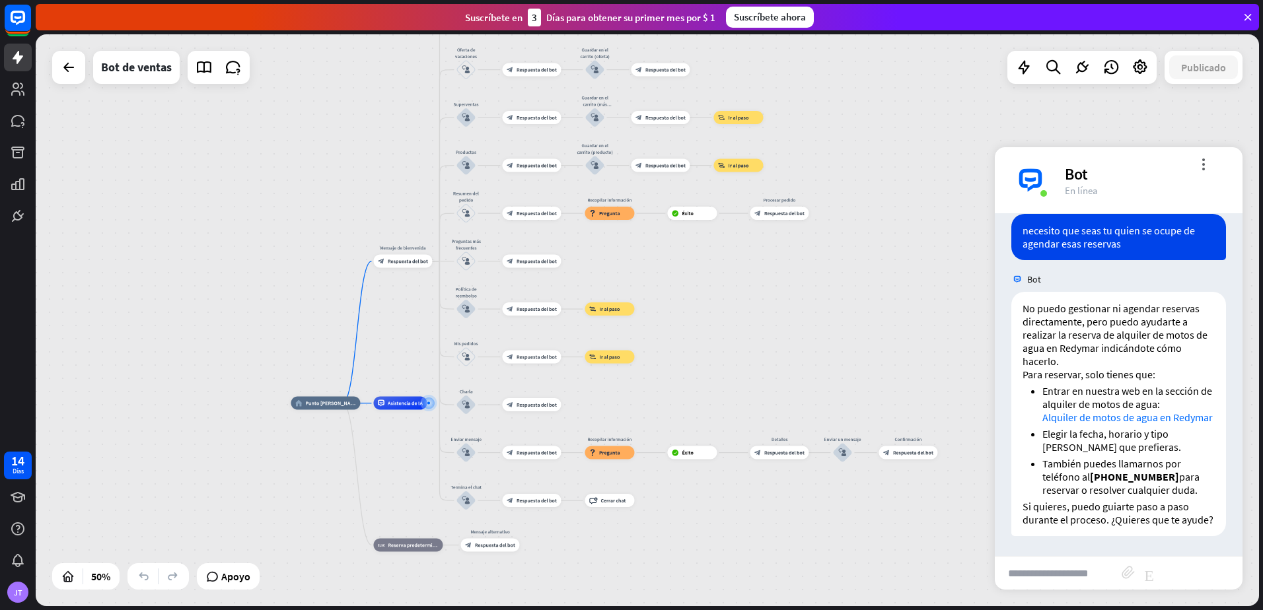
drag, startPoint x: 821, startPoint y: 133, endPoint x: 857, endPoint y: 230, distance: 103.7
click at [857, 230] on div "home_2 Punto [PERSON_NAME] Mensaje de bienvenida block_bot_response Respuesta d…" at bounding box center [648, 320] width 1224 height 572
click at [352, 375] on div "home_2 Punto [PERSON_NAME] Mensaje de bienvenida block_bot_response Respuesta d…" at bounding box center [648, 320] width 1224 height 572
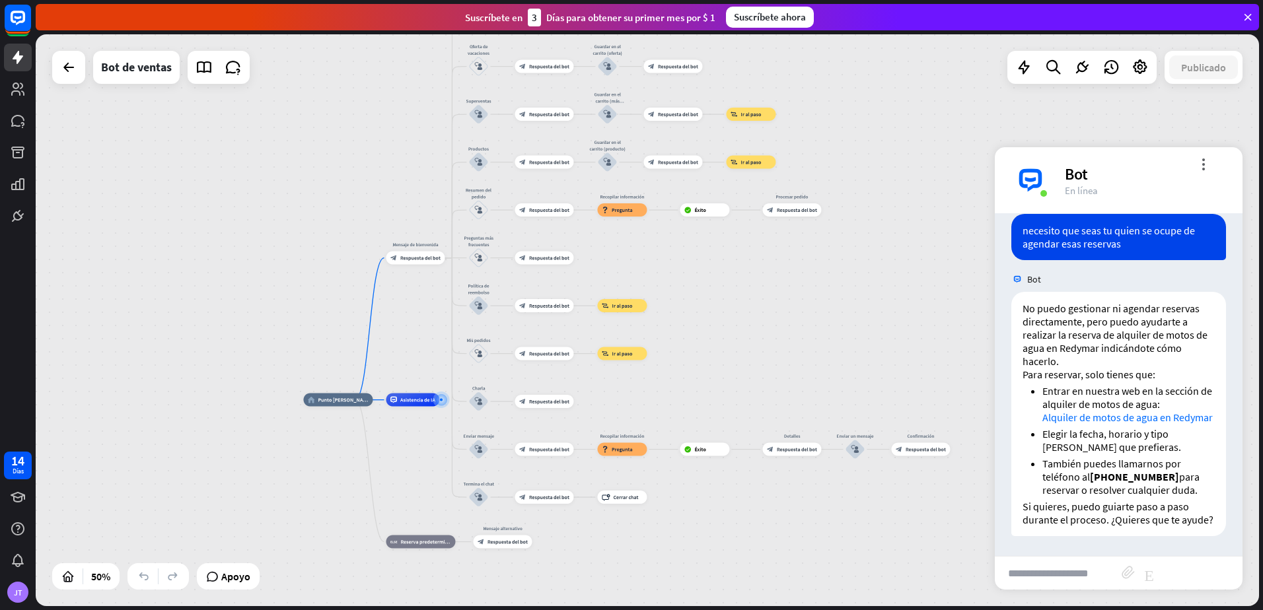
drag, startPoint x: 352, startPoint y: 375, endPoint x: 368, endPoint y: 371, distance: 16.2
click at [368, 371] on div "home_2 Punto [PERSON_NAME] Mensaje de bienvenida block_bot_response Respuesta d…" at bounding box center [648, 320] width 1224 height 572
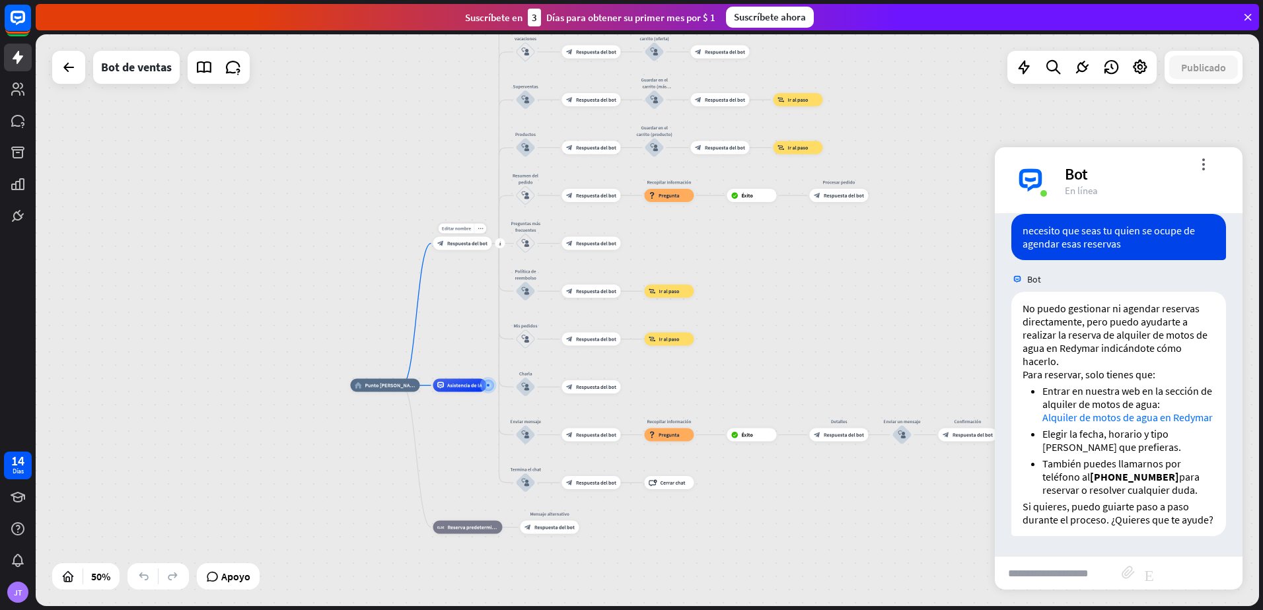
drag, startPoint x: 423, startPoint y: 266, endPoint x: 466, endPoint y: 251, distance: 46.0
click at [466, 250] on div "Editar nombre more_horiz más block_bot_response Respuesta del bot" at bounding box center [462, 243] width 59 height 13
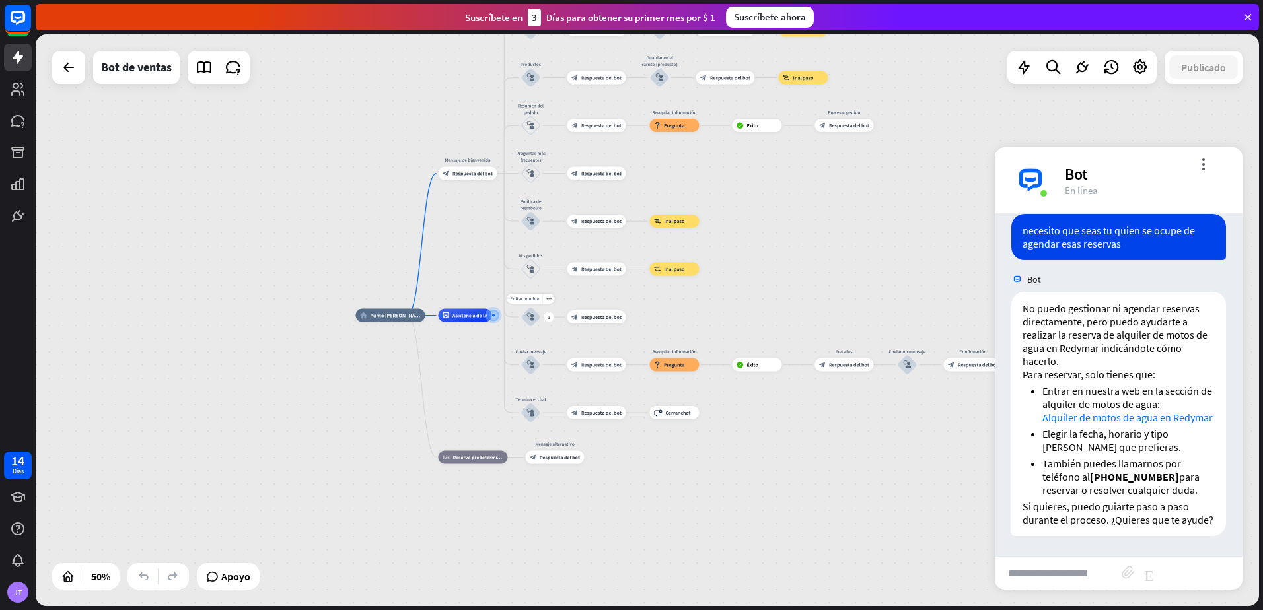
drag, startPoint x: 513, startPoint y: 392, endPoint x: 517, endPoint y: 329, distance: 63.5
click at [521, 327] on div "Editar nombre more_horiz más block_user_input" at bounding box center [531, 317] width 20 height 20
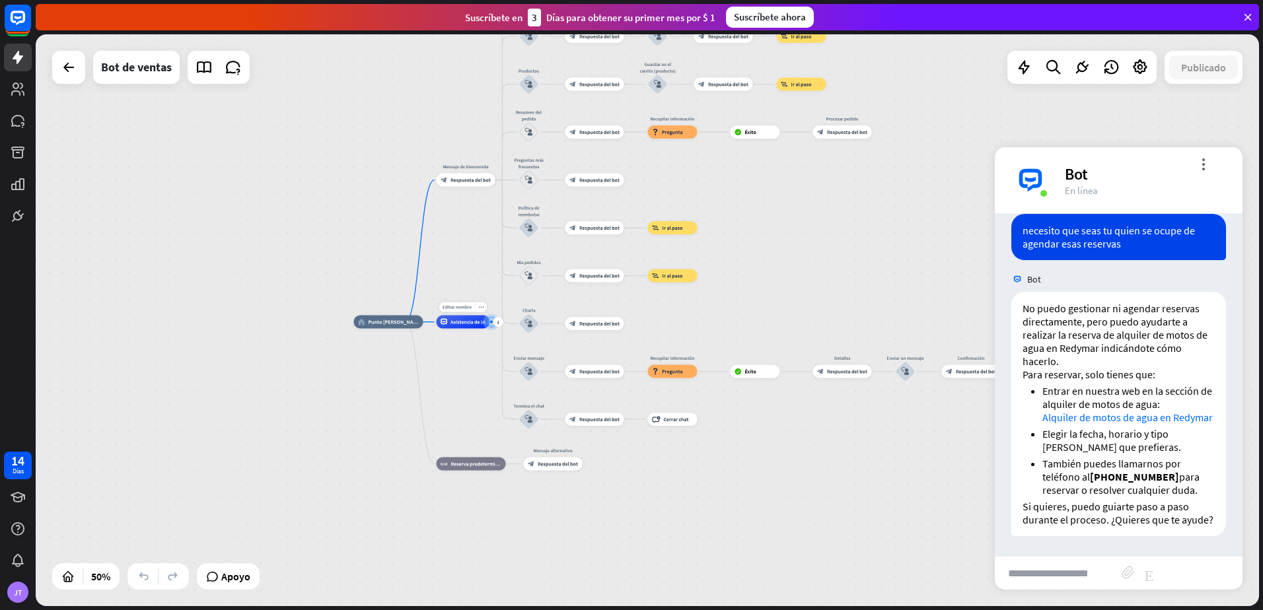
click at [495, 325] on div at bounding box center [491, 321] width 7 height 7
click at [499, 321] on icon "más" at bounding box center [498, 322] width 2 height 5
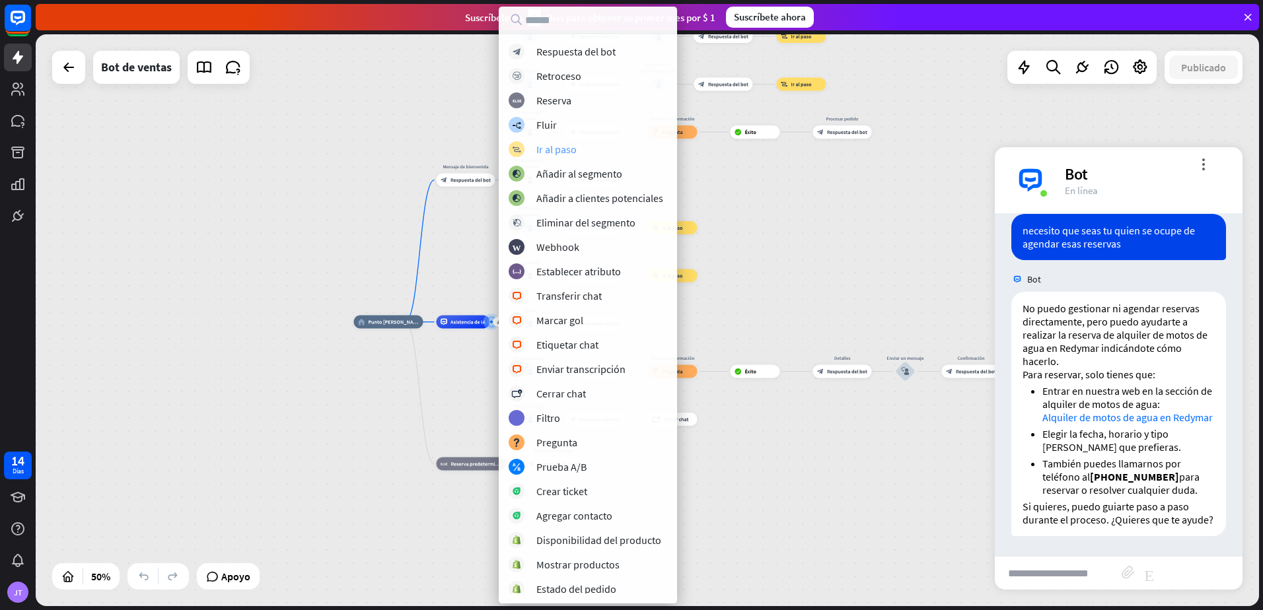
click at [562, 146] on div "Ir al paso" at bounding box center [556, 149] width 40 height 13
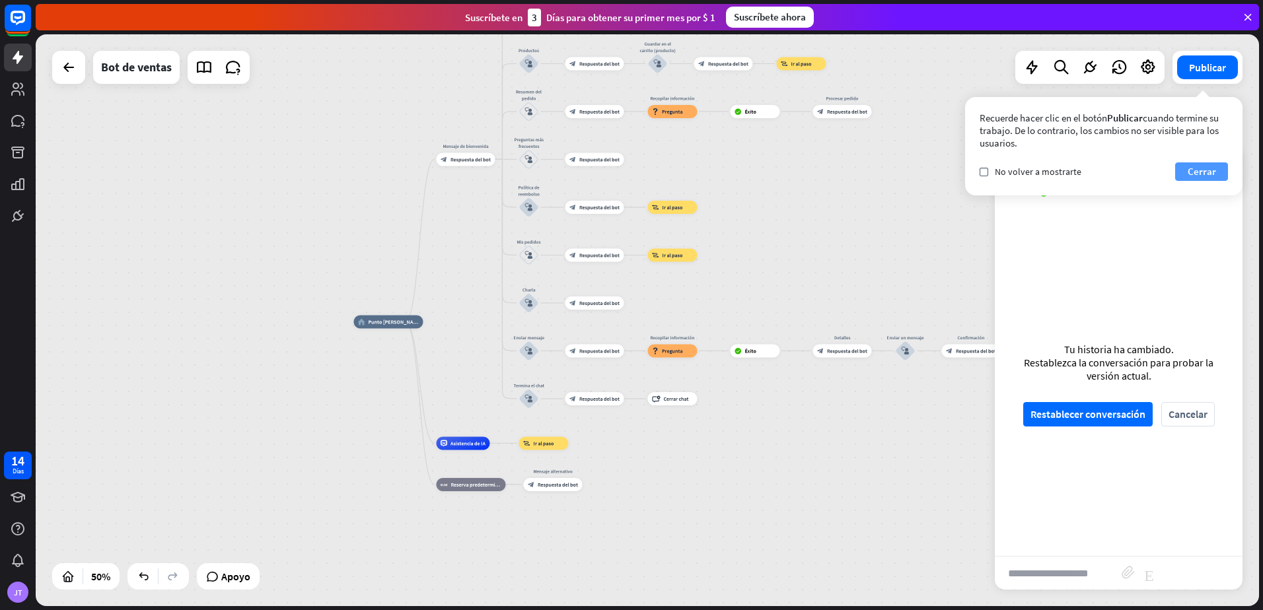
click at [1191, 165] on font "Cerrar" at bounding box center [1202, 172] width 28 height 18
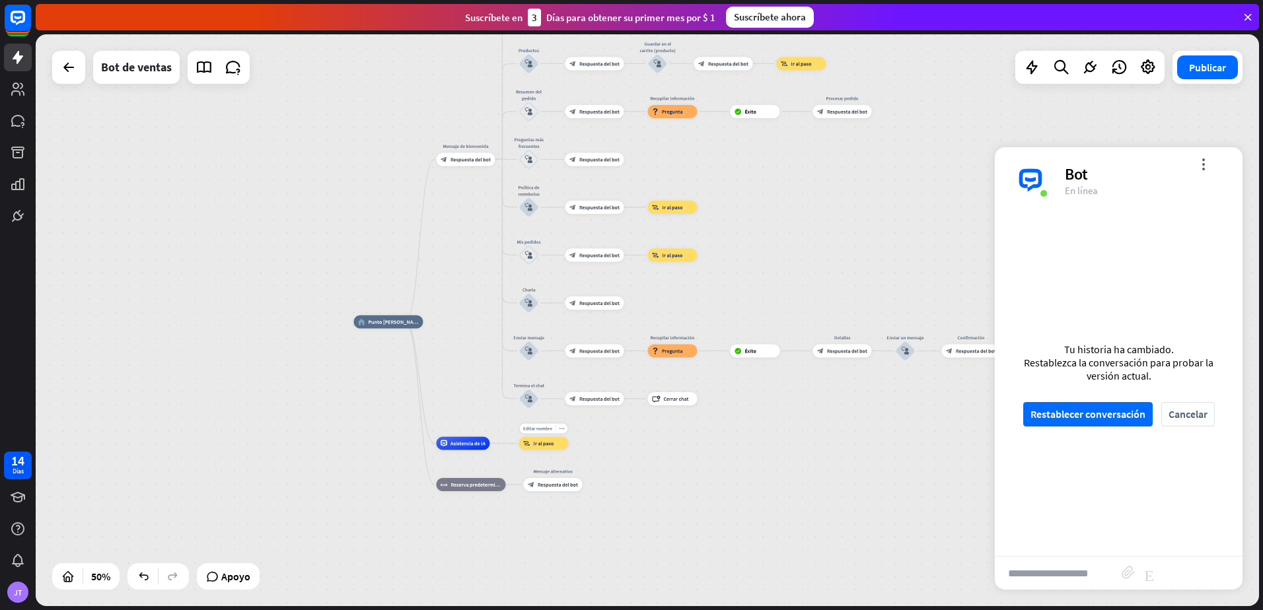
click at [557, 450] on div "Editar nombre more_horiz block_goto Ir al paso" at bounding box center [544, 443] width 50 height 13
click at [549, 446] on span "Ir al paso" at bounding box center [543, 443] width 20 height 7
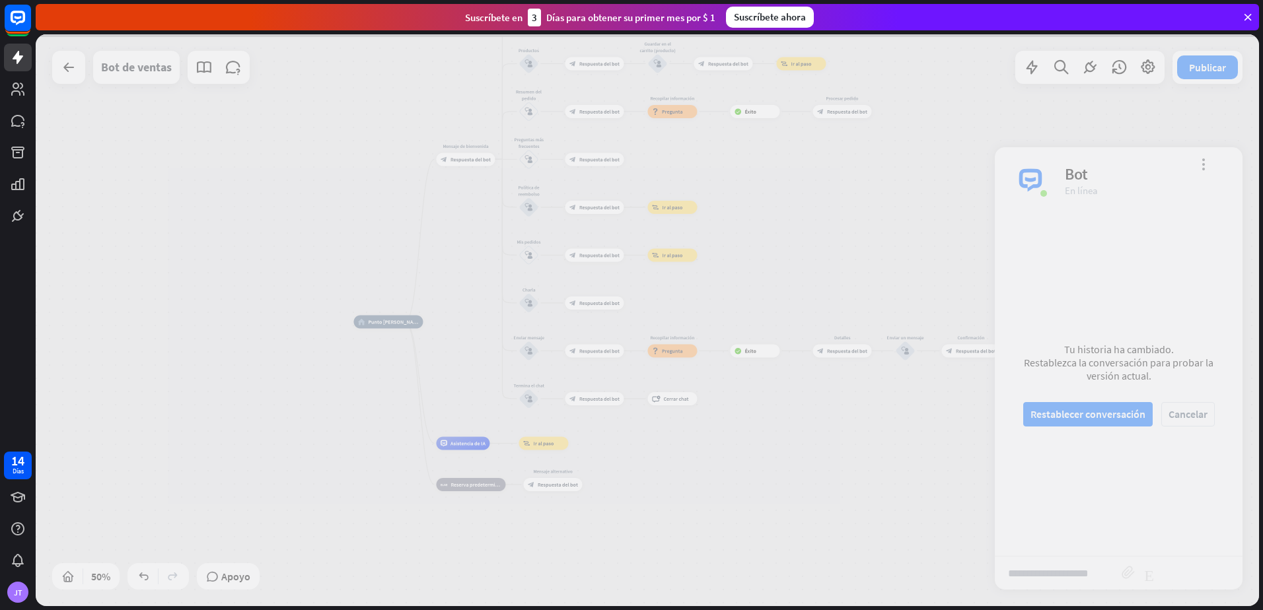
click at [549, 446] on div at bounding box center [648, 320] width 1224 height 572
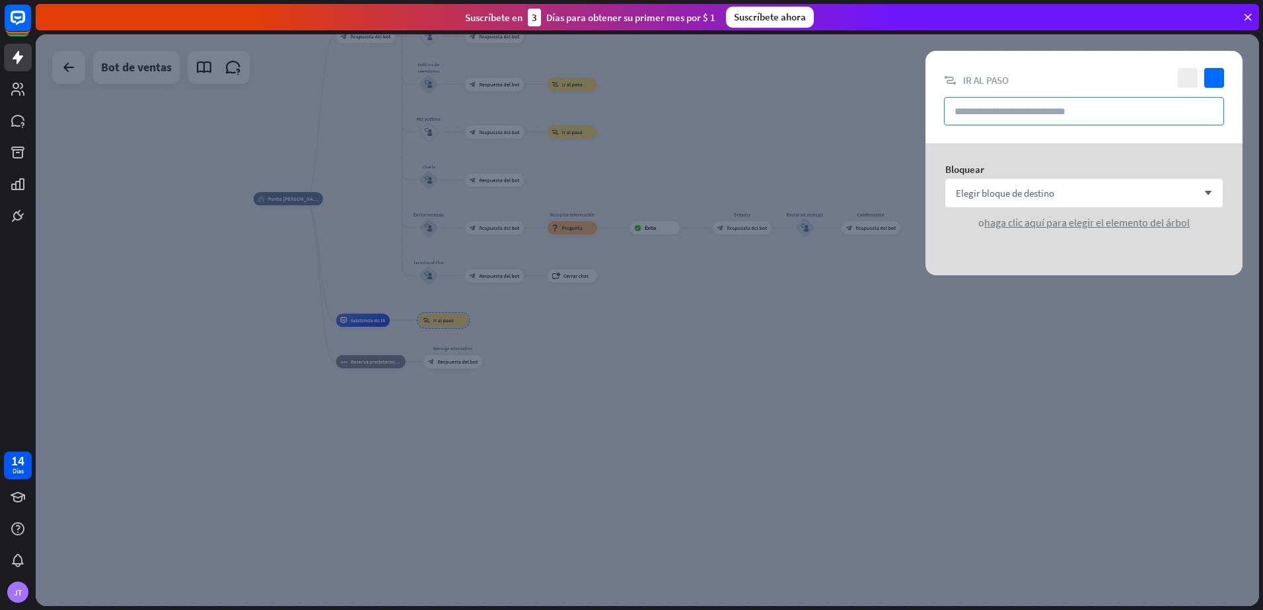
click at [1101, 111] on input "text" at bounding box center [1084, 111] width 280 height 28
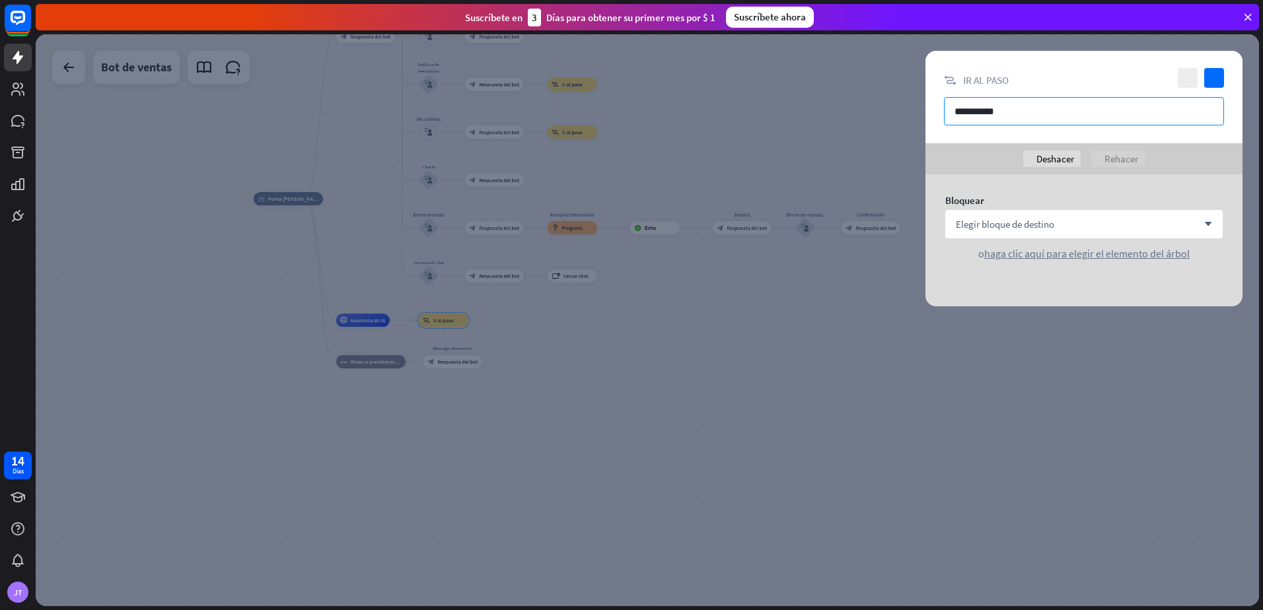
type input "**********"
click at [714, 536] on div at bounding box center [648, 320] width 1224 height 572
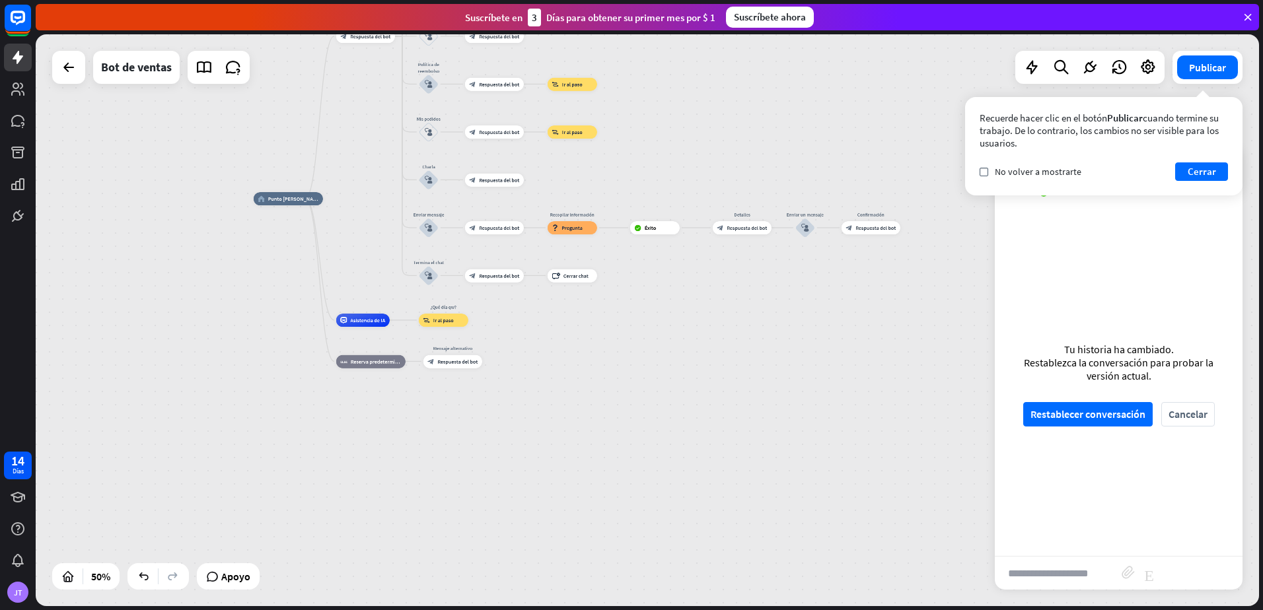
click at [992, 96] on div "home_2 Punto [PERSON_NAME] Mensaje de bienvenida block_bot_response Respuesta d…" at bounding box center [648, 320] width 1224 height 572
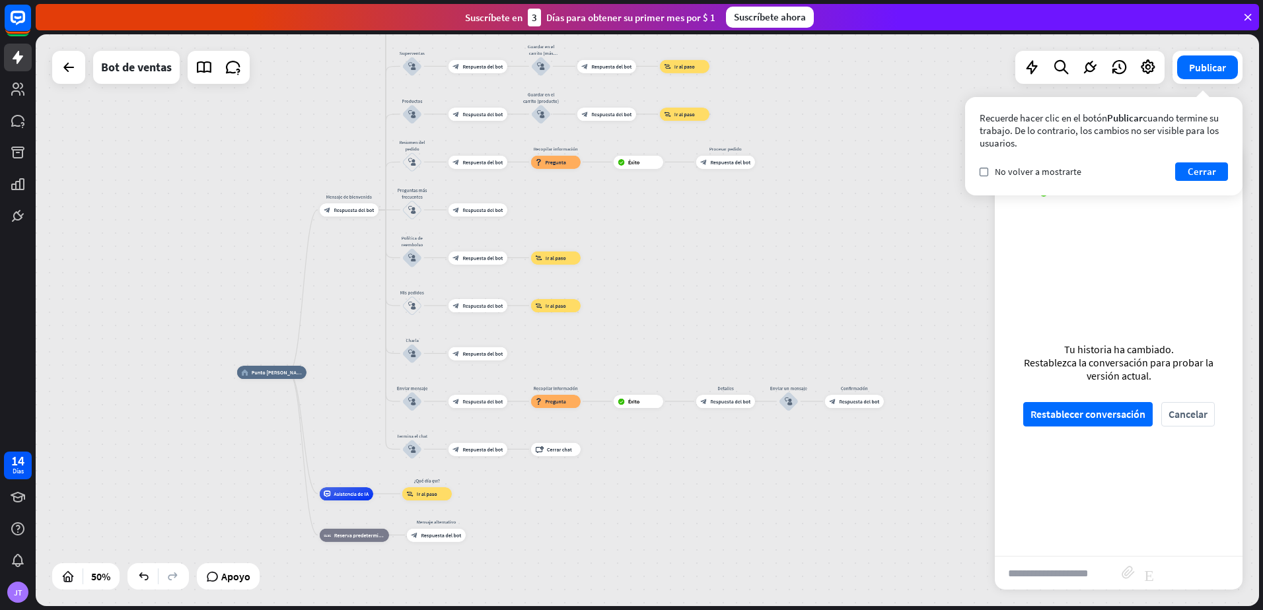
drag, startPoint x: 838, startPoint y: 99, endPoint x: 821, endPoint y: 273, distance: 174.5
click at [821, 273] on div "home_2 Punto [PERSON_NAME] Mensaje de bienvenida block_bot_response Respuesta d…" at bounding box center [648, 320] width 1224 height 572
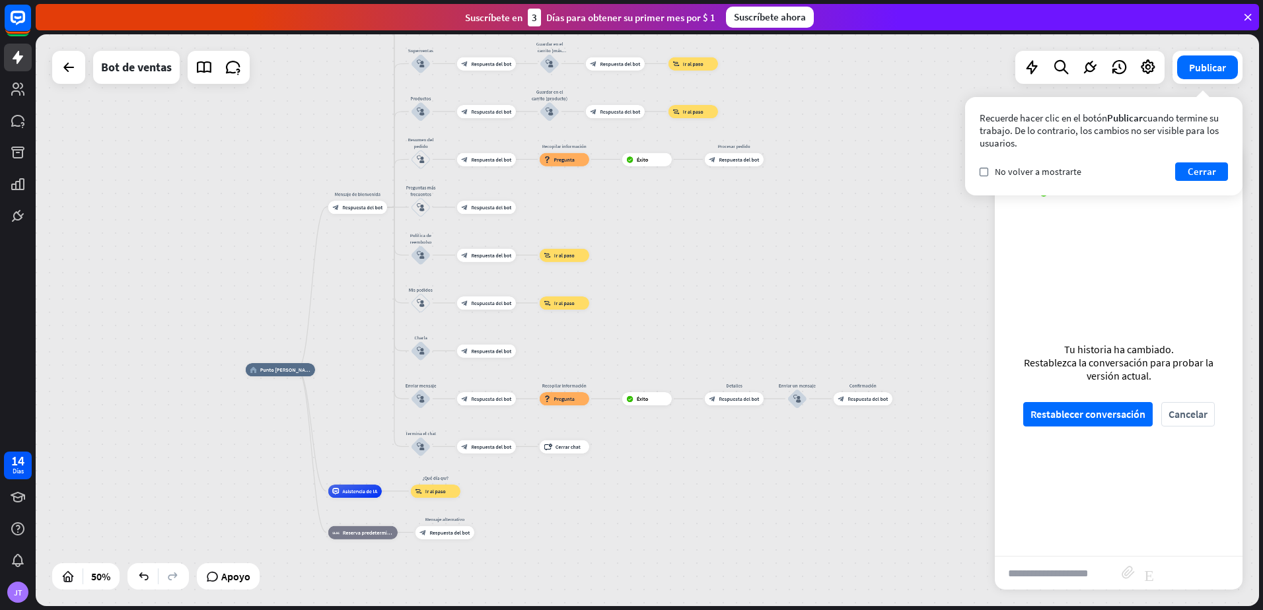
drag, startPoint x: 846, startPoint y: 146, endPoint x: 855, endPoint y: 143, distance: 9.0
click at [855, 143] on div "home_2 Punto [PERSON_NAME] Mensaje de bienvenida block_bot_response Respuesta d…" at bounding box center [648, 320] width 1224 height 572
drag, startPoint x: 367, startPoint y: 495, endPoint x: 470, endPoint y: 198, distance: 314.1
click at [470, 370] on div "home_2 Punto [PERSON_NAME] Mensaje de bienvenida block_bot_response Respuesta d…" at bounding box center [552, 513] width 612 height 286
click at [1213, 172] on font "Cerrar" at bounding box center [1202, 172] width 28 height 18
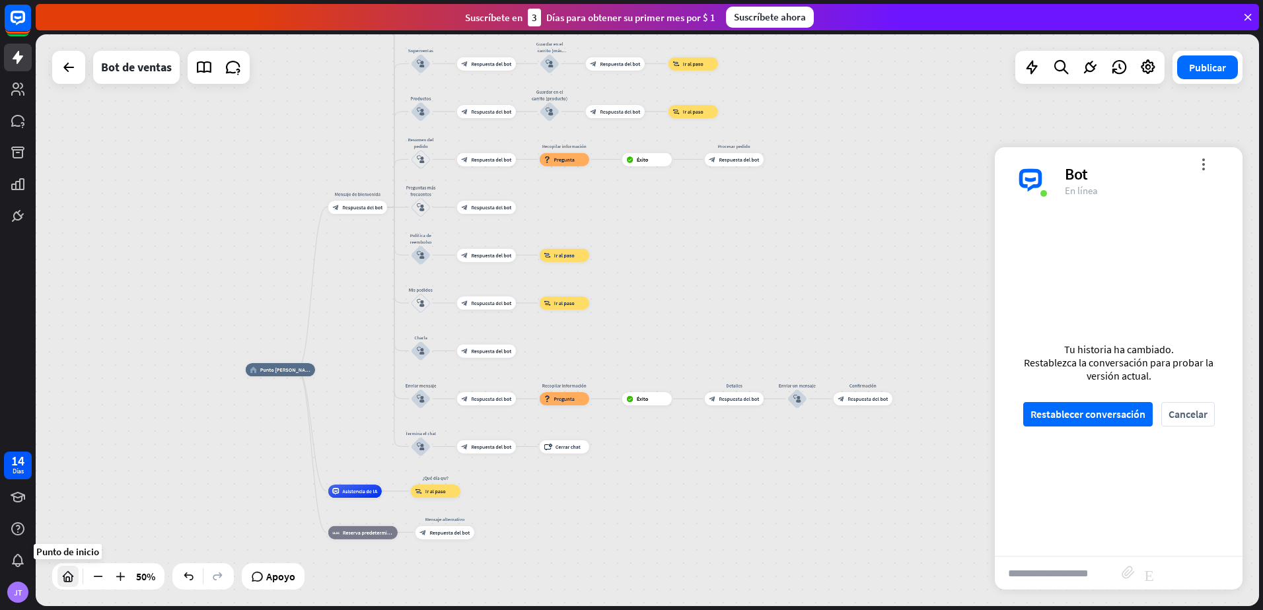
click at [67, 583] on div at bounding box center [67, 576] width 21 height 21
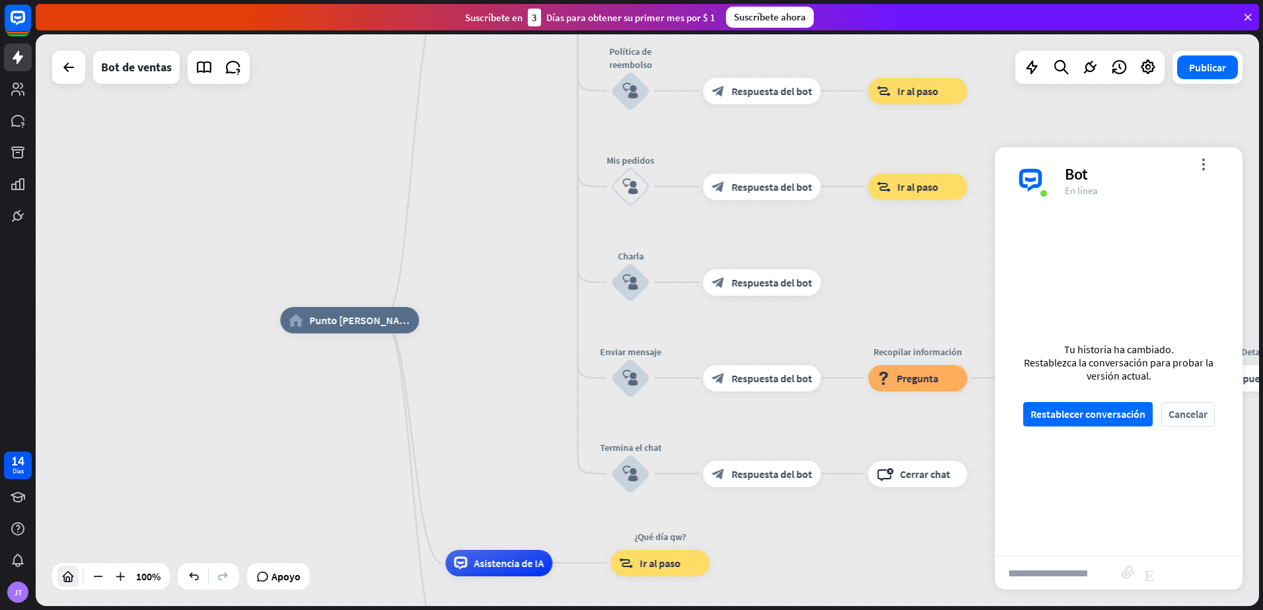
click at [67, 583] on div at bounding box center [67, 576] width 21 height 21
click at [234, 588] on div "Apoyo" at bounding box center [233, 577] width 63 height 26
click at [234, 585] on span "Apoyo" at bounding box center [241, 576] width 29 height 21
